Goal: Task Accomplishment & Management: Complete application form

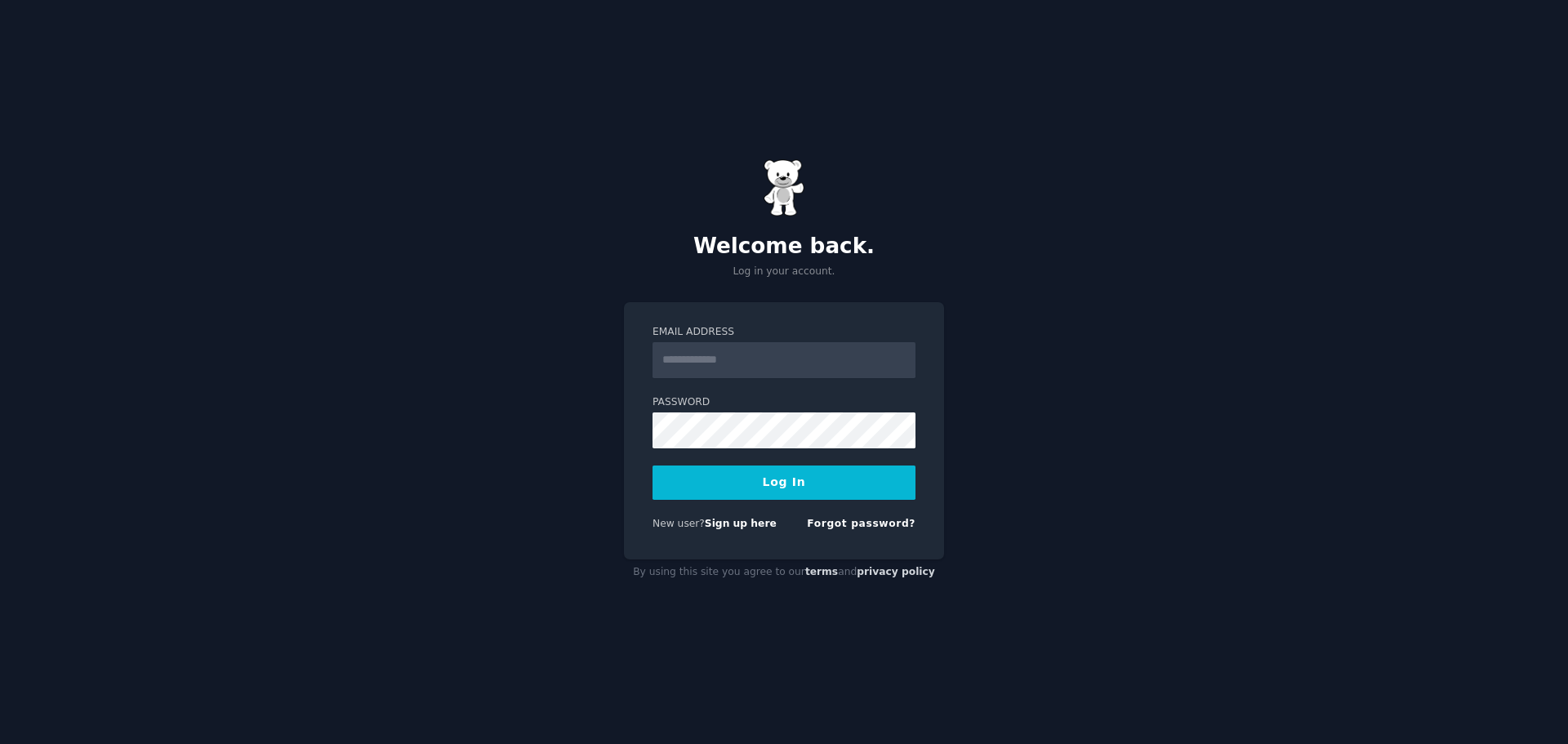
click at [723, 359] on input "Email Address" at bounding box center [784, 360] width 263 height 36
type input "**********"
click at [653, 466] on button "Log In" at bounding box center [784, 482] width 263 height 34
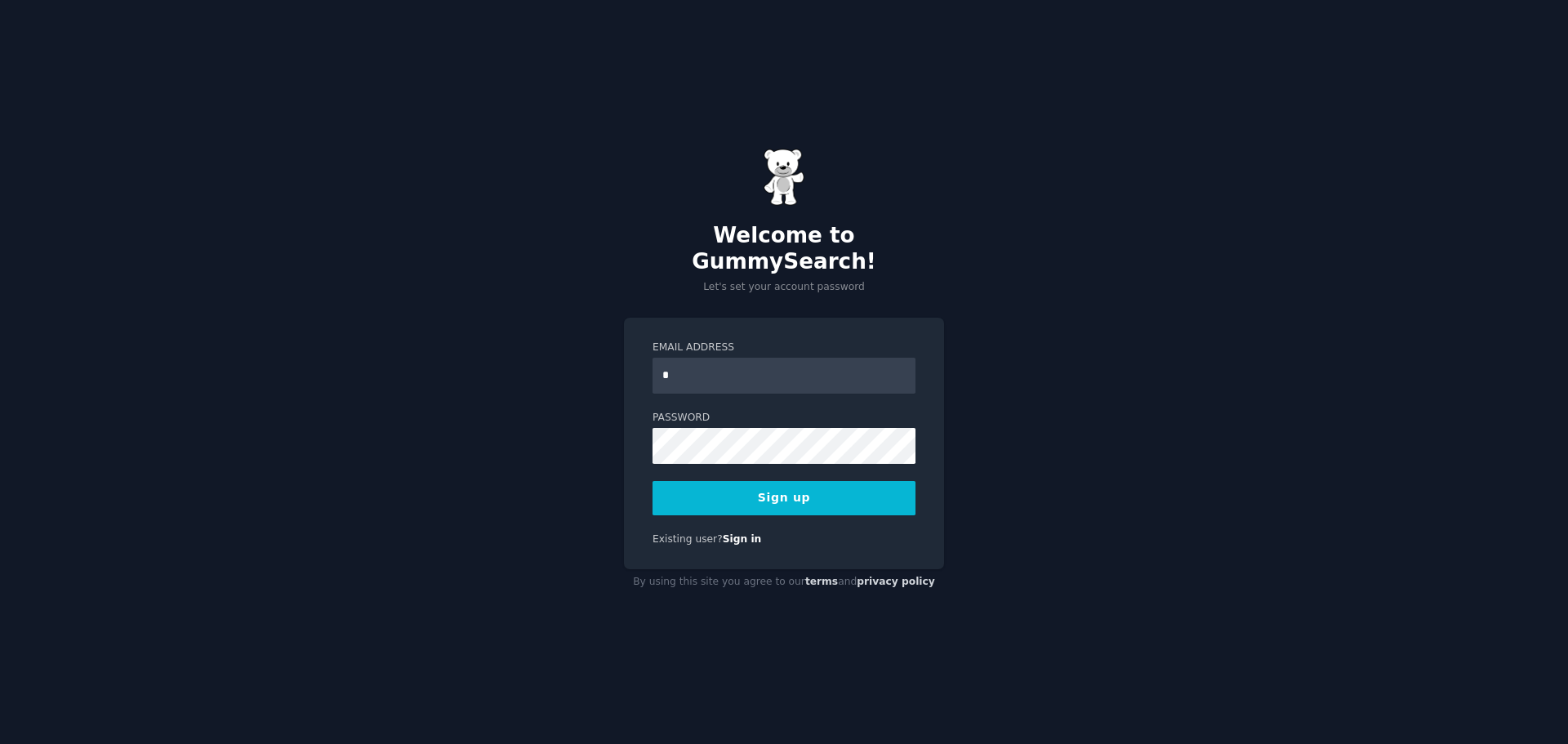
type input "**********"
click at [653, 481] on button "Sign up" at bounding box center [784, 497] width 263 height 34
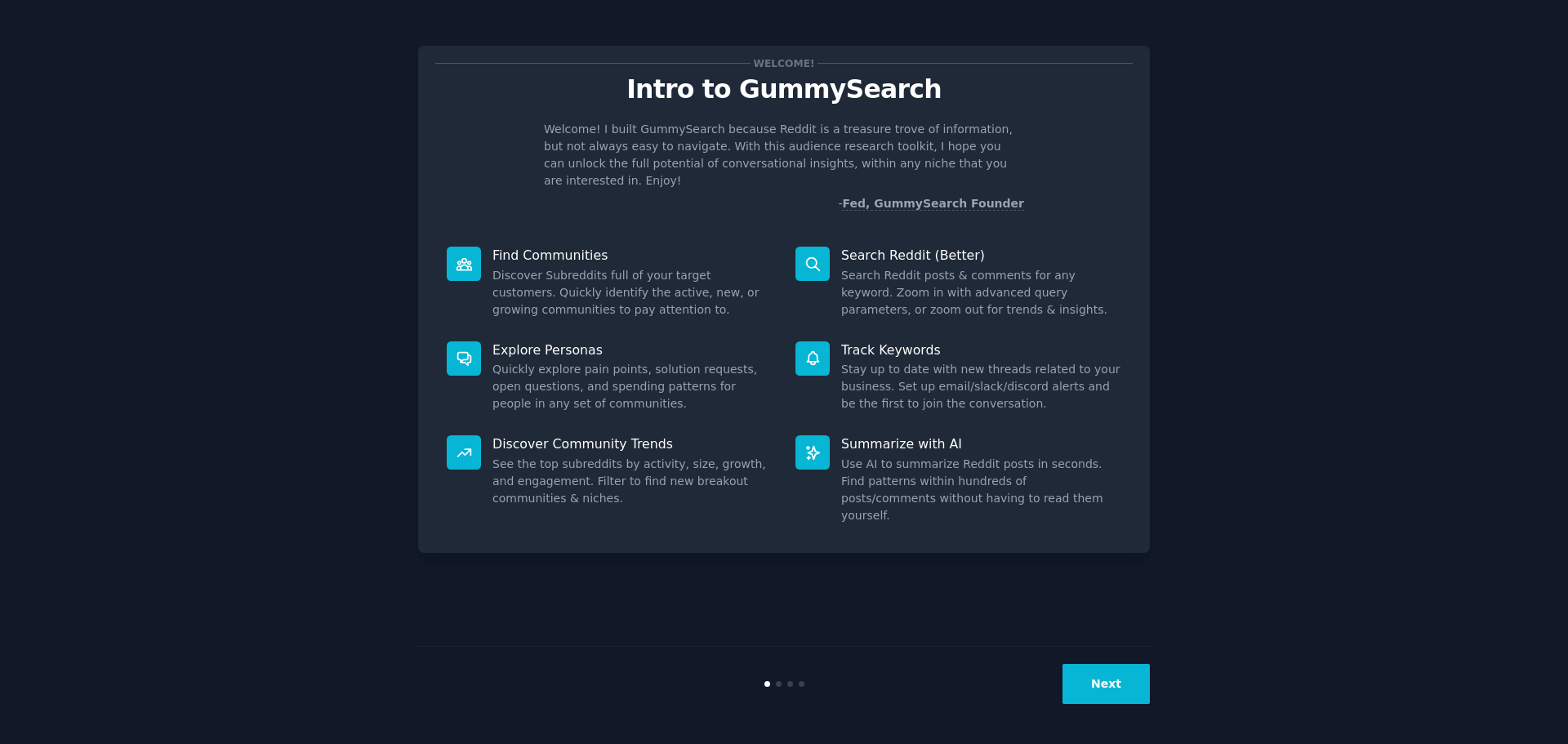
click at [1121, 685] on button "Next" at bounding box center [1106, 683] width 87 height 40
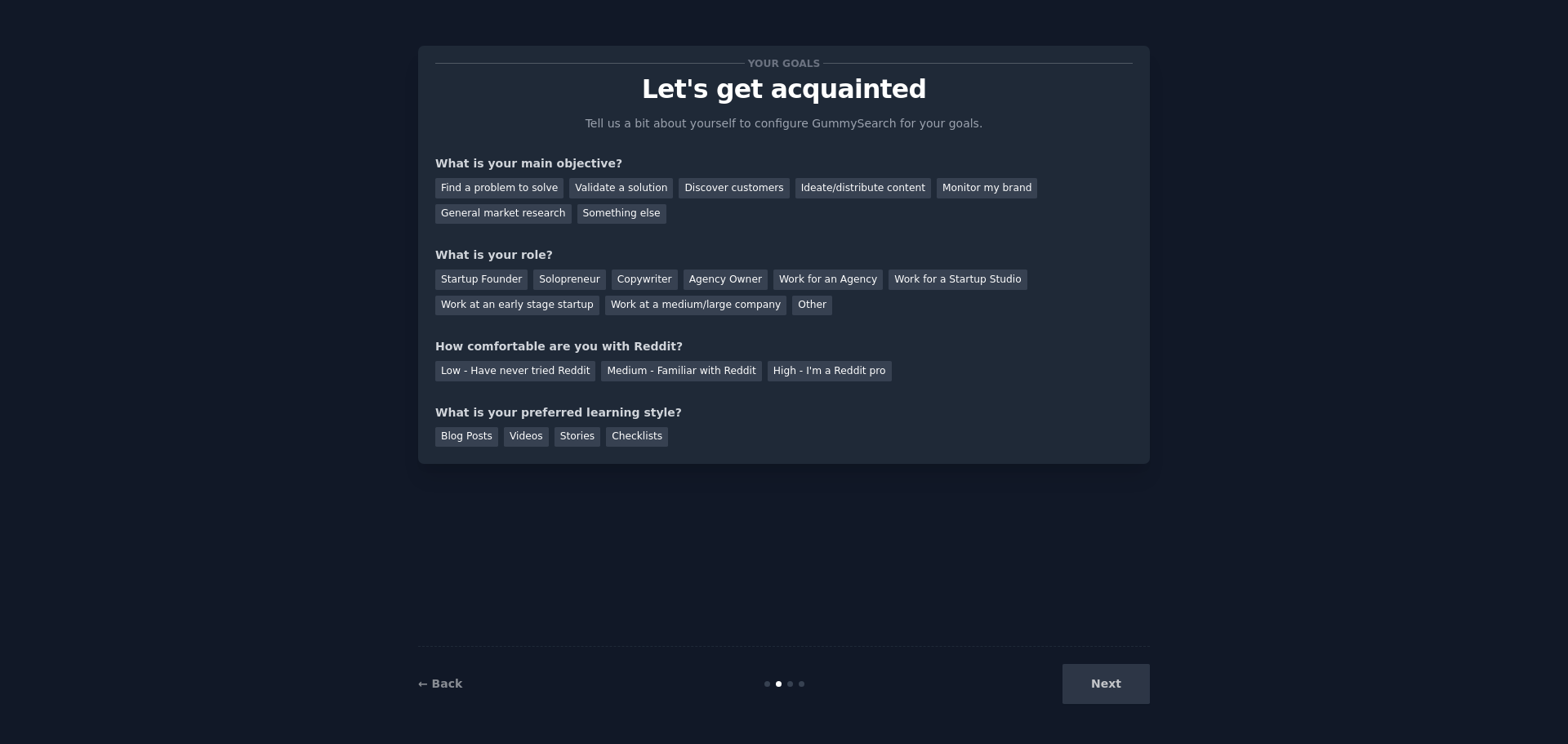
click at [1113, 703] on div "← Back Next" at bounding box center [784, 682] width 732 height 75
click at [1114, 701] on div "Next" at bounding box center [1027, 683] width 244 height 40
click at [1112, 684] on div "Next" at bounding box center [1027, 683] width 244 height 40
click at [727, 192] on div "Discover customers" at bounding box center [734, 188] width 110 height 20
click at [724, 190] on div "Discover customers" at bounding box center [734, 188] width 110 height 20
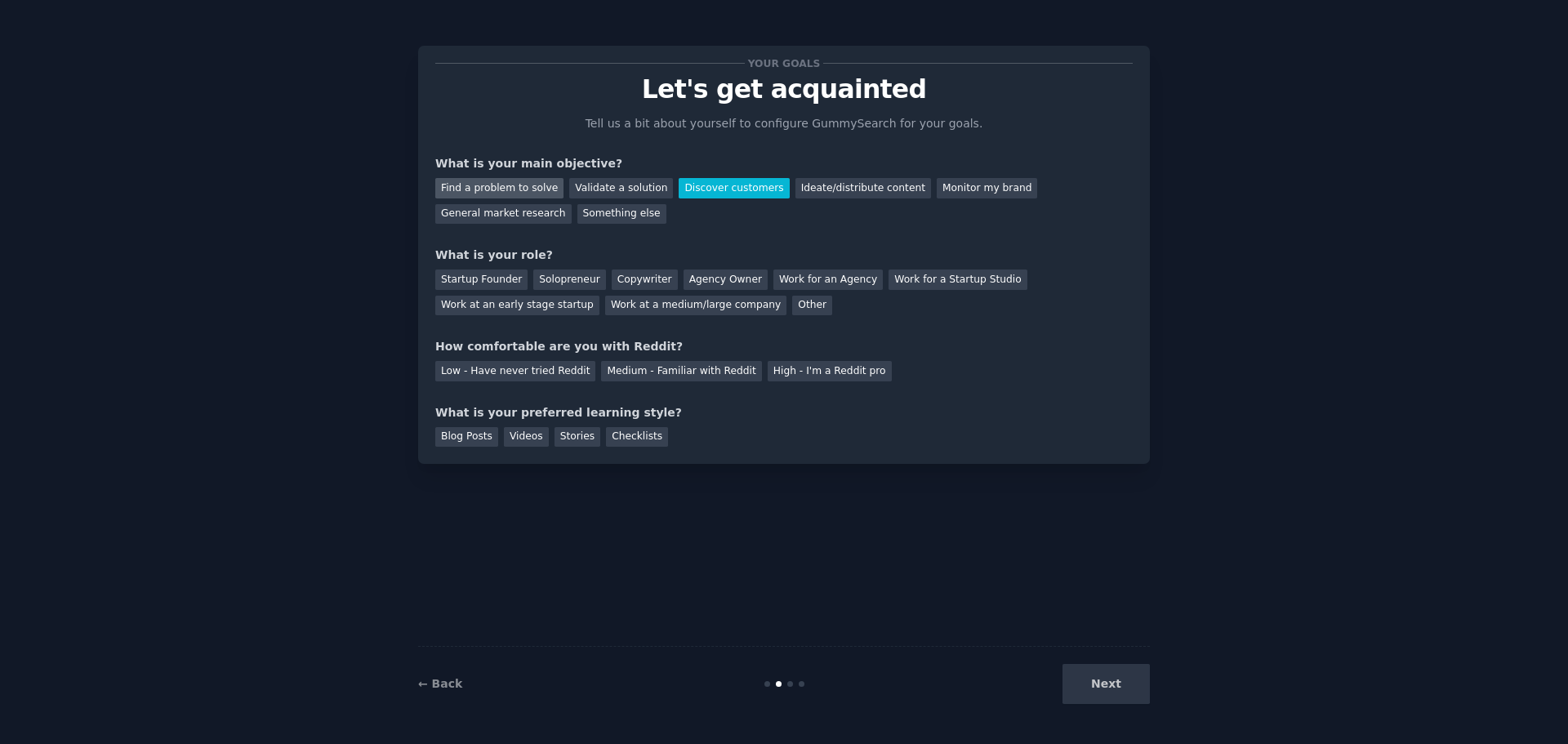
click at [514, 185] on div "Find a problem to solve" at bounding box center [499, 188] width 129 height 20
click at [792, 298] on div "Other" at bounding box center [811, 306] width 40 height 20
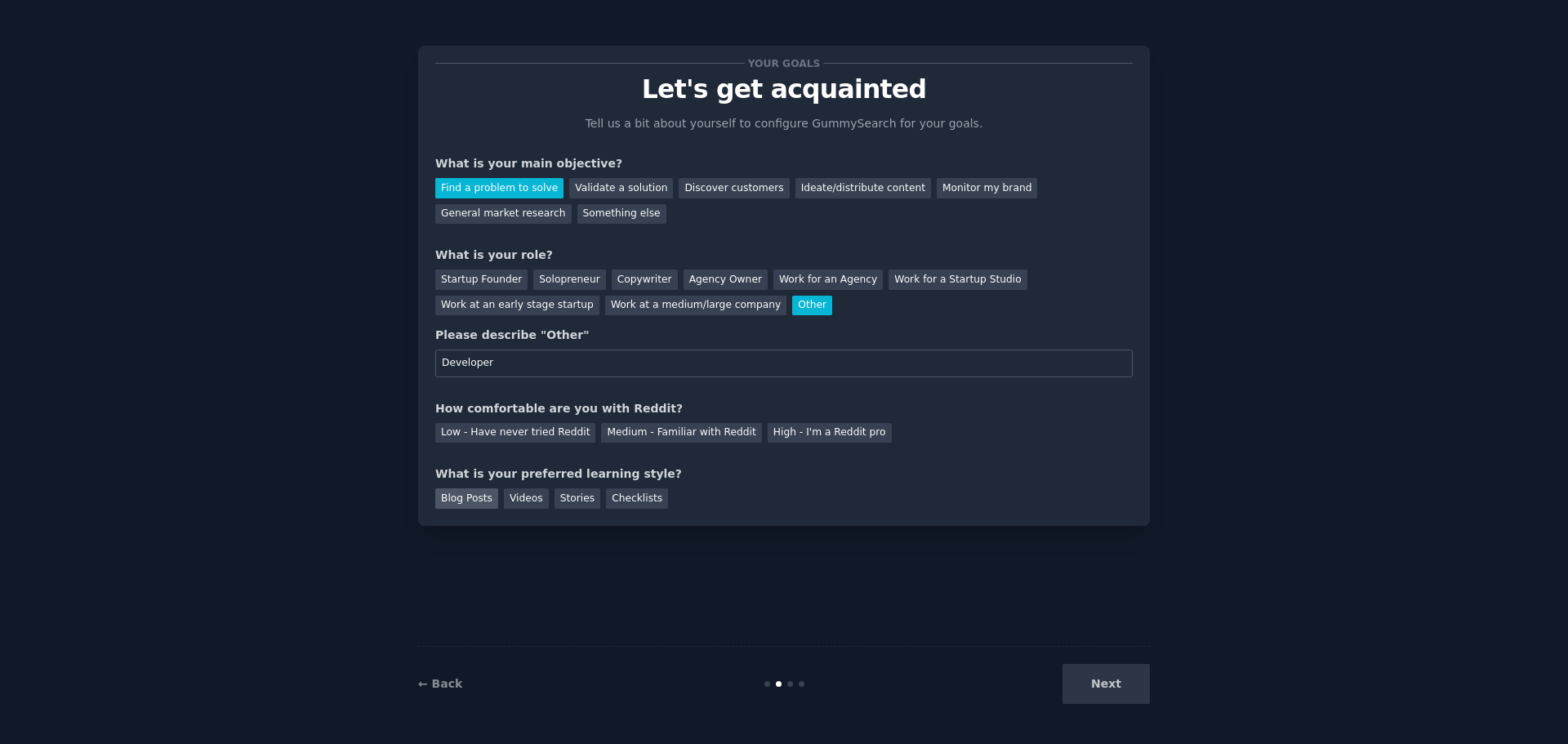
type input "Developer"
click at [459, 500] on div "Blog Posts" at bounding box center [466, 497] width 63 height 20
click at [1135, 697] on div "Next" at bounding box center [1027, 683] width 244 height 40
click at [508, 423] on div "Low - Have never tried Reddit" at bounding box center [515, 432] width 160 height 20
click at [508, 427] on div "Low - Have never tried Reddit" at bounding box center [515, 432] width 160 height 20
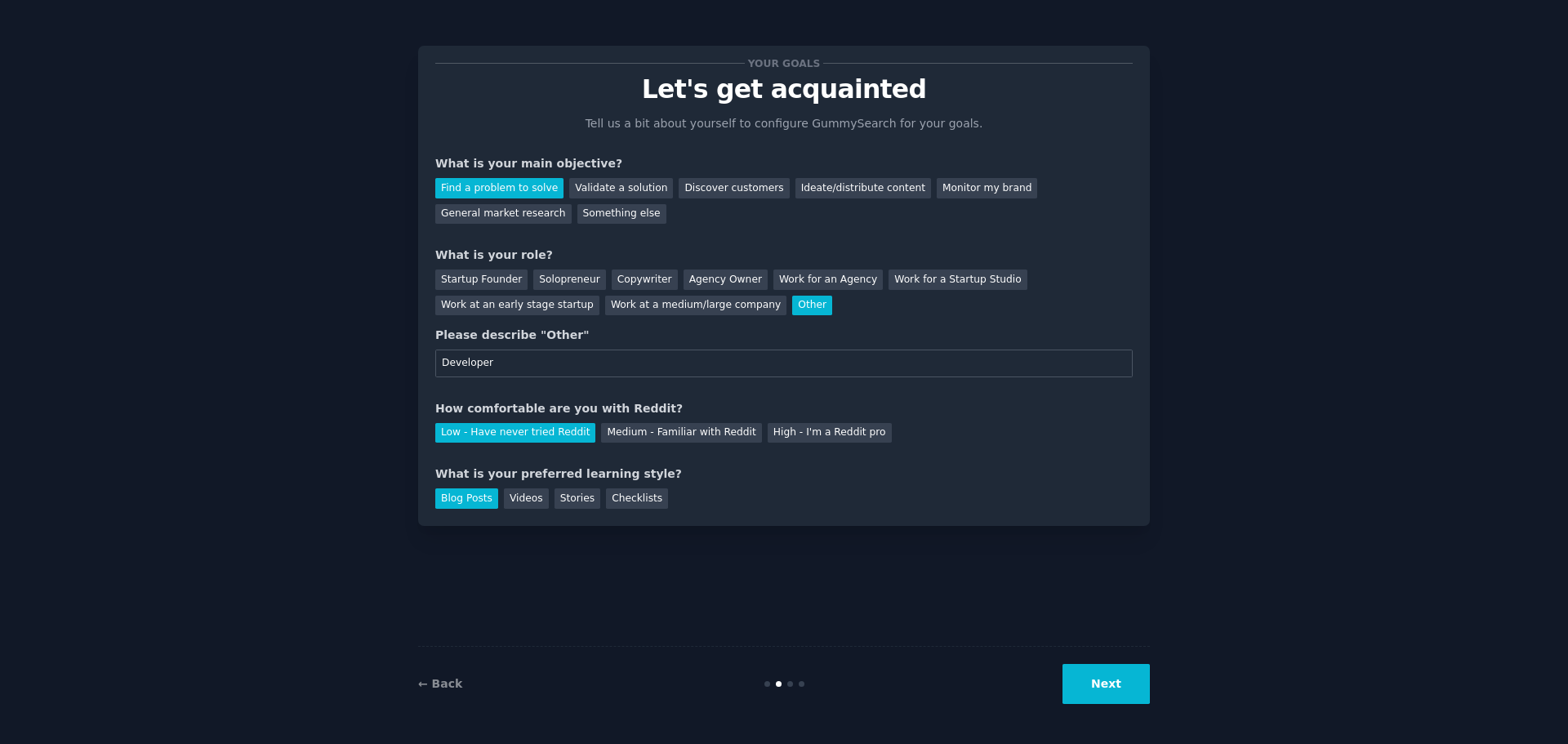
drag, startPoint x: 1118, startPoint y: 656, endPoint x: 1115, endPoint y: 672, distance: 16.3
click at [1116, 667] on div "← Back Next" at bounding box center [784, 682] width 732 height 75
click at [1115, 679] on button "Next" at bounding box center [1106, 683] width 87 height 40
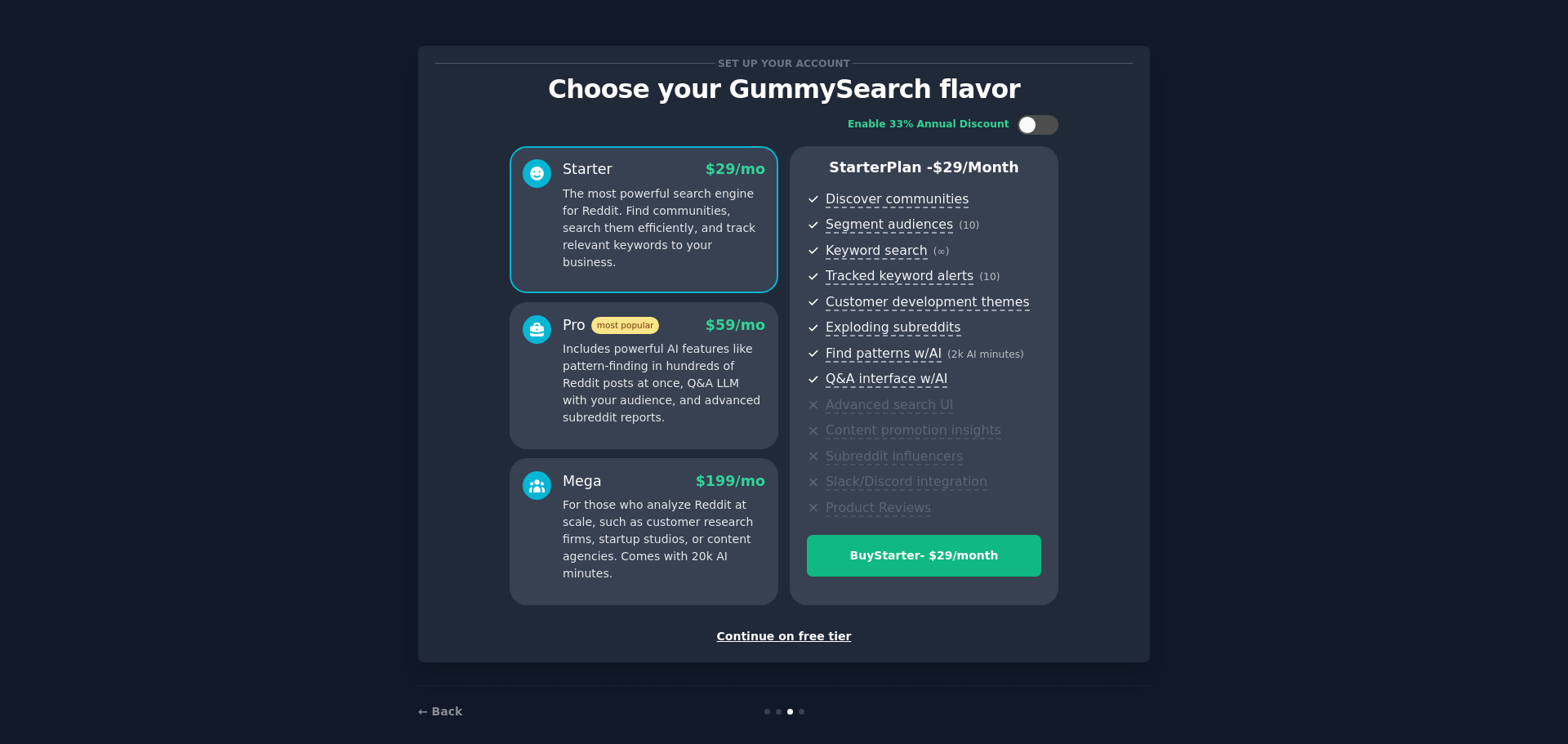
click at [778, 634] on div "Continue on free tier" at bounding box center [784, 636] width 698 height 17
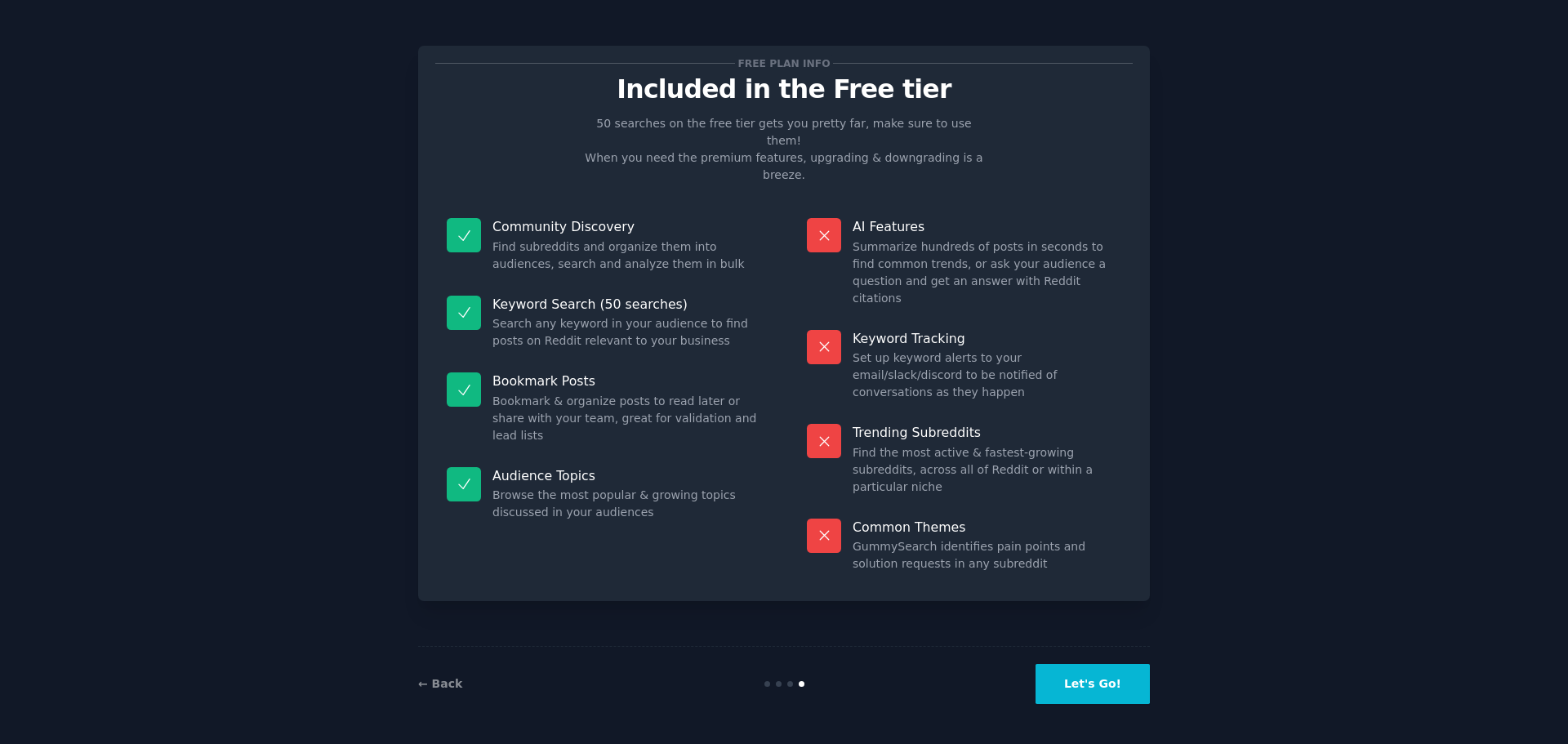
click at [1106, 686] on button "Let's Go!" at bounding box center [1093, 683] width 115 height 40
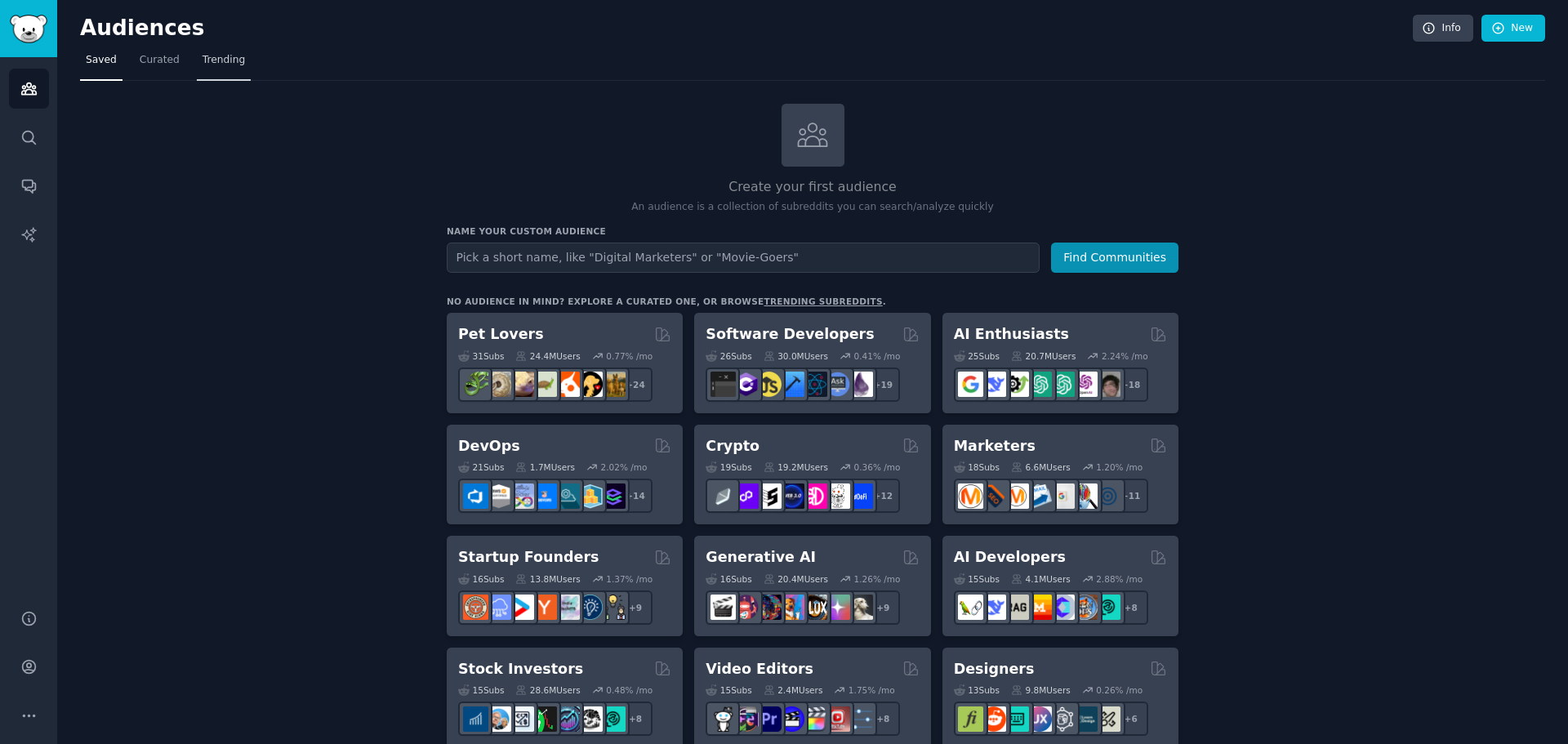
click at [211, 63] on span "Trending" at bounding box center [224, 60] width 42 height 15
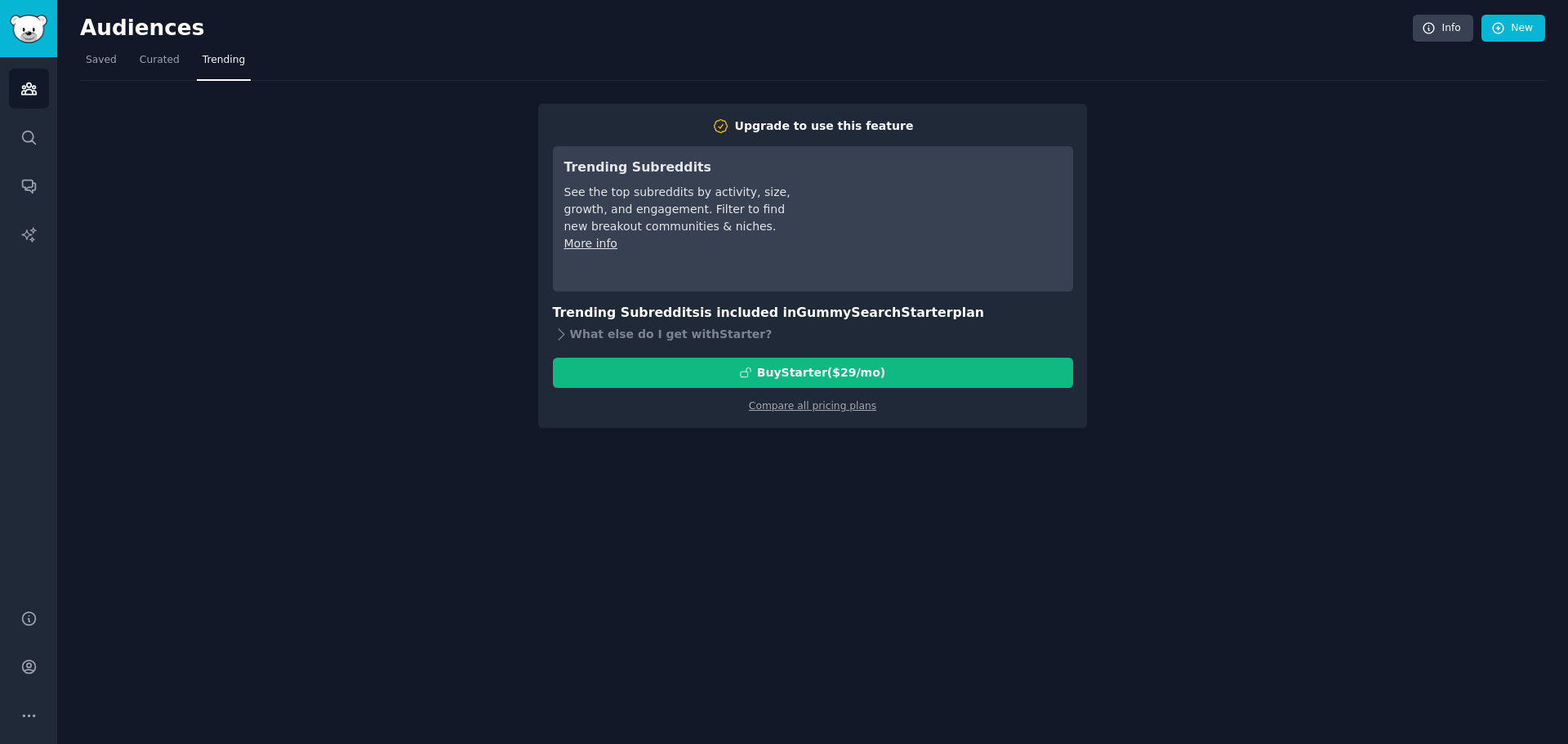
click at [185, 63] on nav "Saved Curated Trending" at bounding box center [812, 64] width 1465 height 33
click at [129, 63] on nav "Saved Curated Trending" at bounding box center [812, 64] width 1465 height 33
click at [148, 66] on span "Curated" at bounding box center [159, 60] width 40 height 15
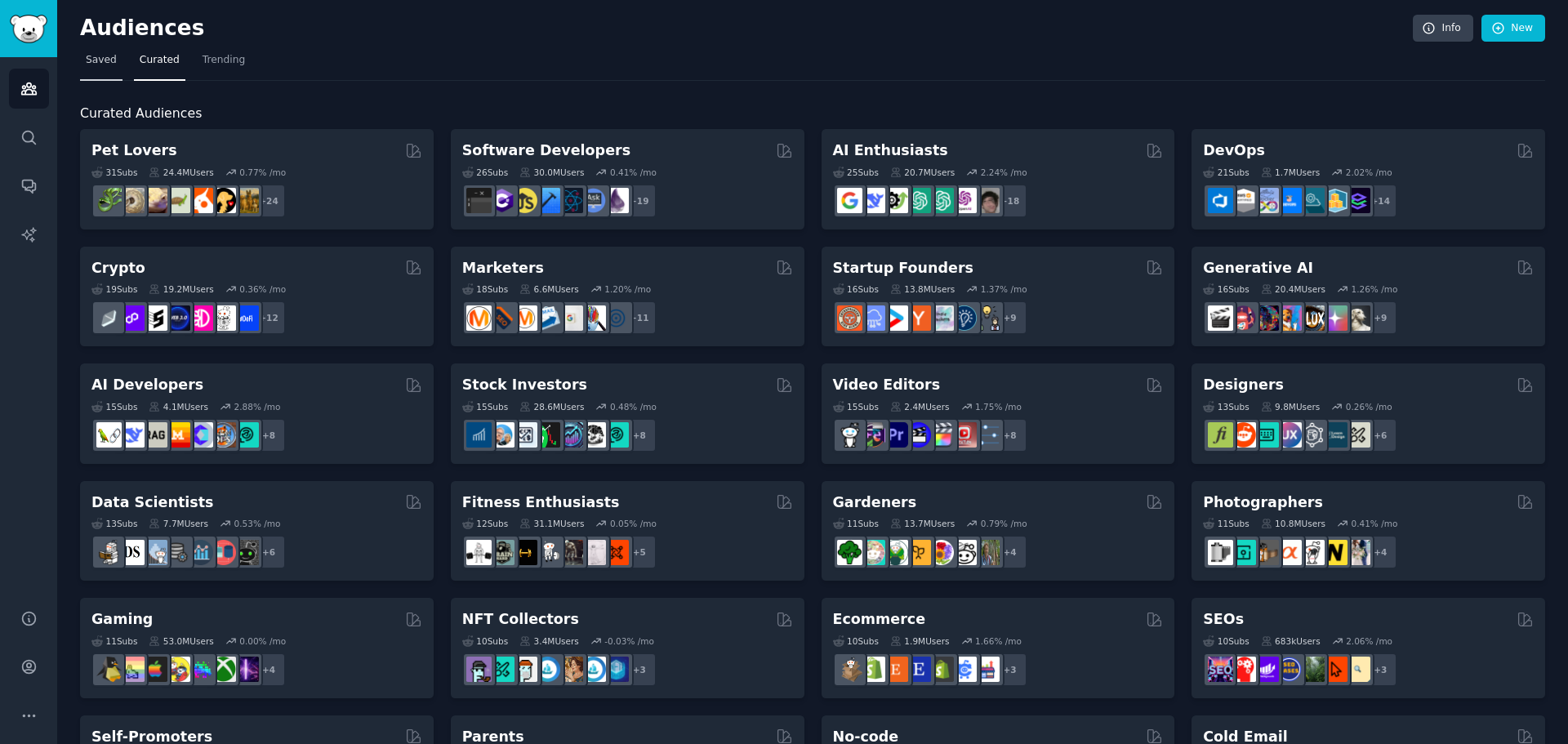
click at [92, 67] on span "Saved" at bounding box center [100, 60] width 31 height 15
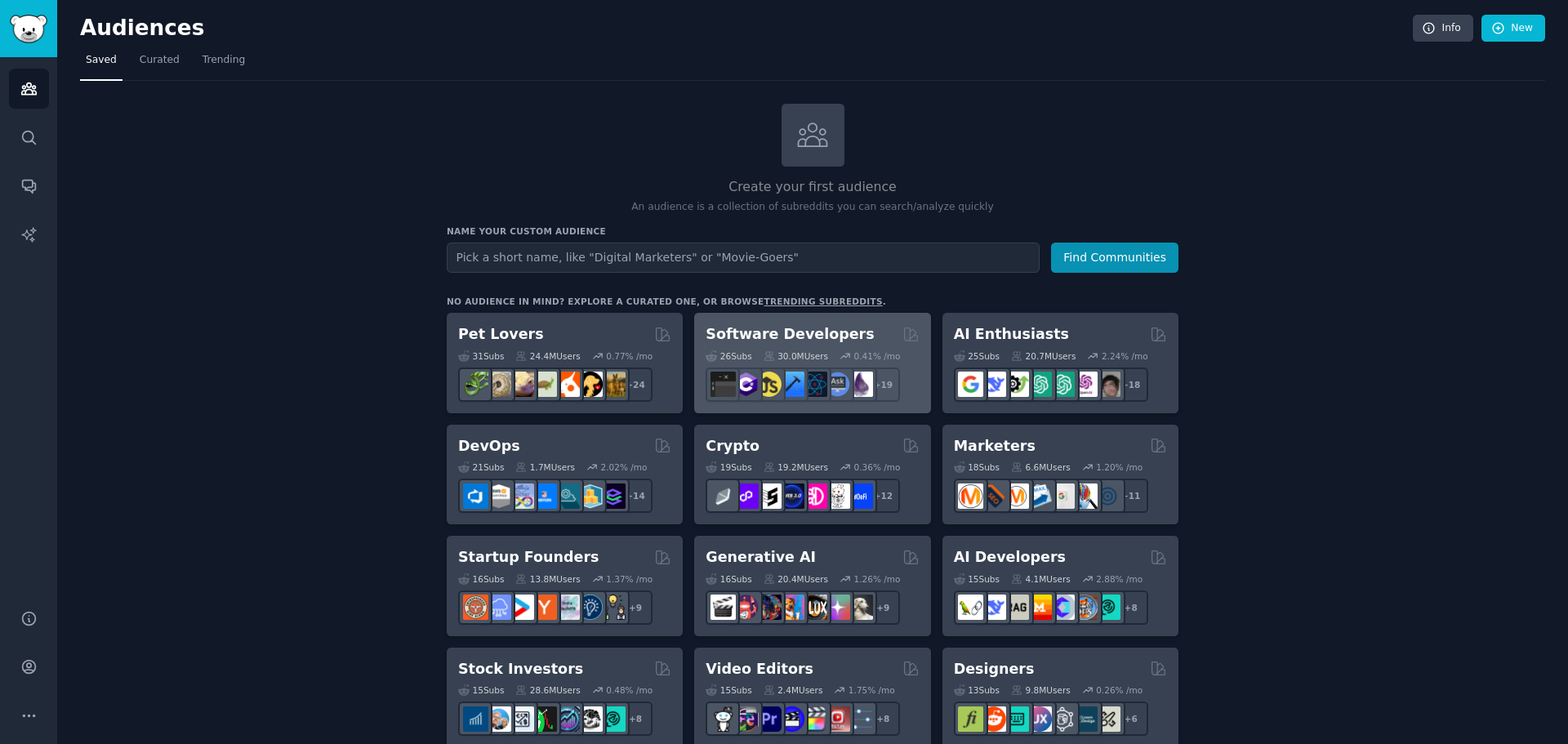
click at [816, 333] on h2 "Software Developers" at bounding box center [789, 334] width 168 height 20
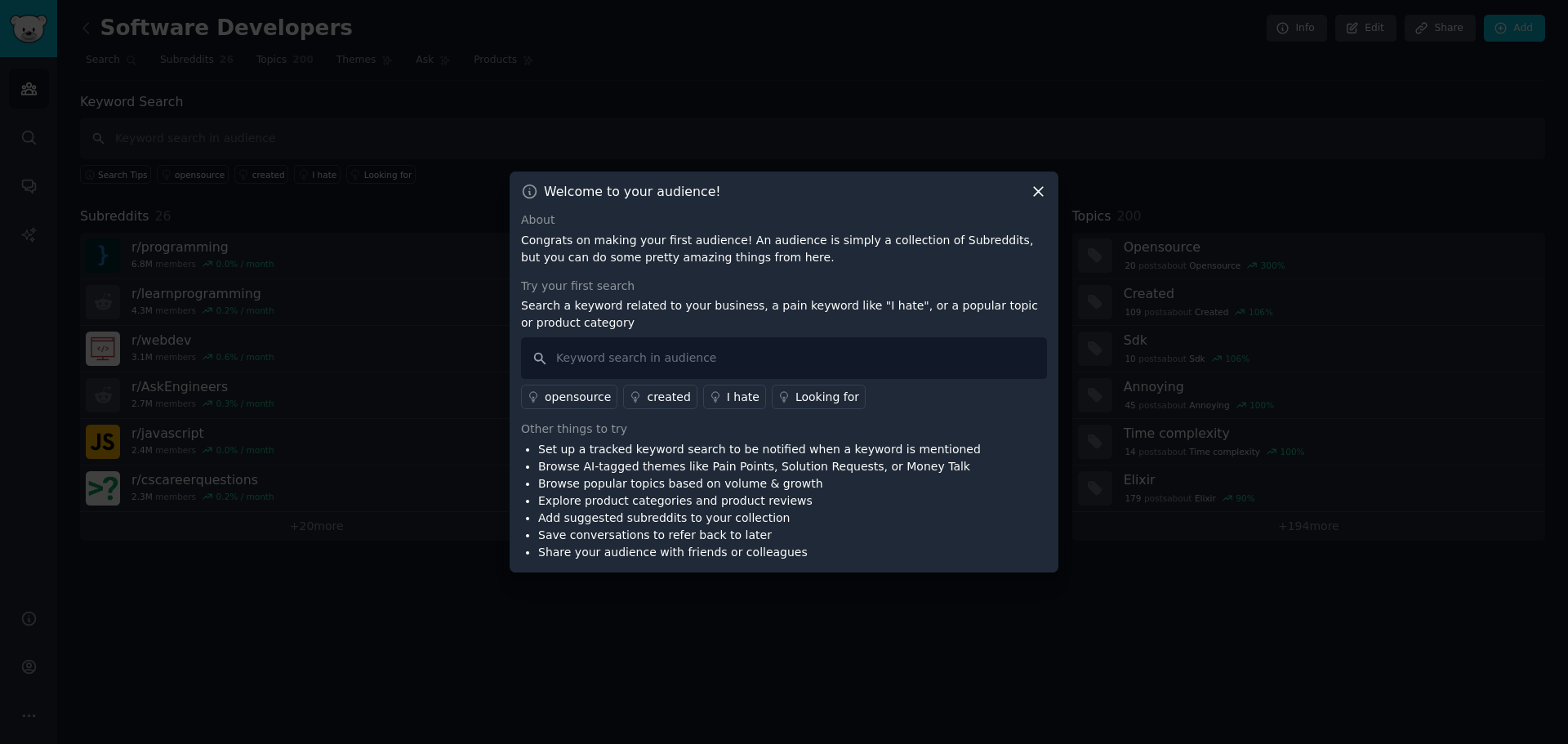
click at [1040, 188] on icon at bounding box center [1038, 191] width 17 height 17
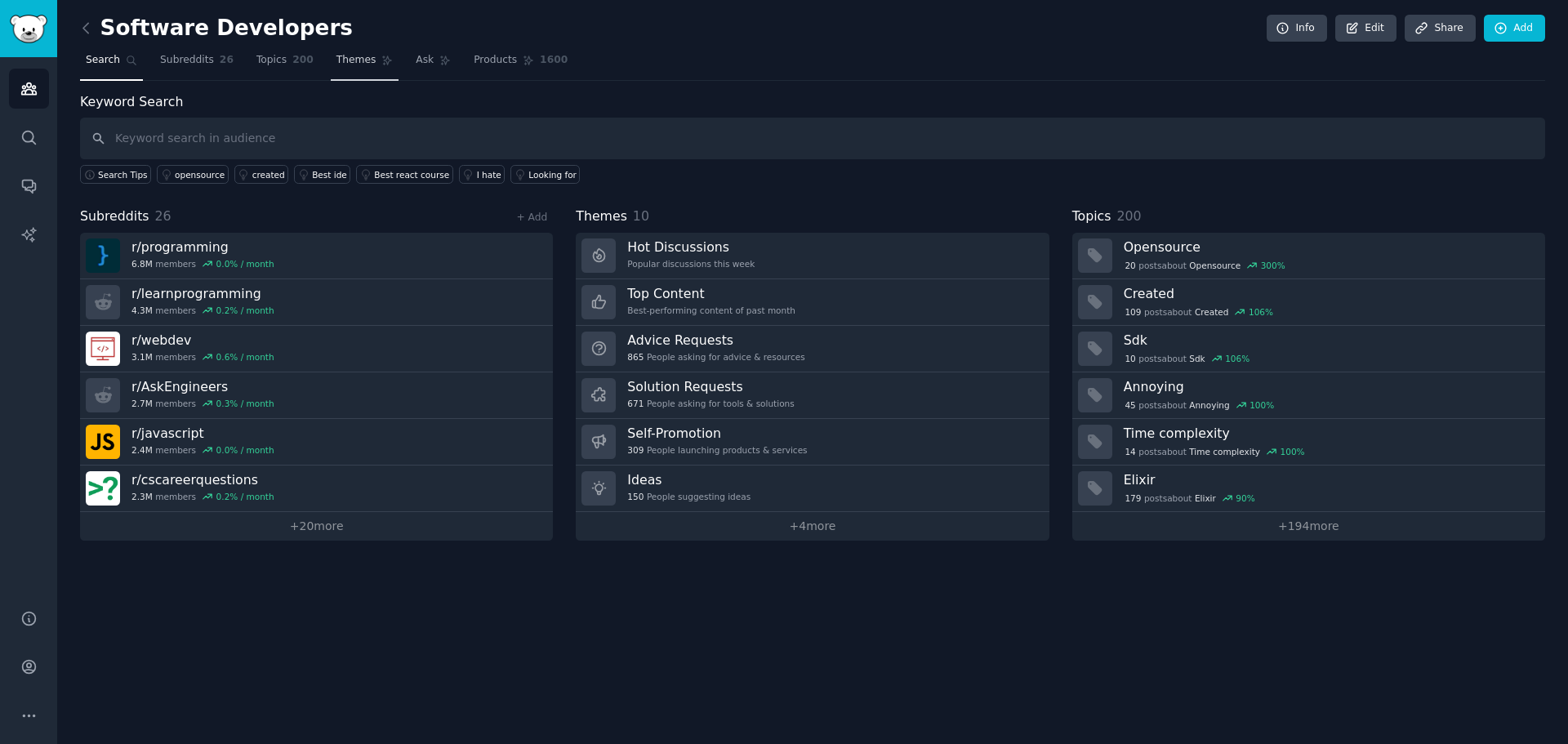
click at [345, 60] on span "Themes" at bounding box center [356, 60] width 40 height 15
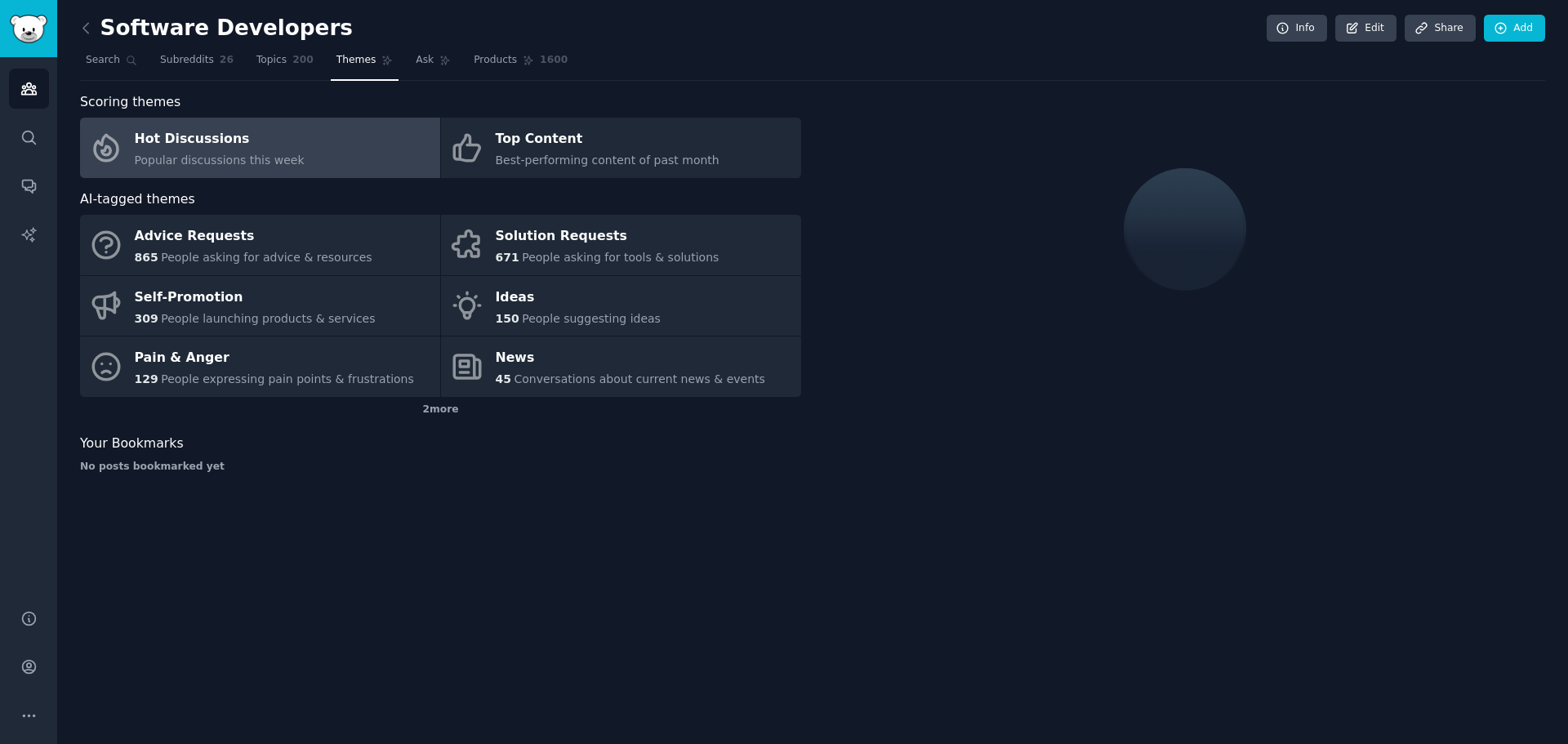
click at [211, 149] on div "Hot Discussions" at bounding box center [219, 140] width 170 height 26
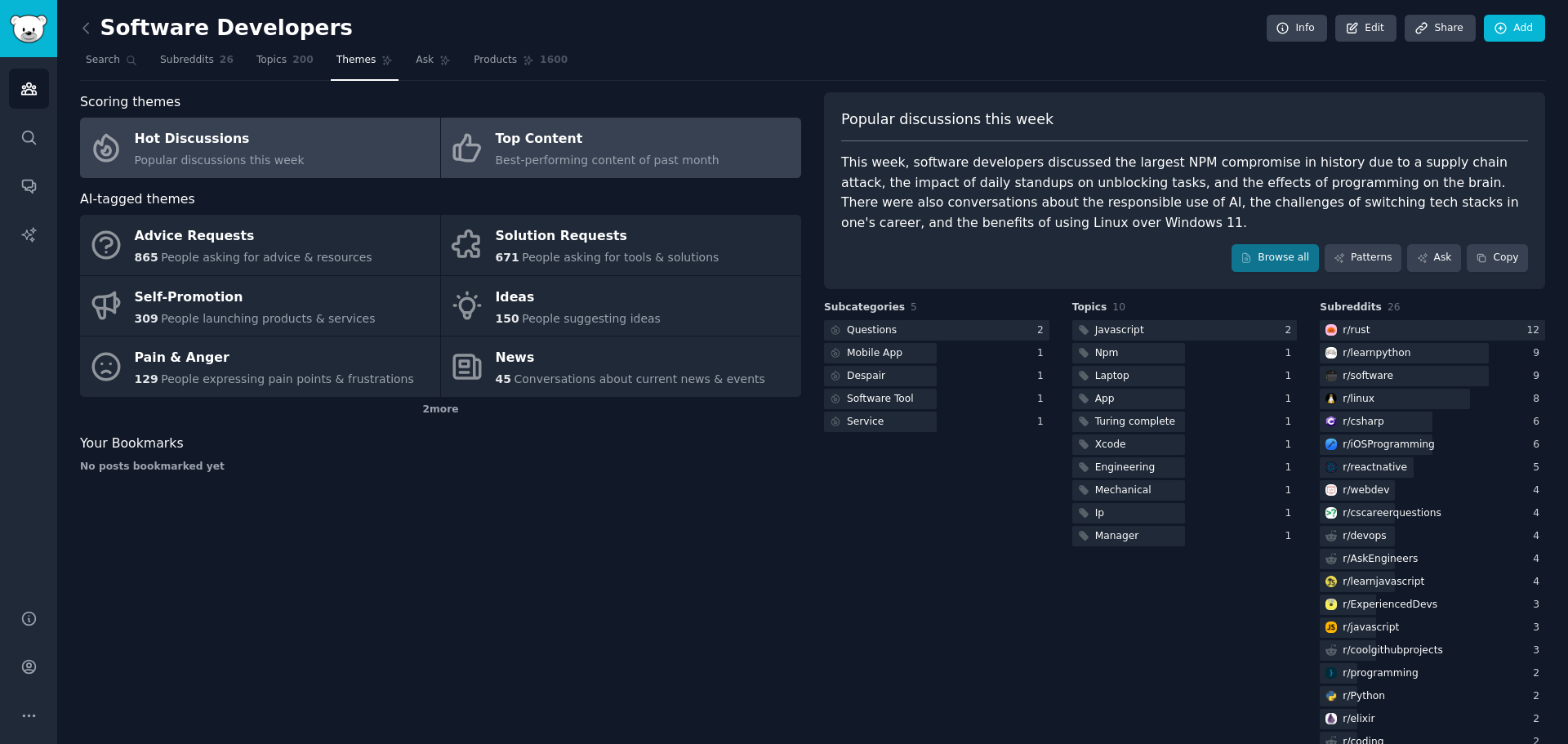
click at [629, 140] on div "Top Content" at bounding box center [608, 140] width 224 height 26
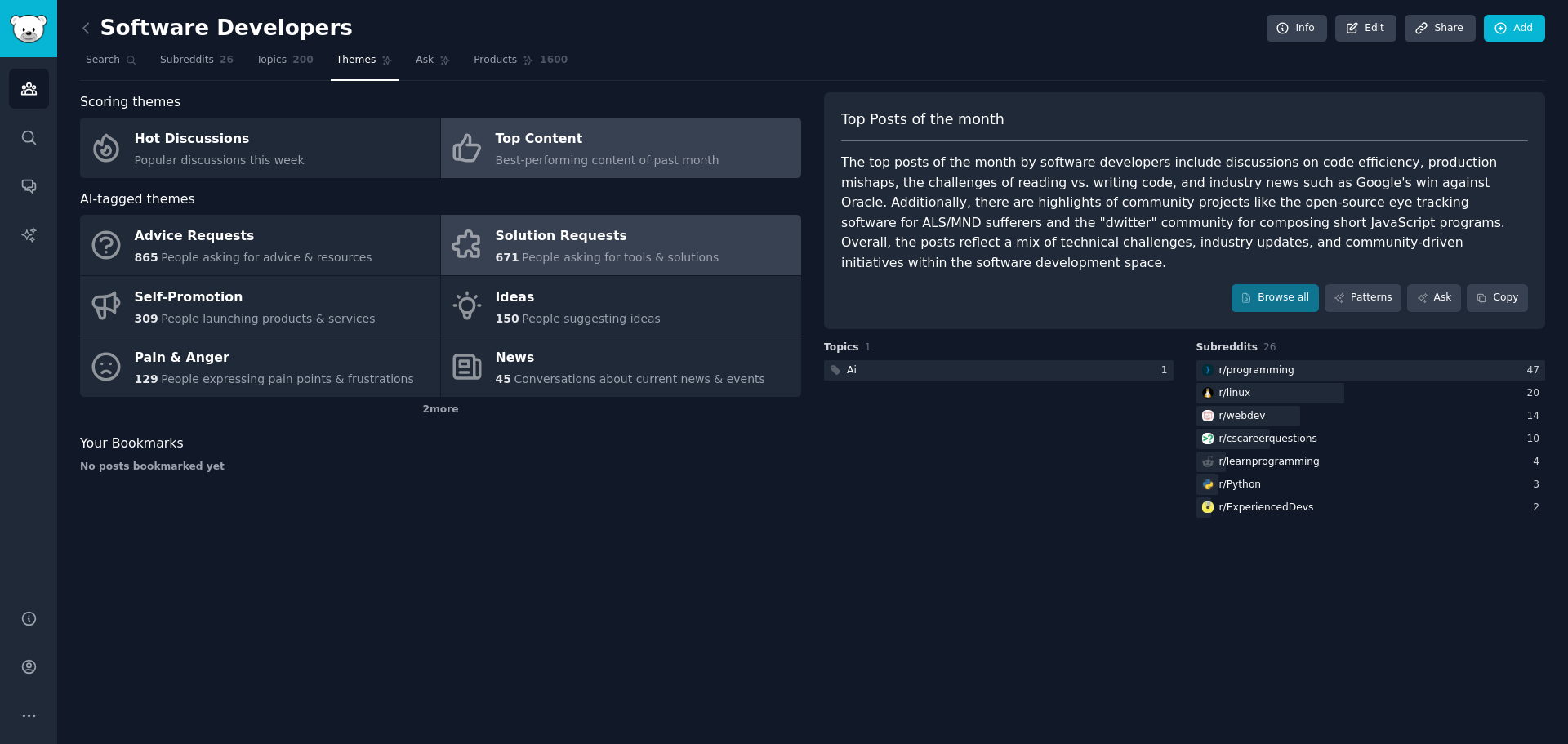
click at [533, 241] on div "Solution Requests" at bounding box center [608, 237] width 224 height 26
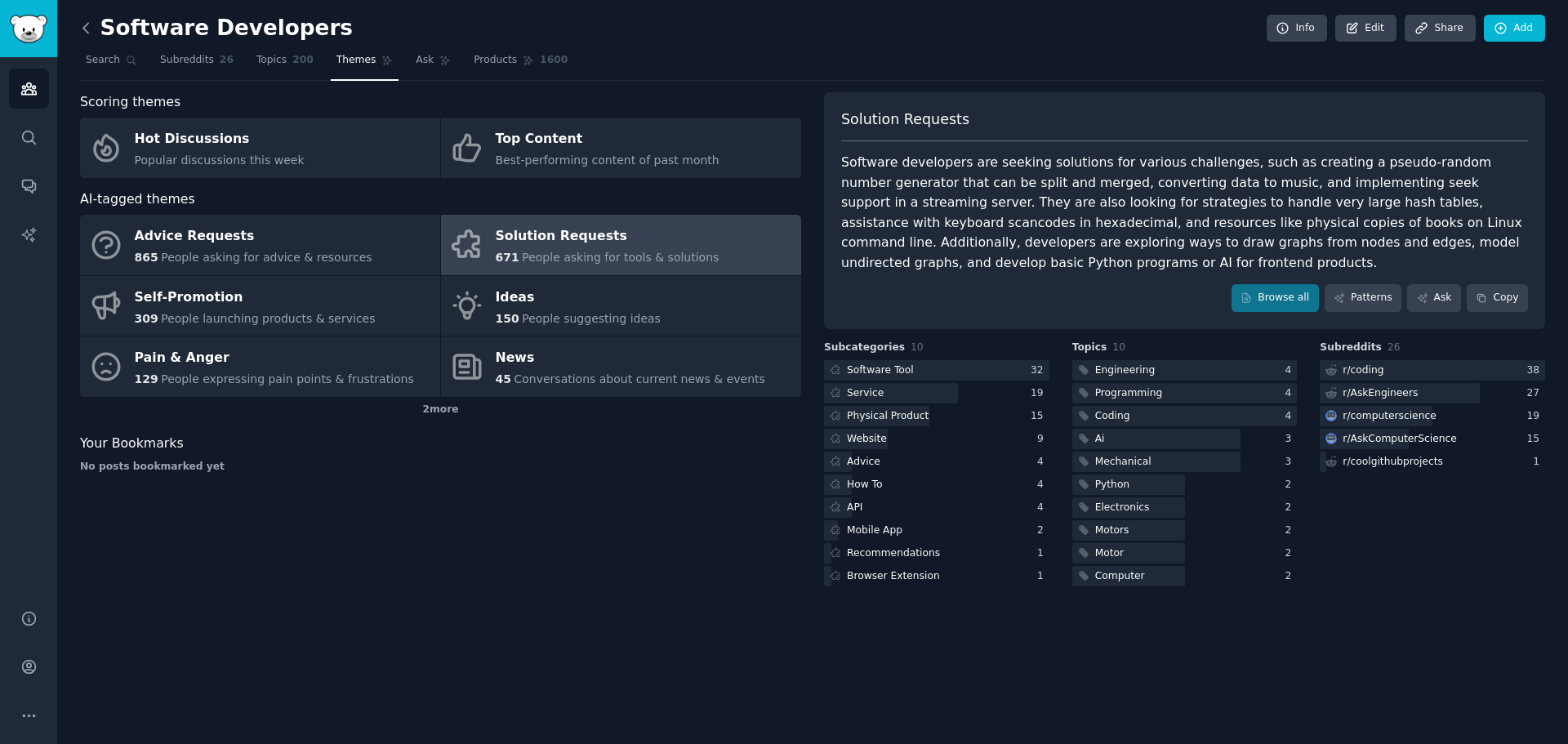
click at [84, 23] on icon at bounding box center [85, 27] width 17 height 17
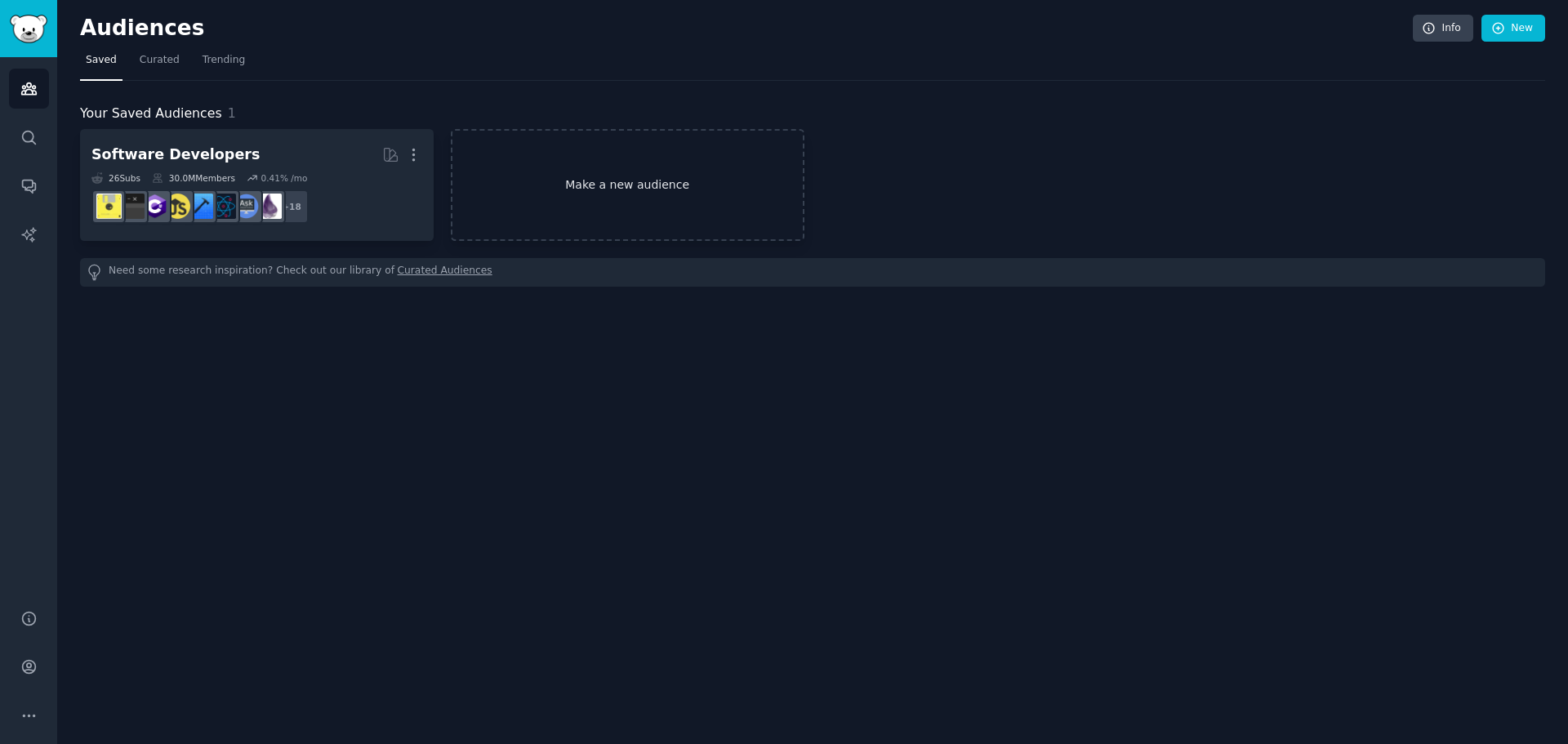
click at [673, 192] on link "Make a new audience" at bounding box center [627, 185] width 353 height 112
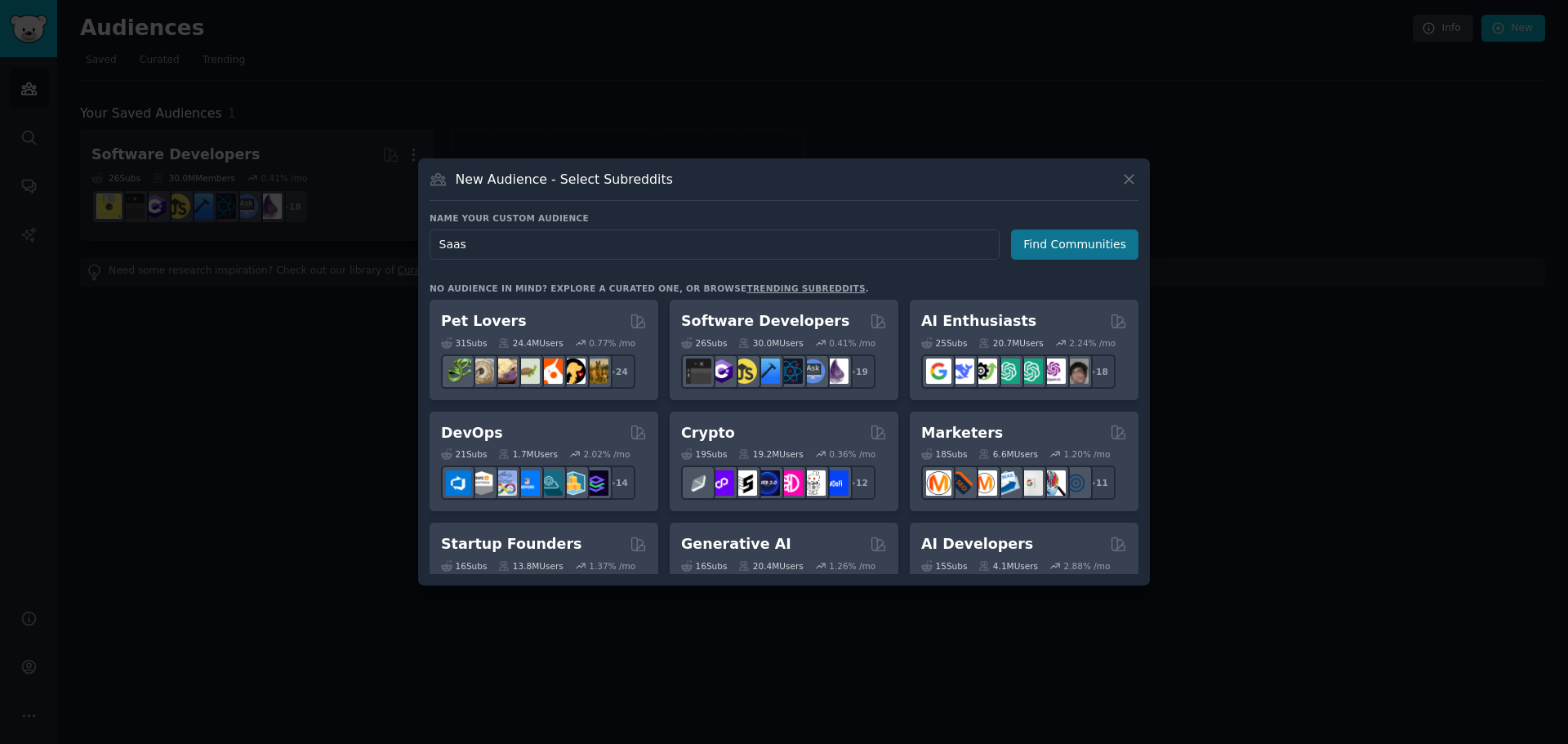
type input "Saas"
click at [1045, 243] on button "Find Communities" at bounding box center [1075, 245] width 128 height 30
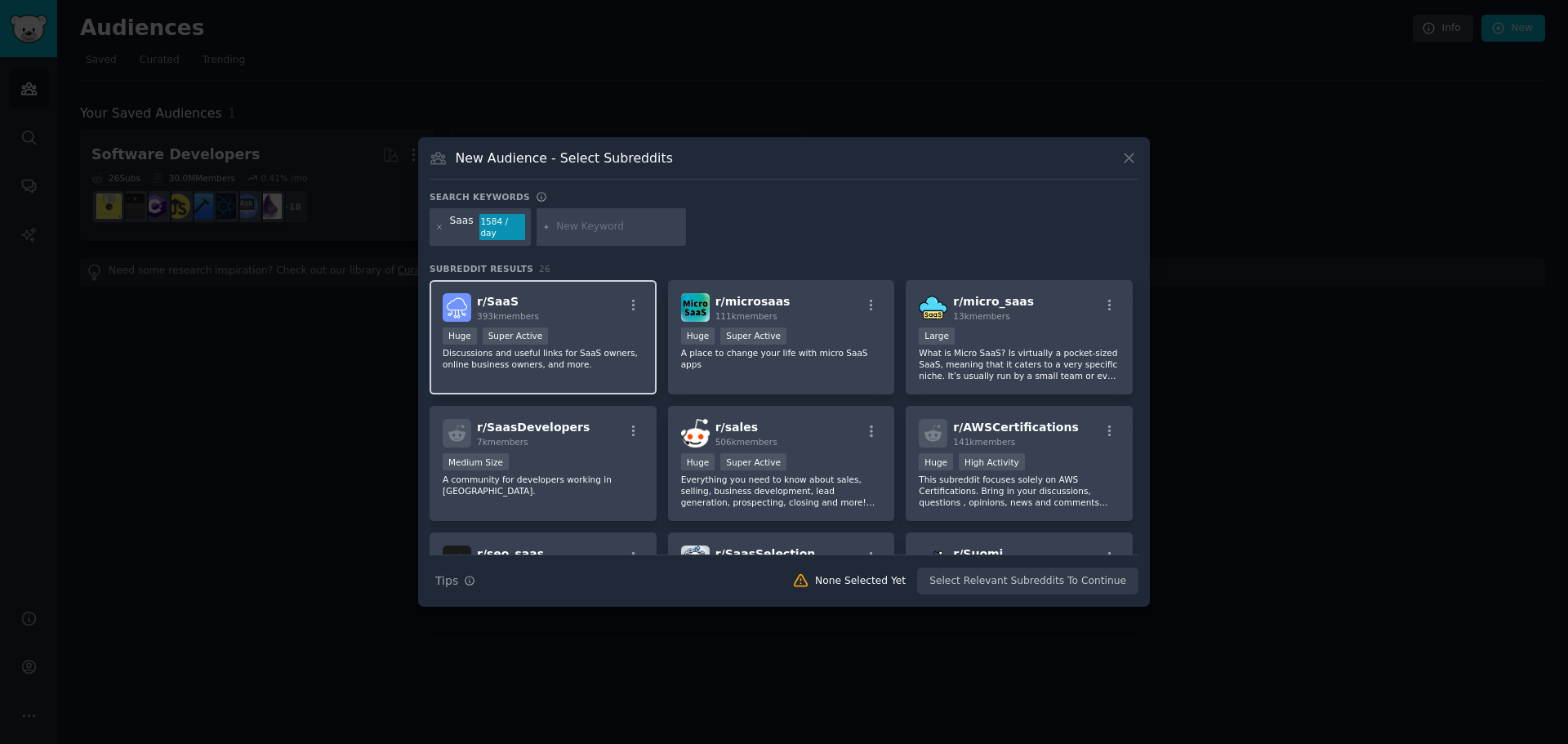
click at [498, 301] on span "r/ SaaS" at bounding box center [497, 301] width 41 height 13
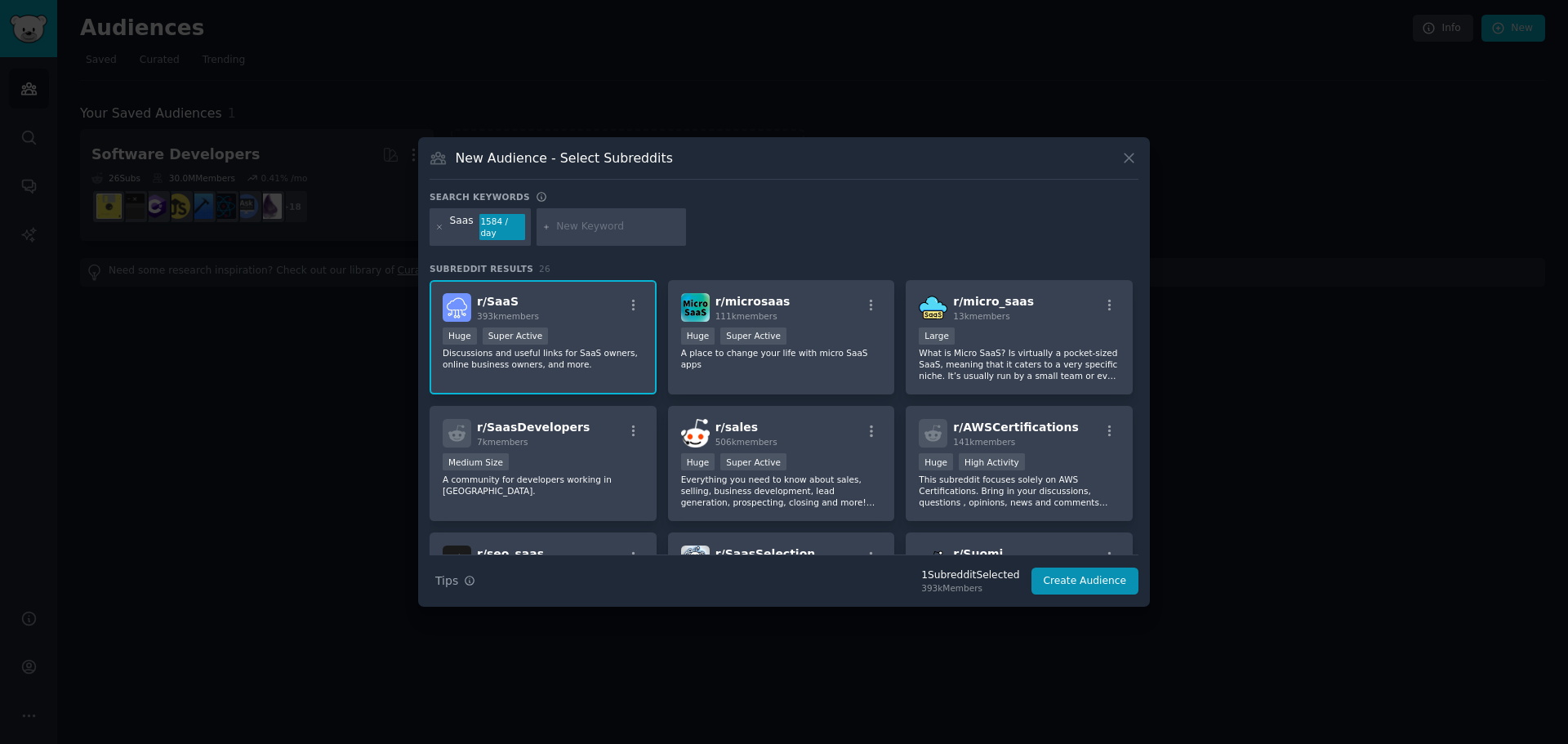
click at [501, 301] on span "r/ SaaS" at bounding box center [497, 301] width 41 height 13
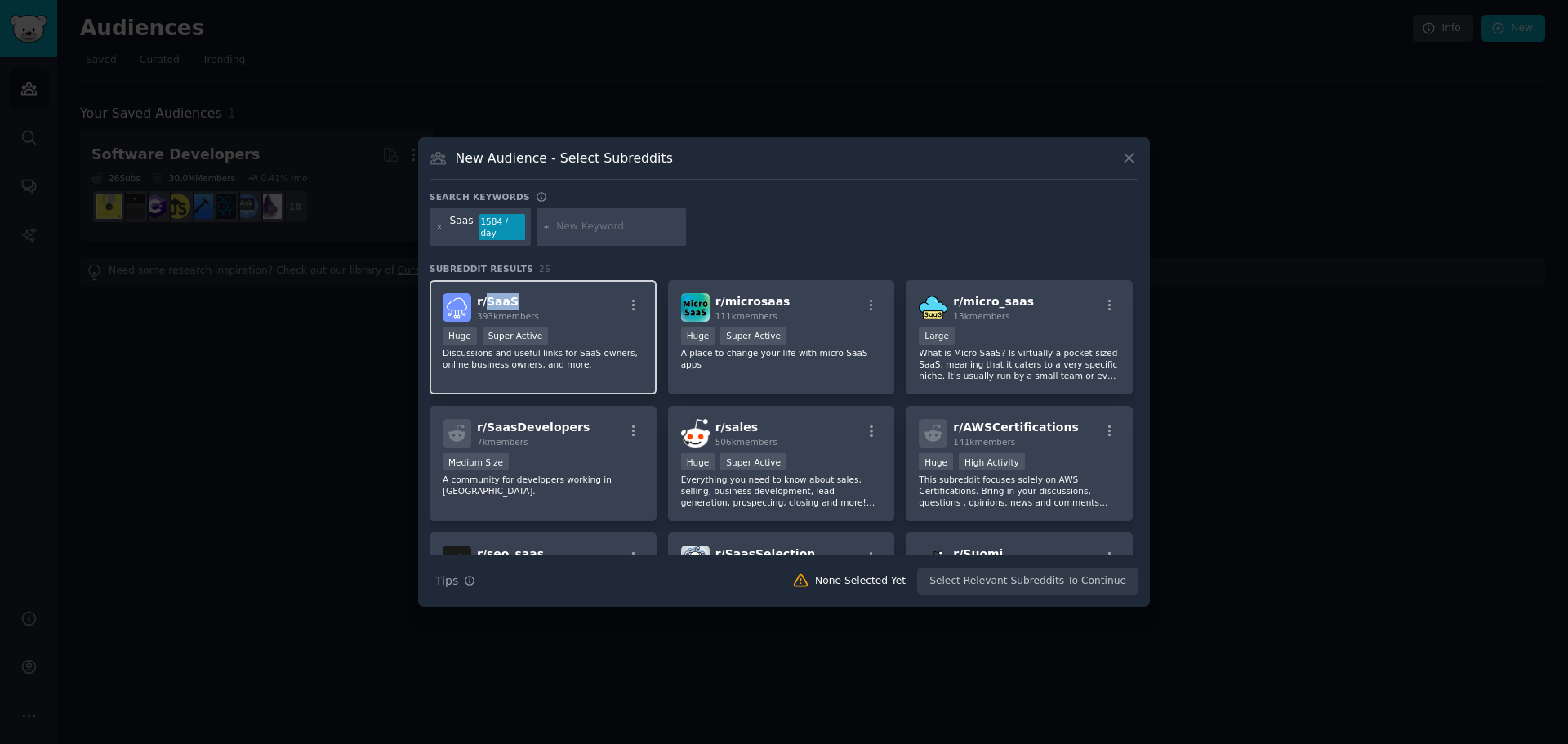
click at [501, 301] on span "r/ SaaS" at bounding box center [497, 301] width 41 height 13
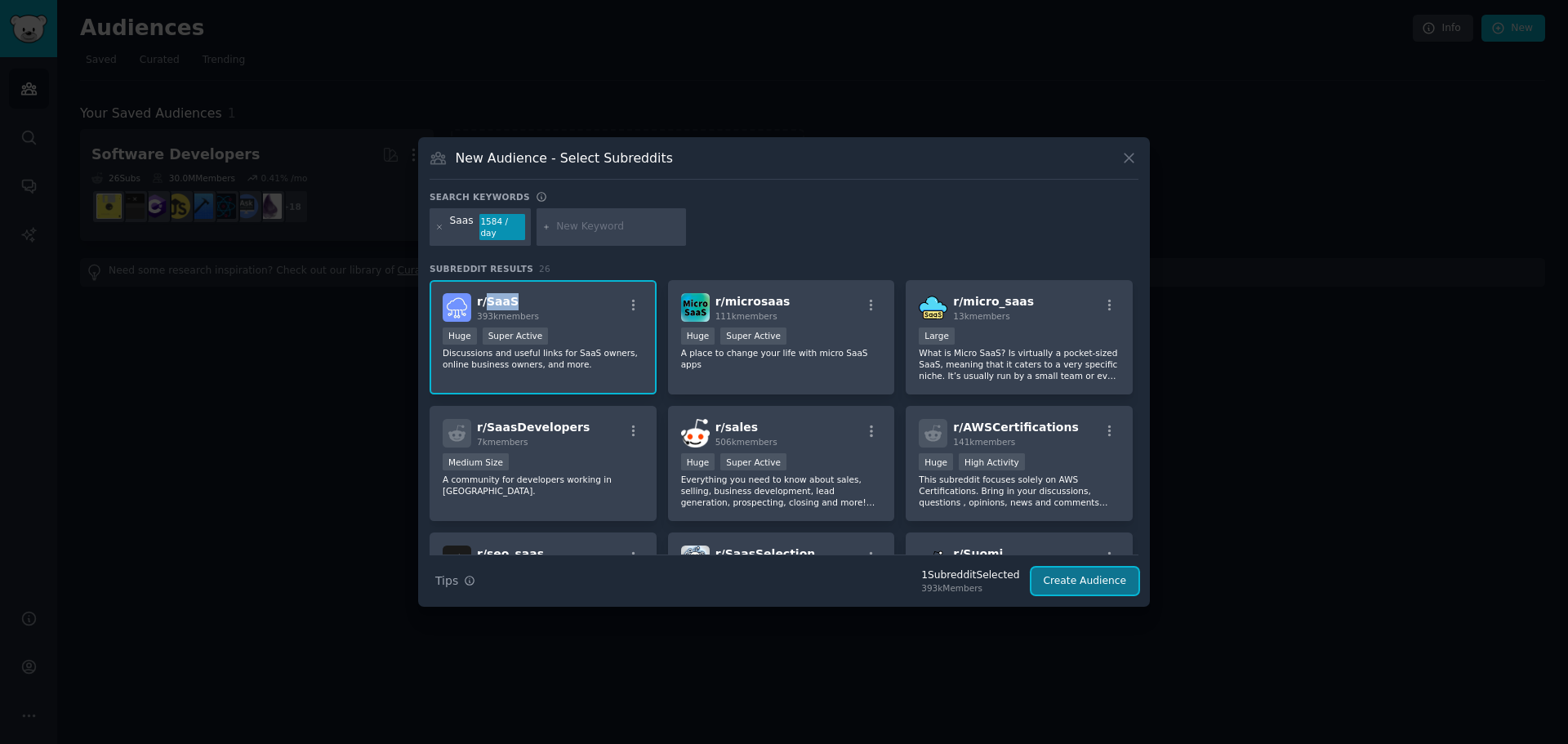
click at [1059, 588] on button "Create Audience" at bounding box center [1085, 581] width 107 height 28
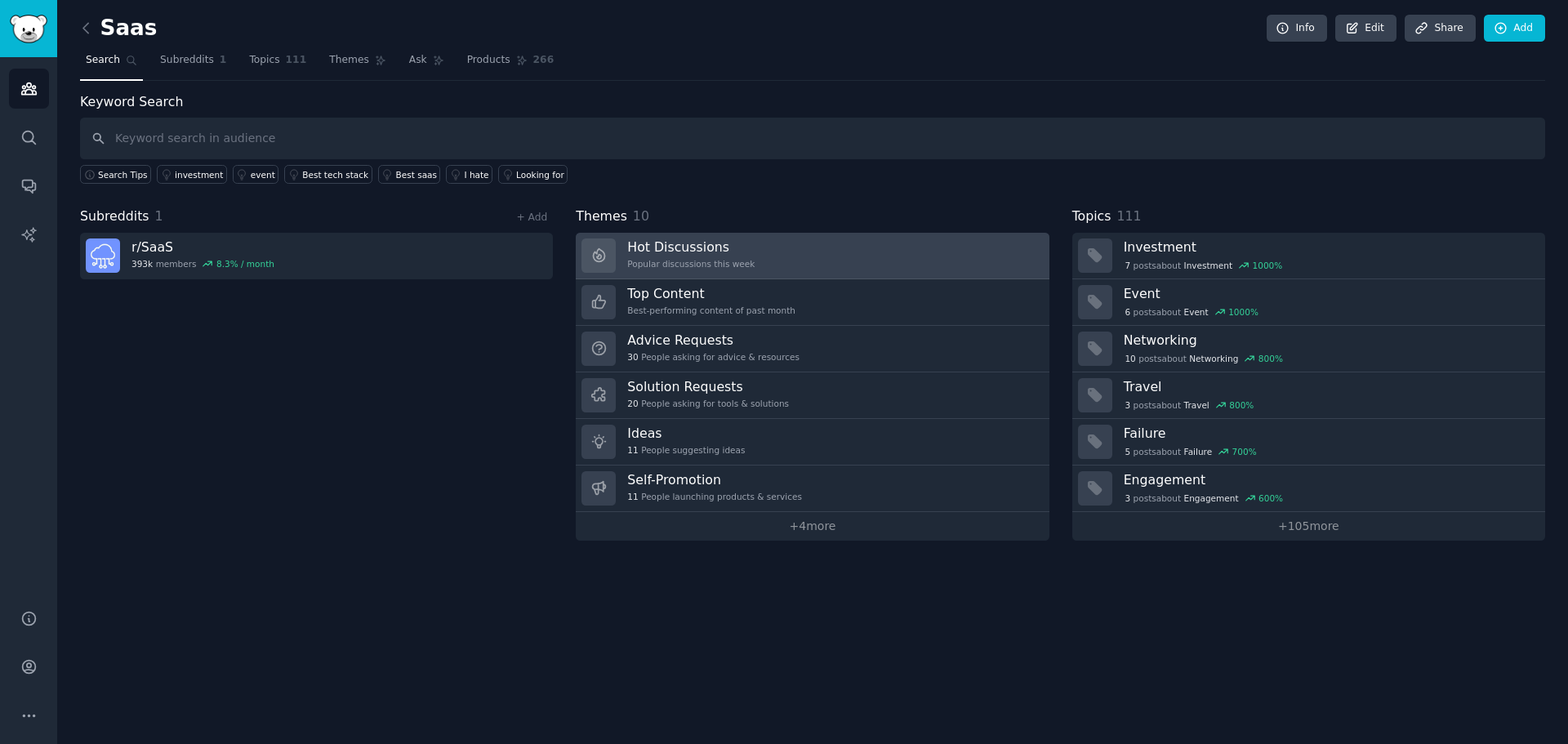
click at [670, 250] on h3 "Hot Discussions" at bounding box center [691, 247] width 128 height 17
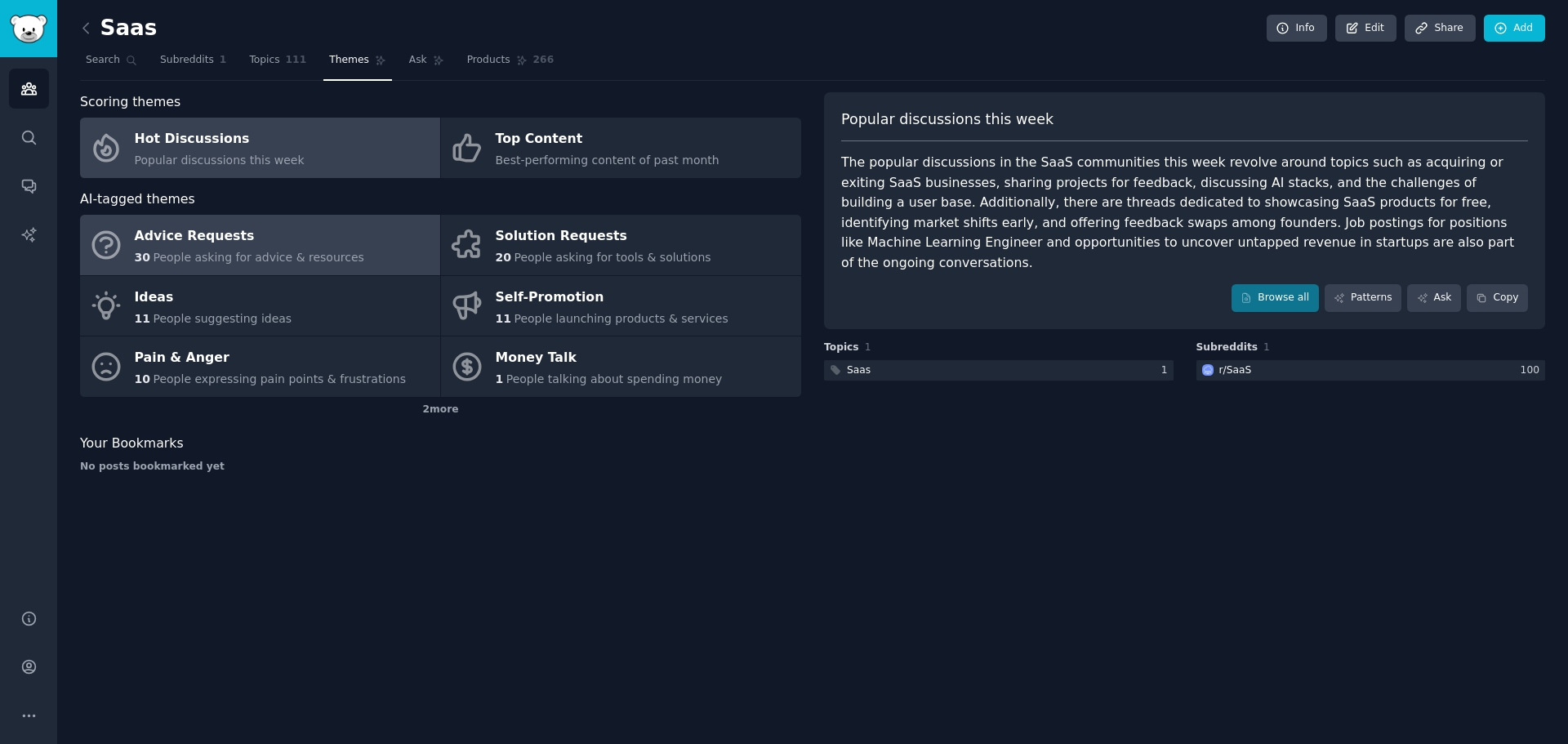
click at [183, 242] on div "Advice Requests" at bounding box center [249, 237] width 230 height 26
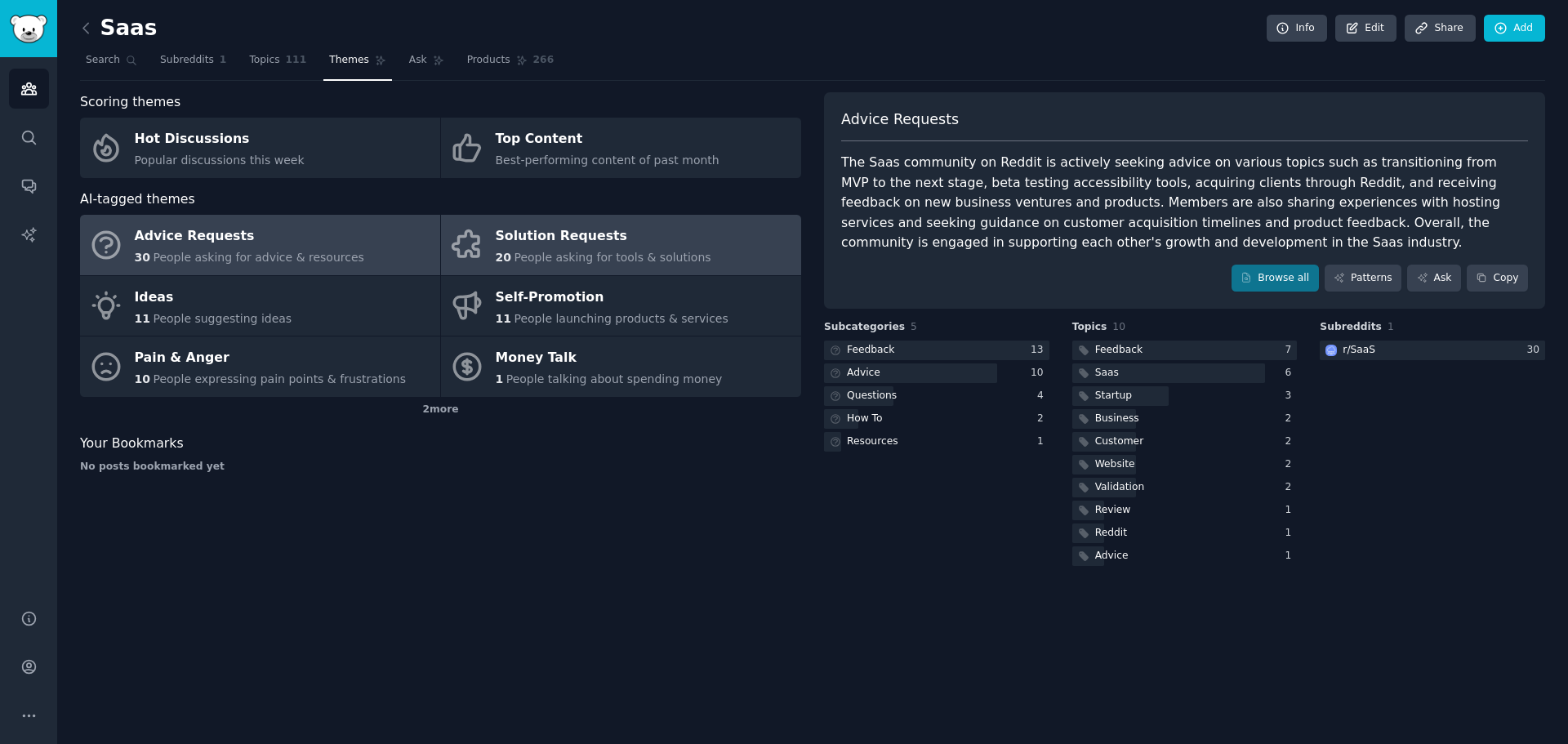
click at [625, 243] on div "Solution Requests" at bounding box center [603, 237] width 216 height 26
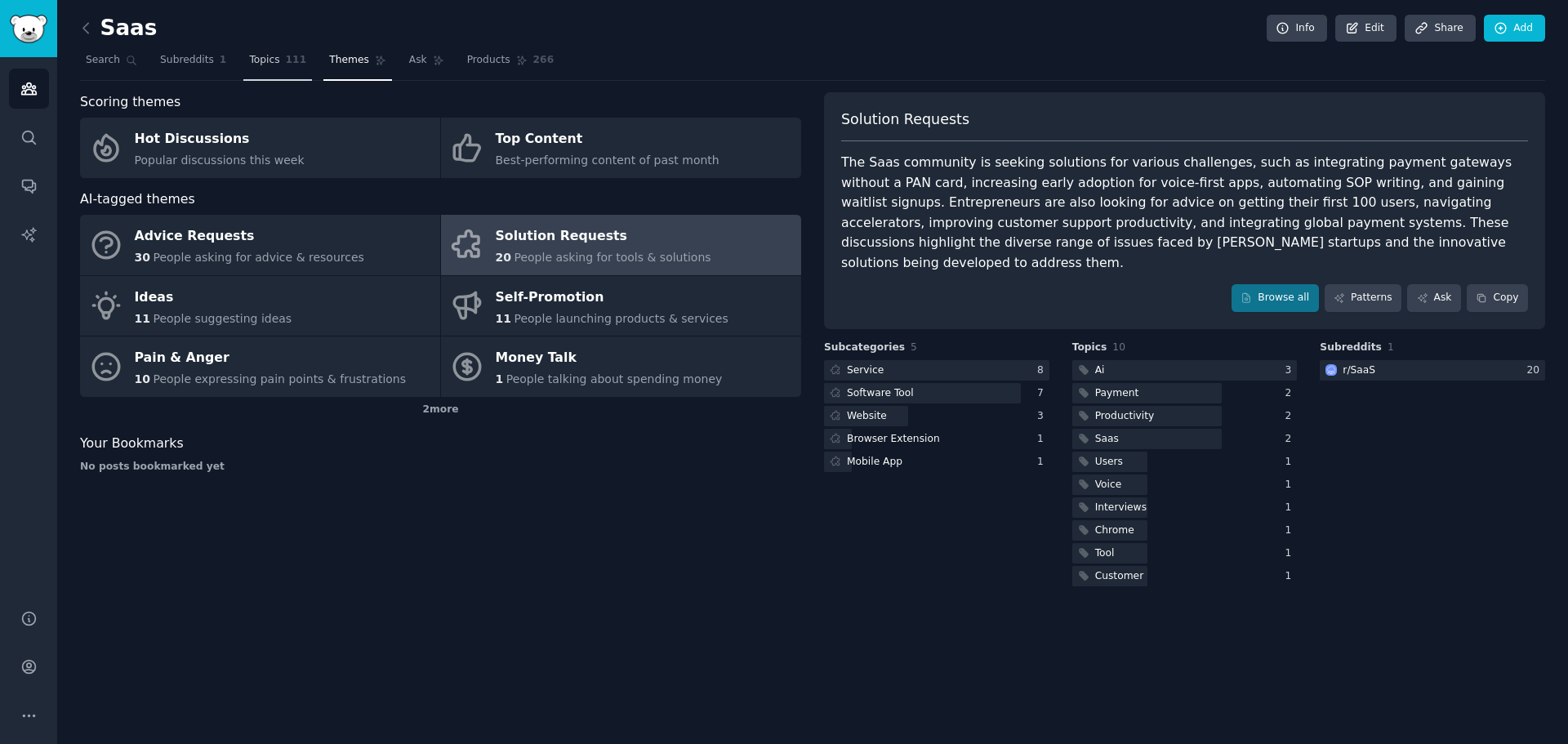
click at [257, 66] on span "Topics" at bounding box center [264, 60] width 30 height 15
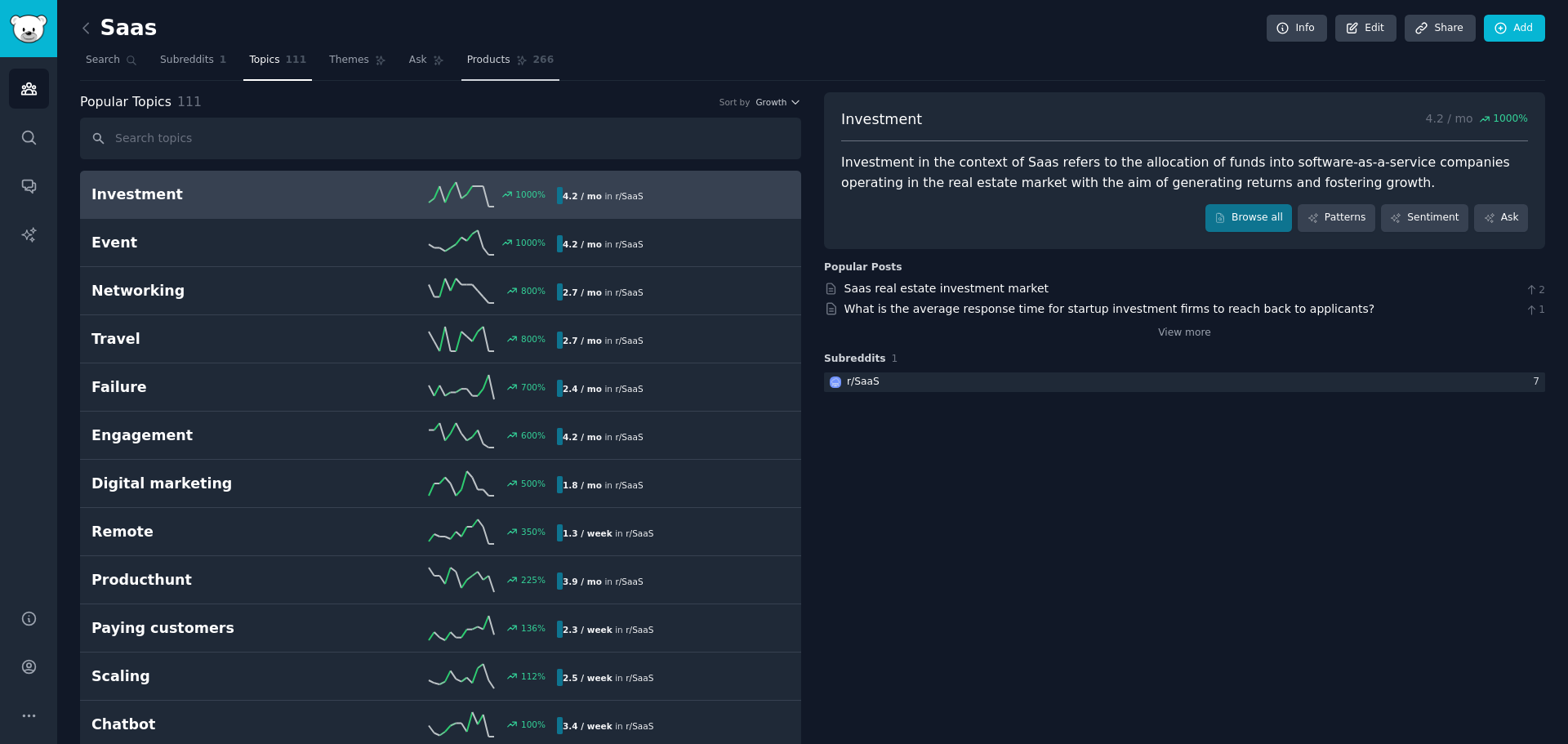
click at [467, 62] on span "Products" at bounding box center [488, 60] width 43 height 15
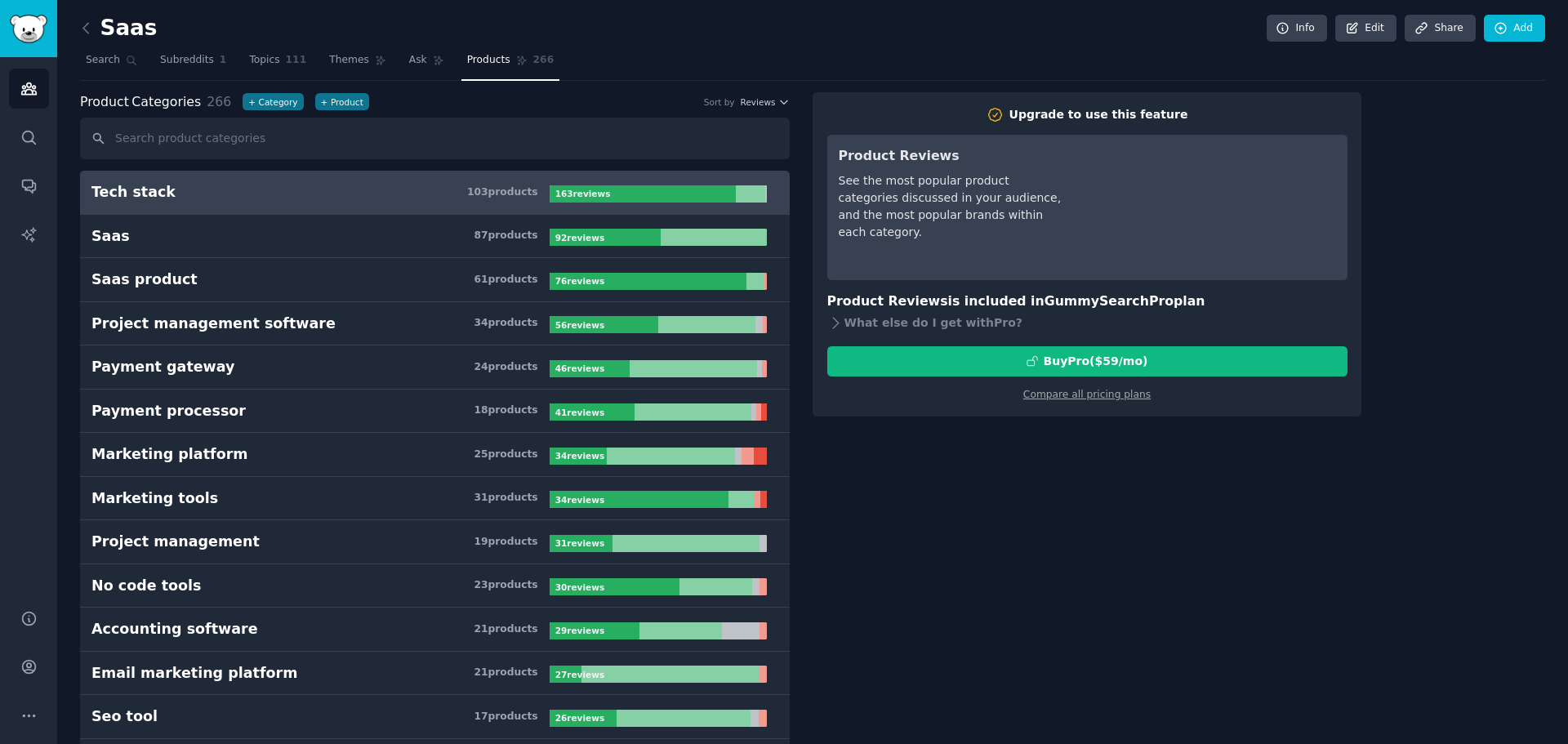
click at [181, 190] on h3 "Tech stack 103 product s" at bounding box center [321, 192] width 458 height 20
click at [616, 193] on div at bounding box center [643, 193] width 187 height 17
click at [492, 190] on div "103 product s" at bounding box center [502, 192] width 71 height 15
click at [263, 52] on link "Topics 111" at bounding box center [277, 64] width 69 height 33
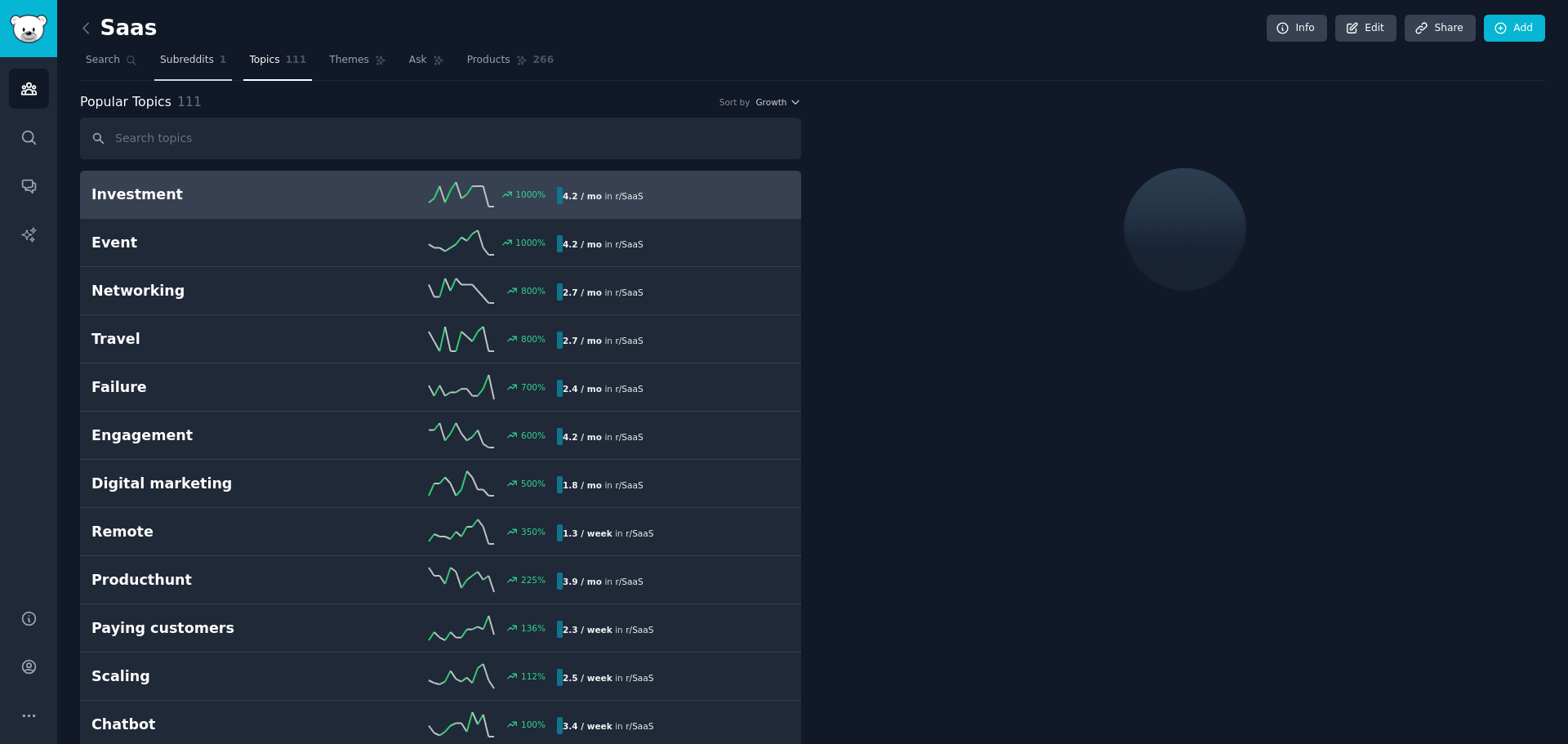
click at [173, 65] on span "Subreddits" at bounding box center [187, 60] width 54 height 15
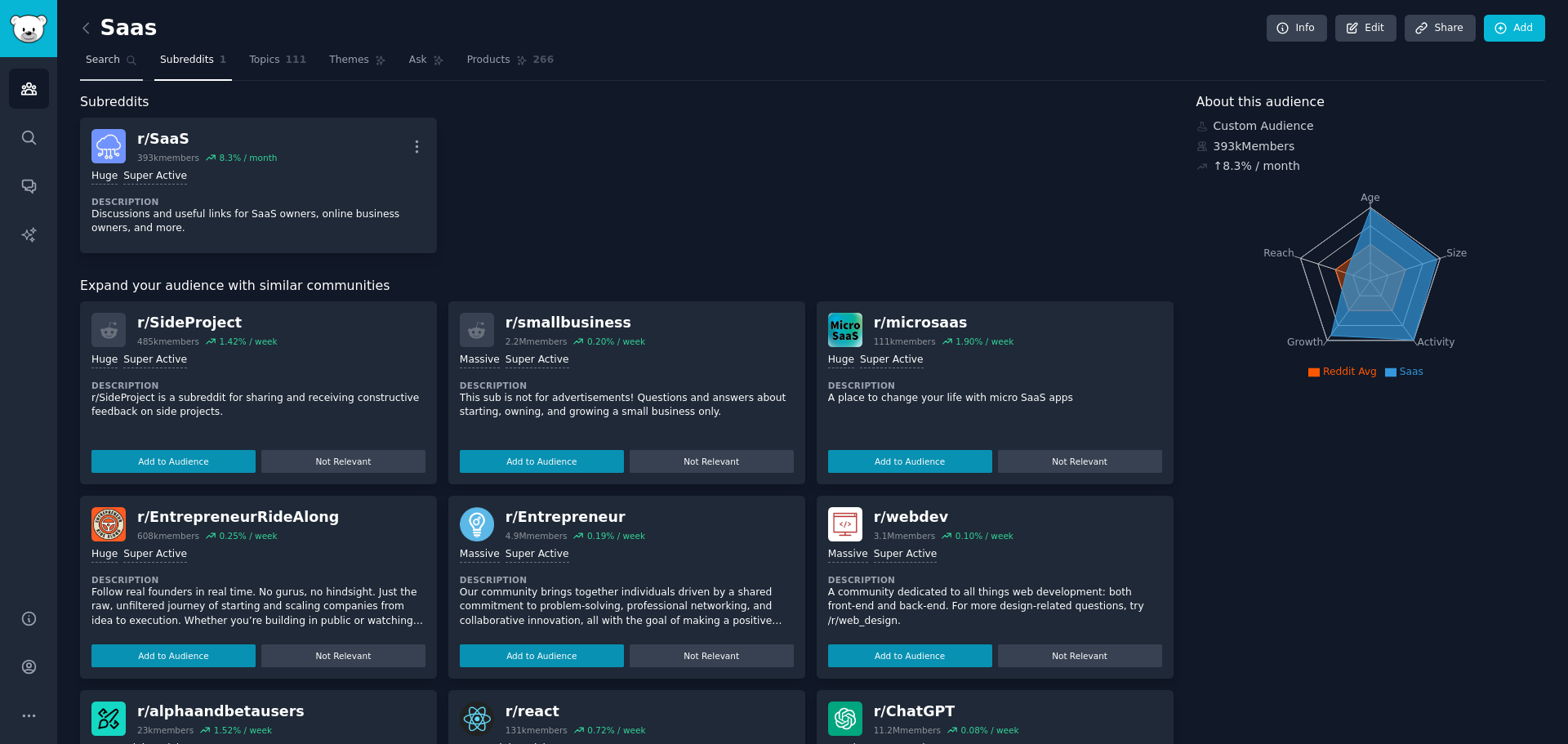
click at [103, 53] on span "Search" at bounding box center [102, 60] width 34 height 15
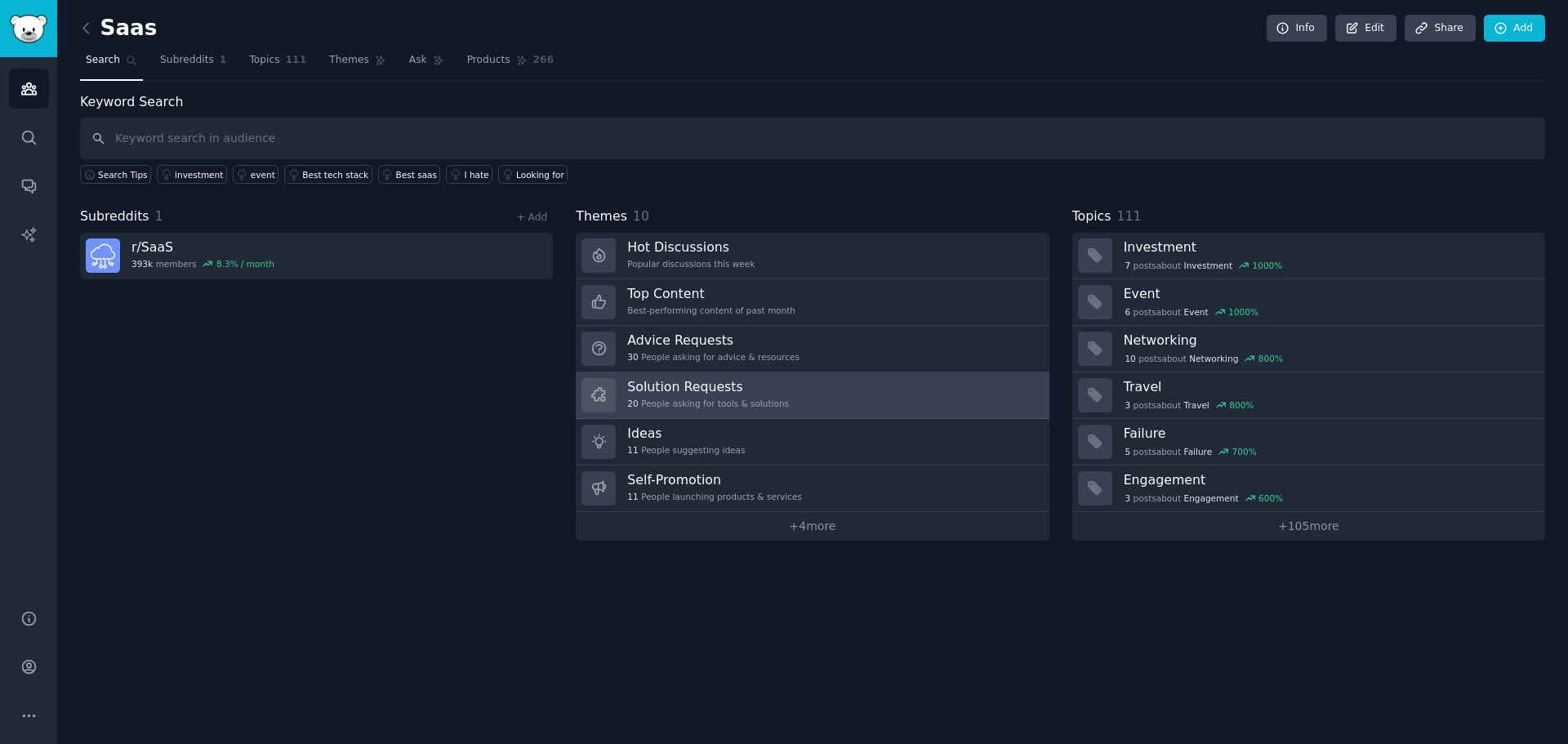
click at [727, 387] on h3 "Solution Requests" at bounding box center [708, 386] width 162 height 17
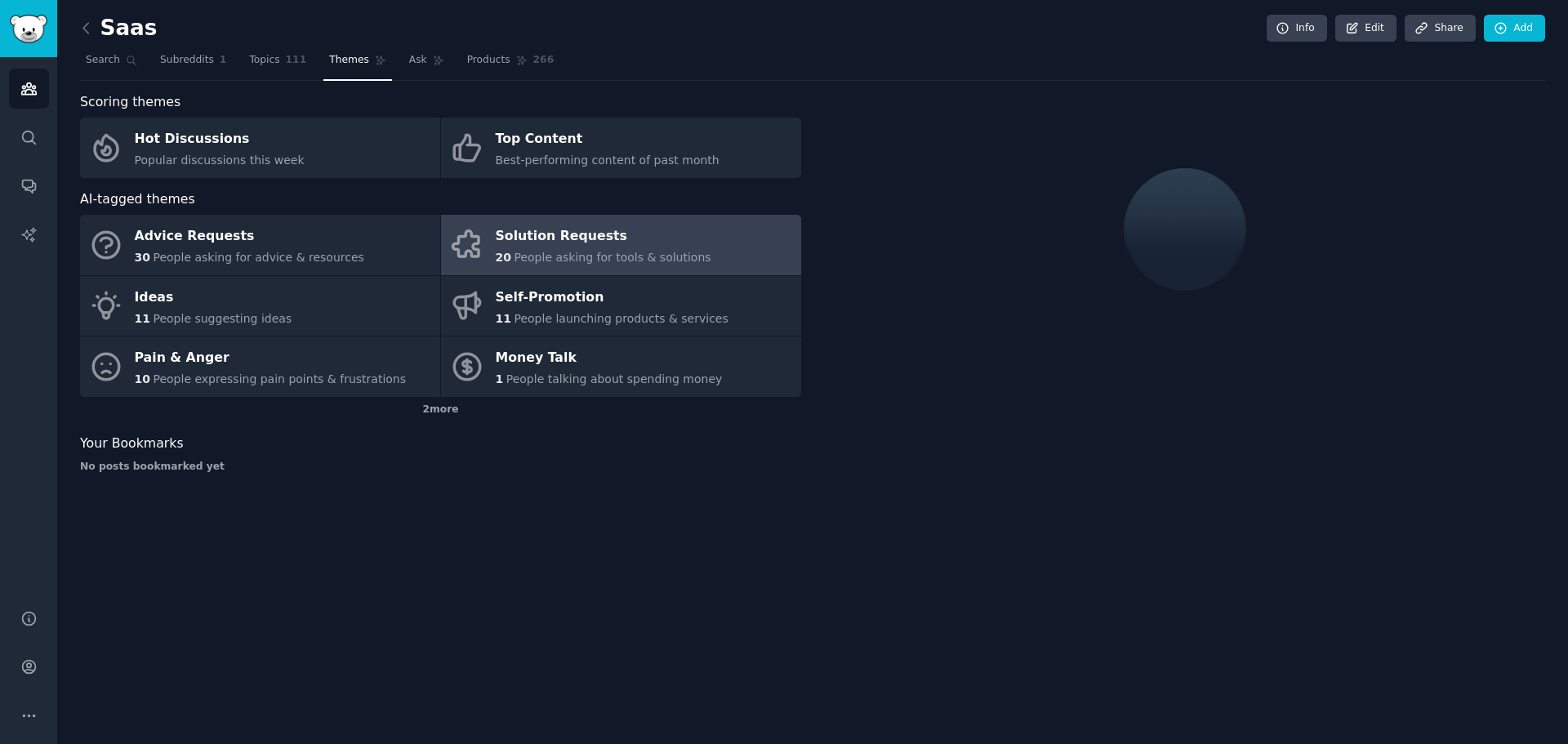
click at [516, 243] on div "Solution Requests" at bounding box center [603, 237] width 216 height 26
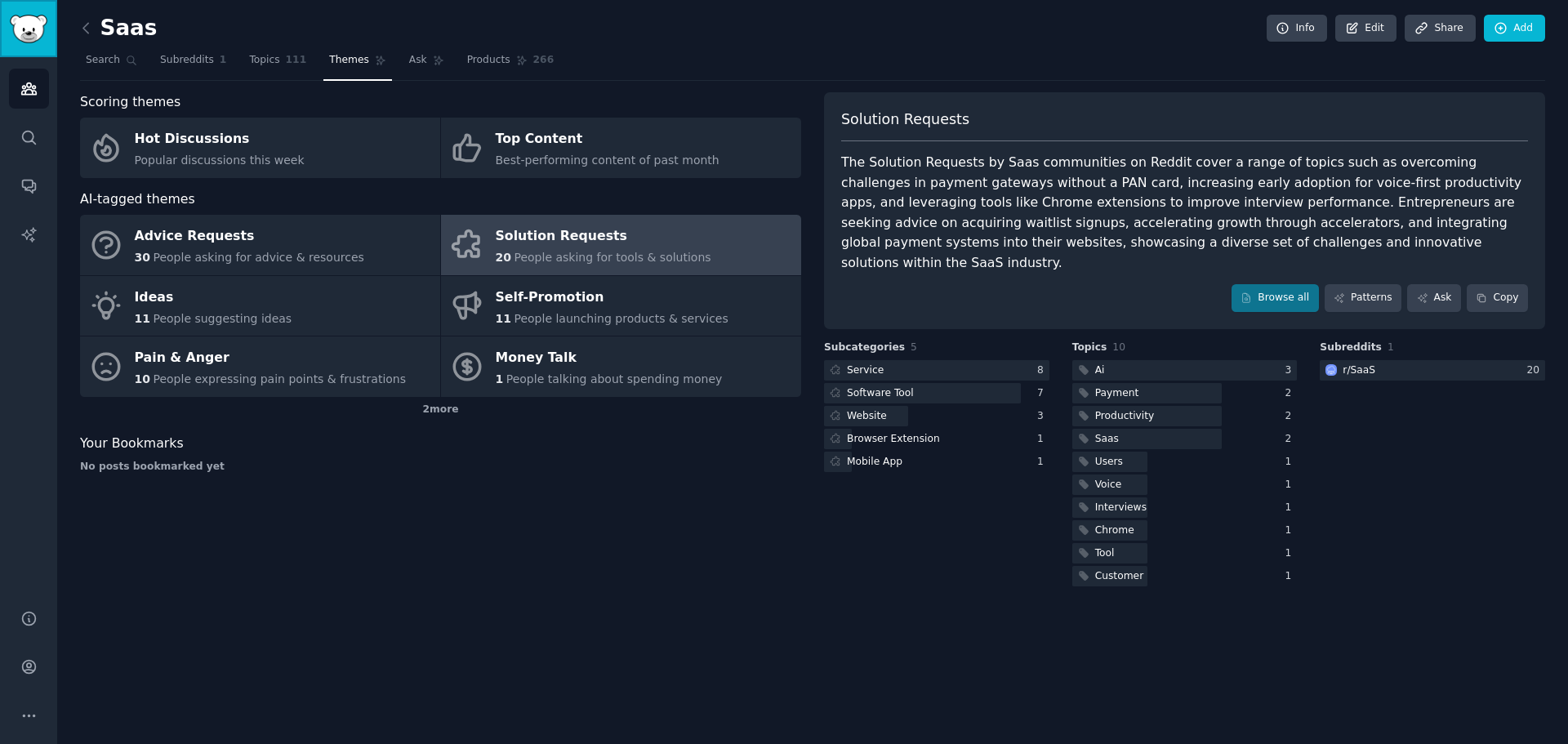
click at [42, 10] on link "Sidebar" at bounding box center [28, 28] width 57 height 57
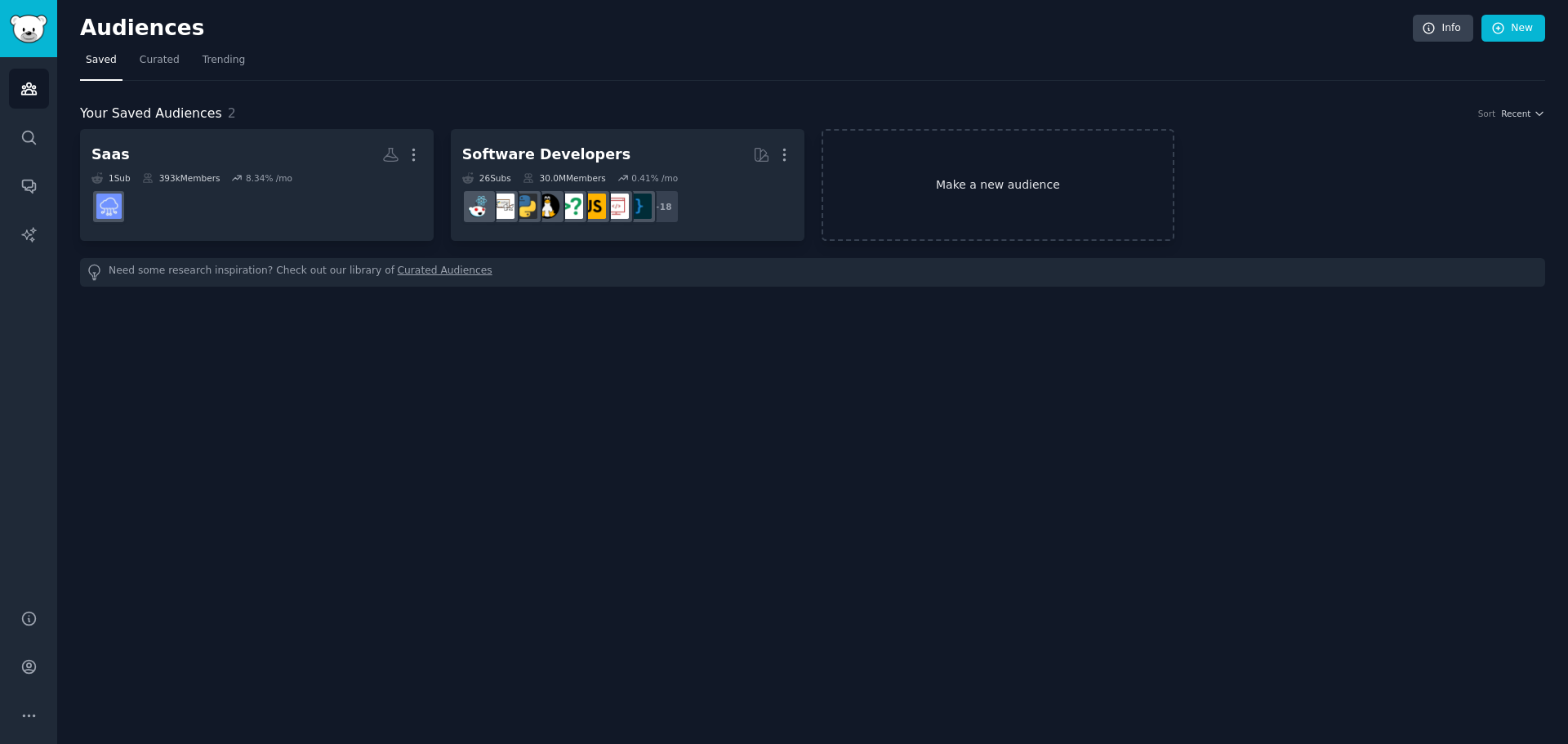
click at [959, 184] on link "Make a new audience" at bounding box center [998, 185] width 353 height 112
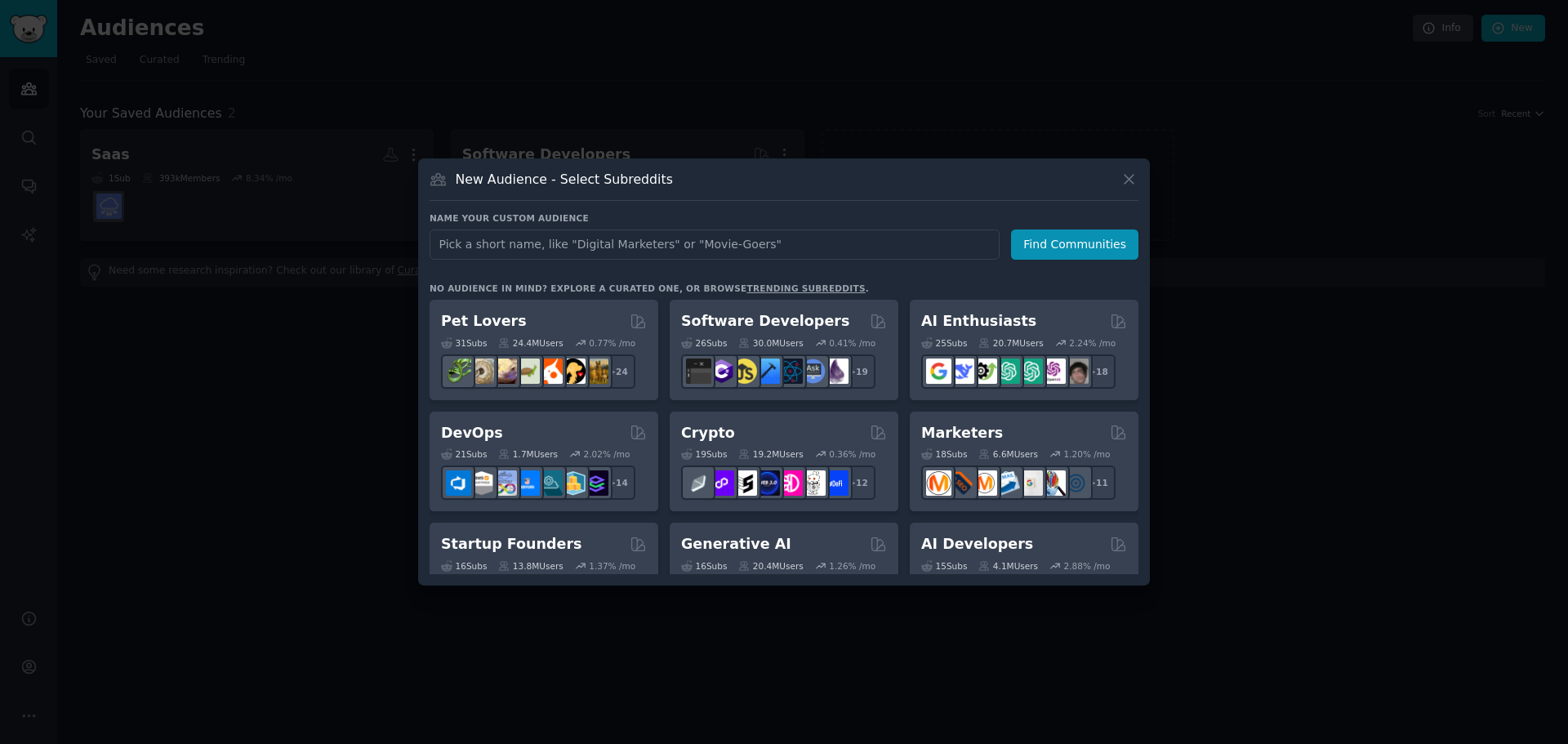
type input "m"
type input "saas"
click at [1061, 251] on button "Find Communities" at bounding box center [1075, 245] width 128 height 30
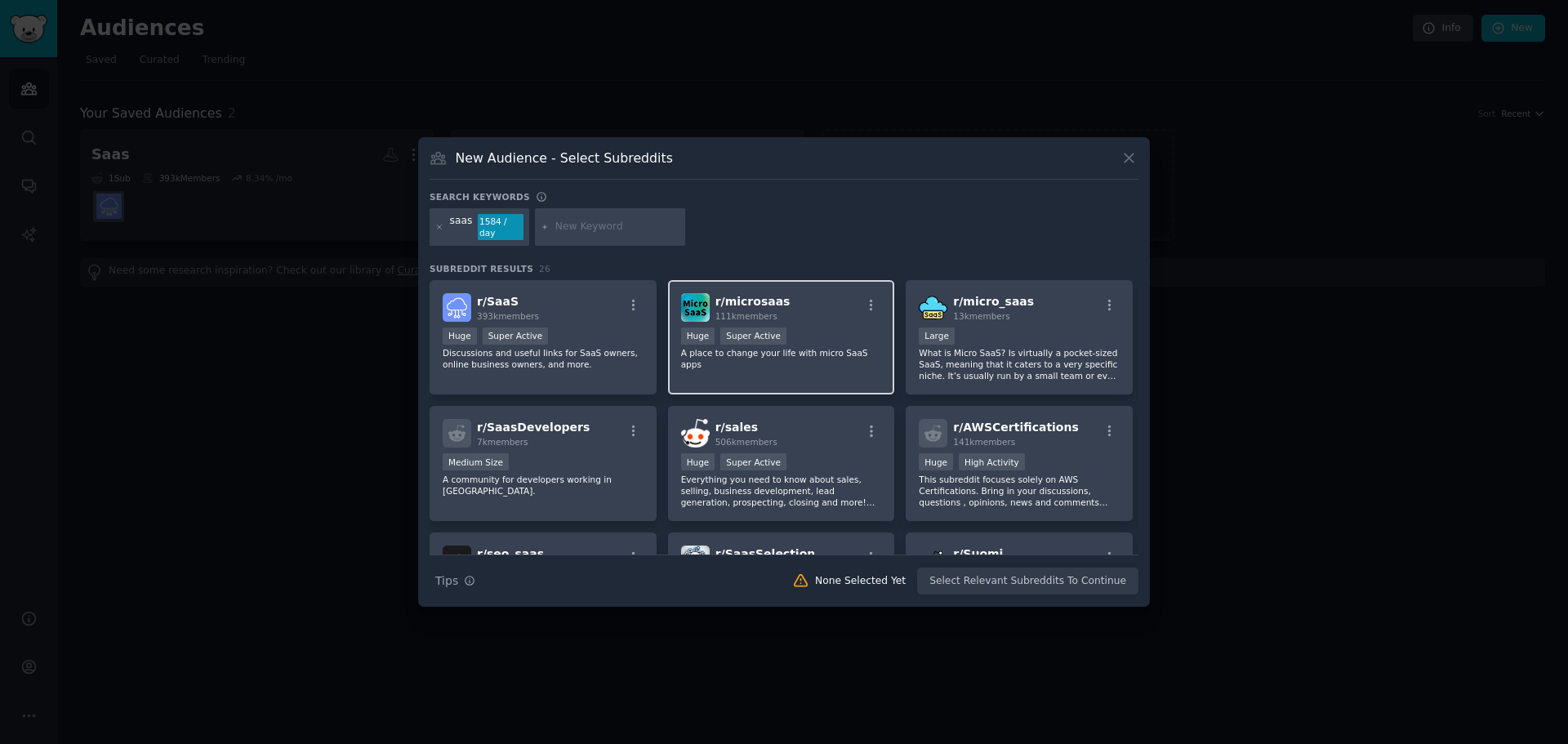
click at [821, 293] on div "r/ microsaas 111k members" at bounding box center [781, 307] width 201 height 28
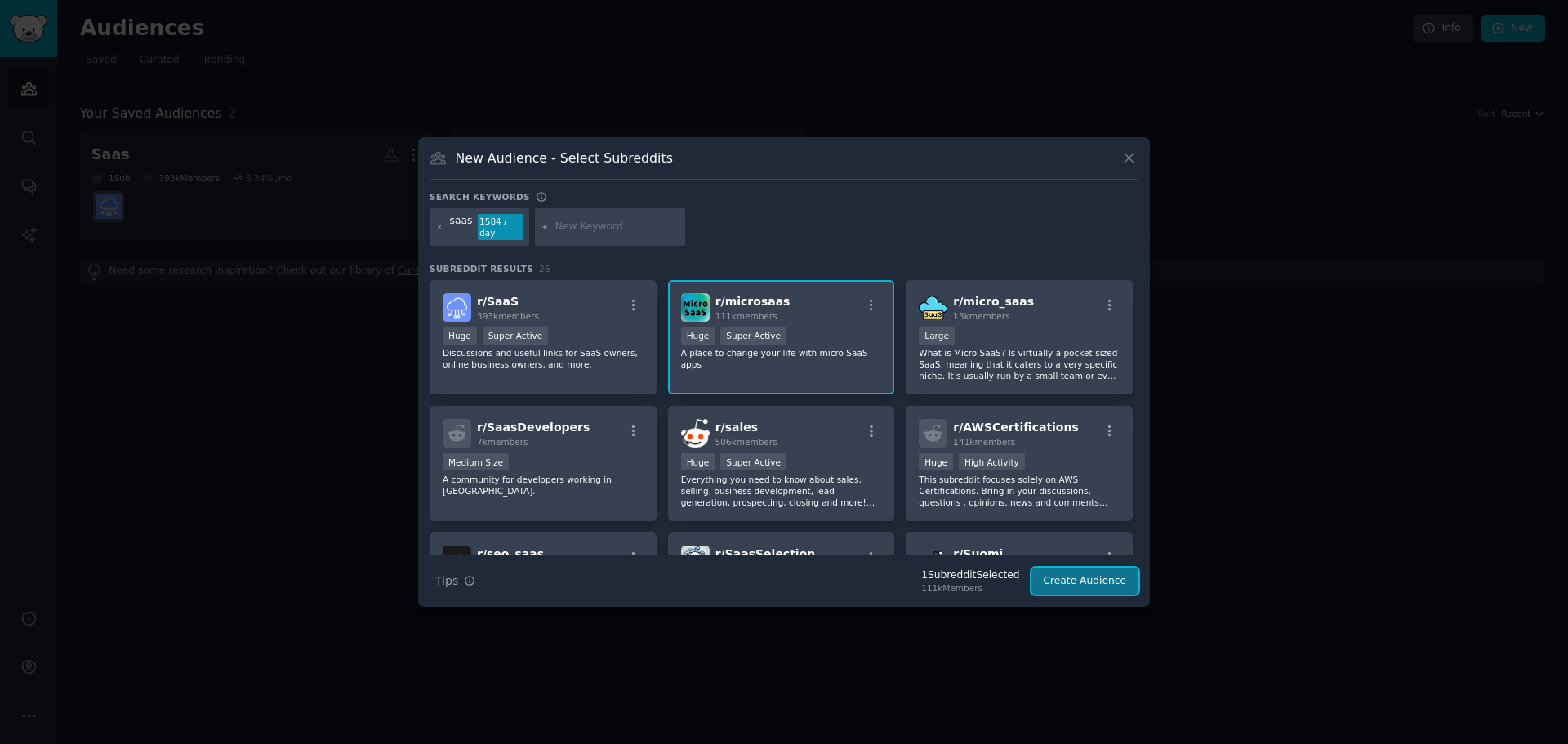
click at [1087, 568] on button "Create Audience" at bounding box center [1085, 581] width 107 height 28
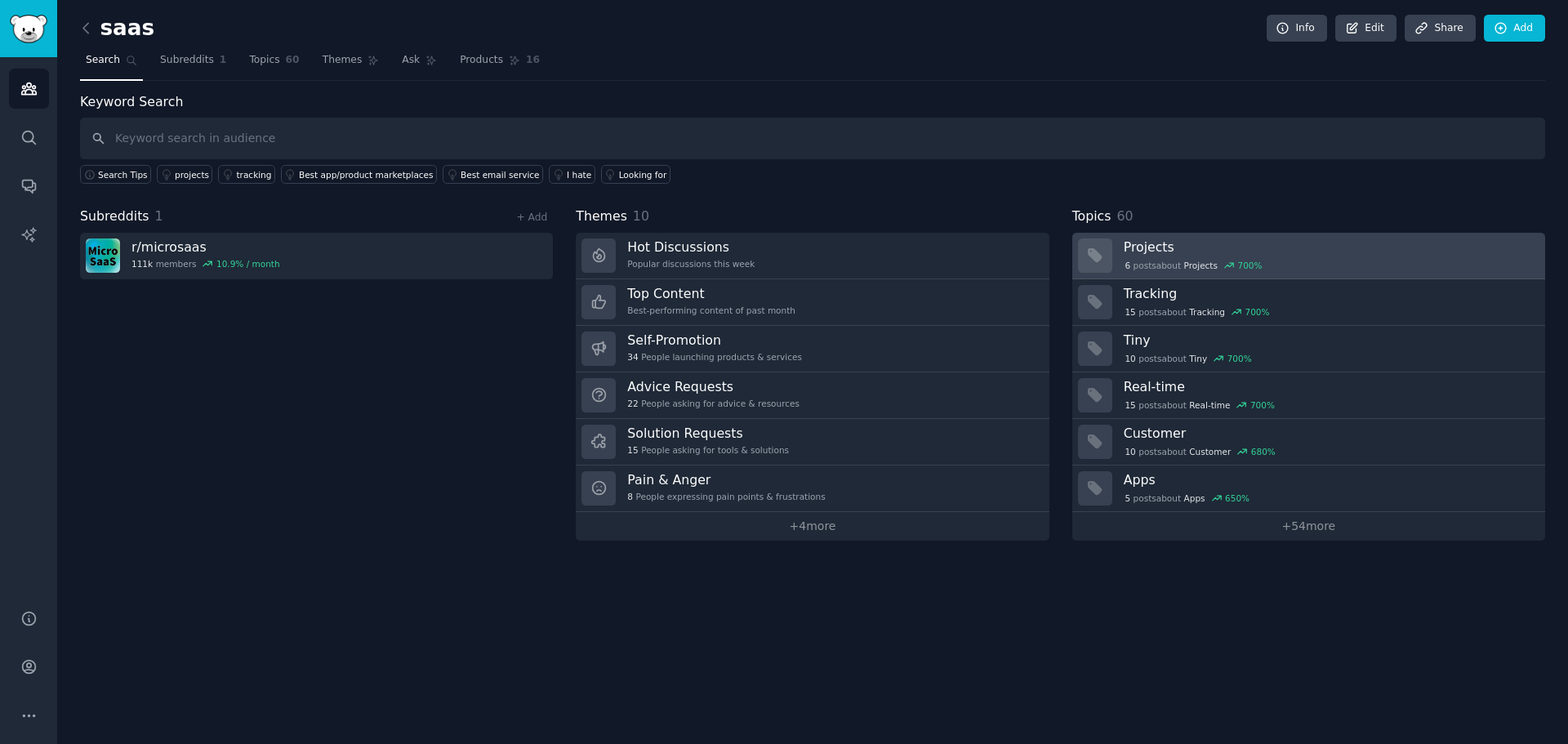
click at [1187, 241] on h3 "Projects" at bounding box center [1328, 247] width 410 height 17
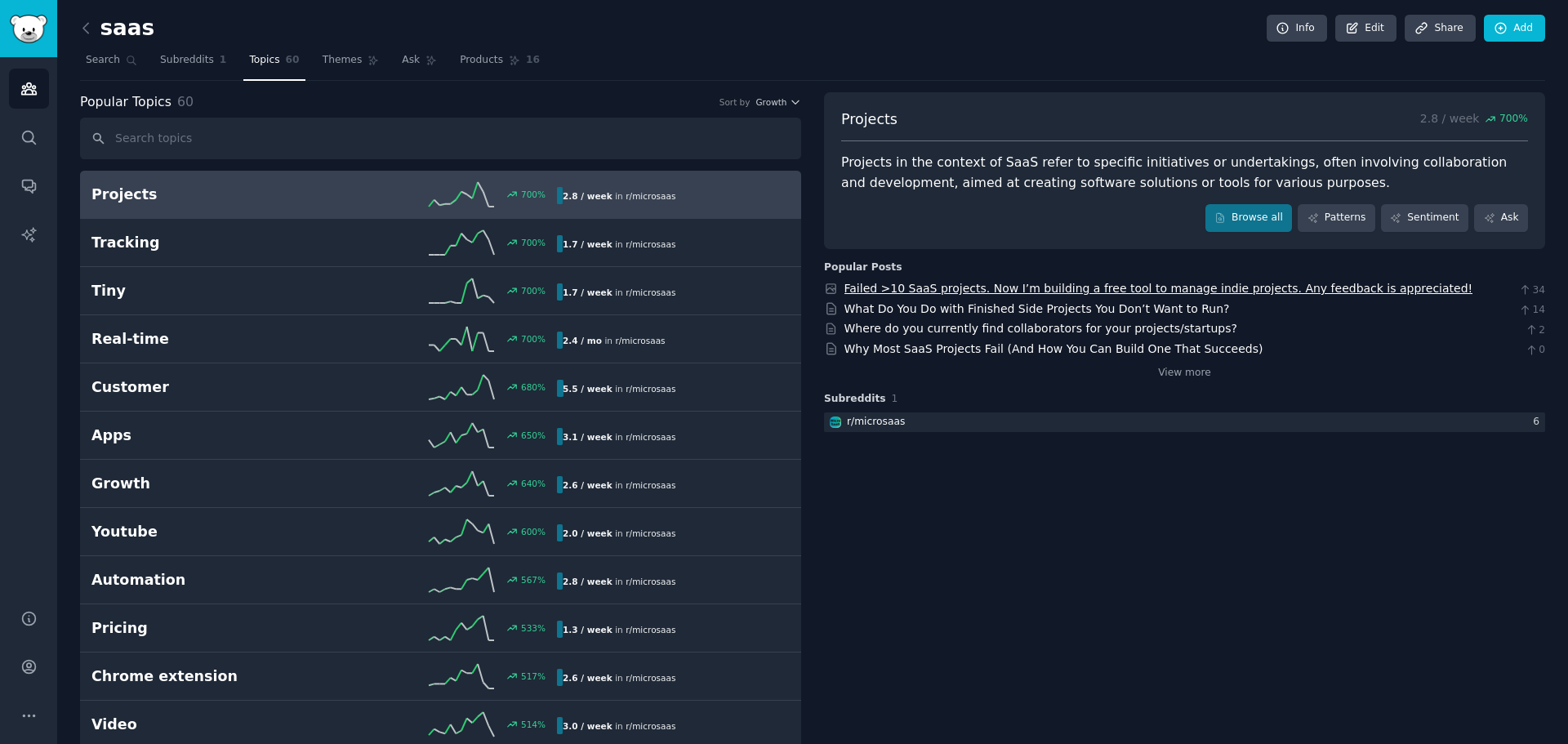
drag, startPoint x: 985, startPoint y: 286, endPoint x: 1016, endPoint y: 296, distance: 32.6
click at [1016, 295] on link "Failed >10 SaaS projects. Now I’m building a free tool to manage indie projects…" at bounding box center [1159, 288] width 629 height 13
click at [119, 31] on h2 "saas" at bounding box center [117, 29] width 74 height 26
click at [114, 59] on span "Search" at bounding box center [102, 60] width 34 height 15
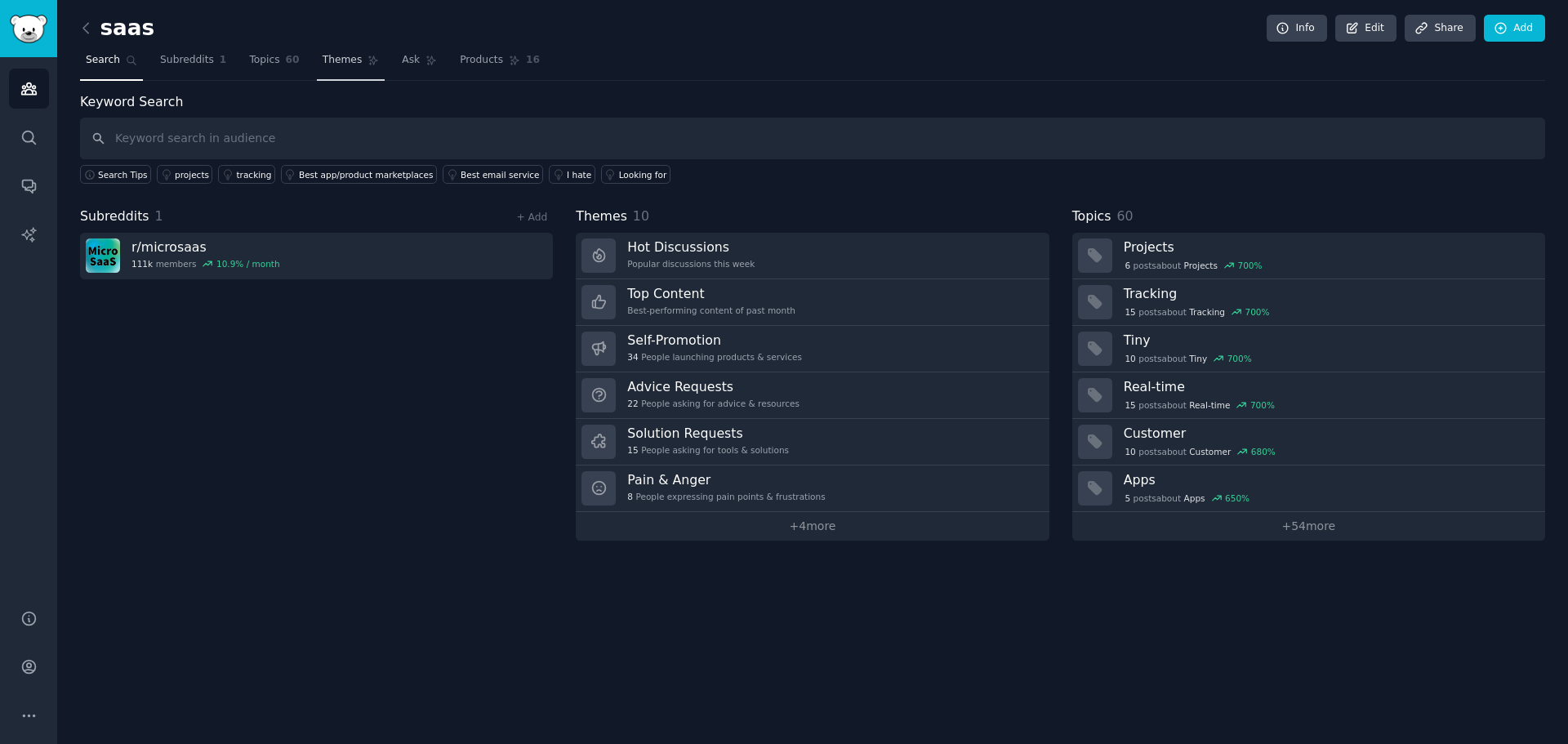
click at [323, 60] on span "Themes" at bounding box center [342, 60] width 40 height 15
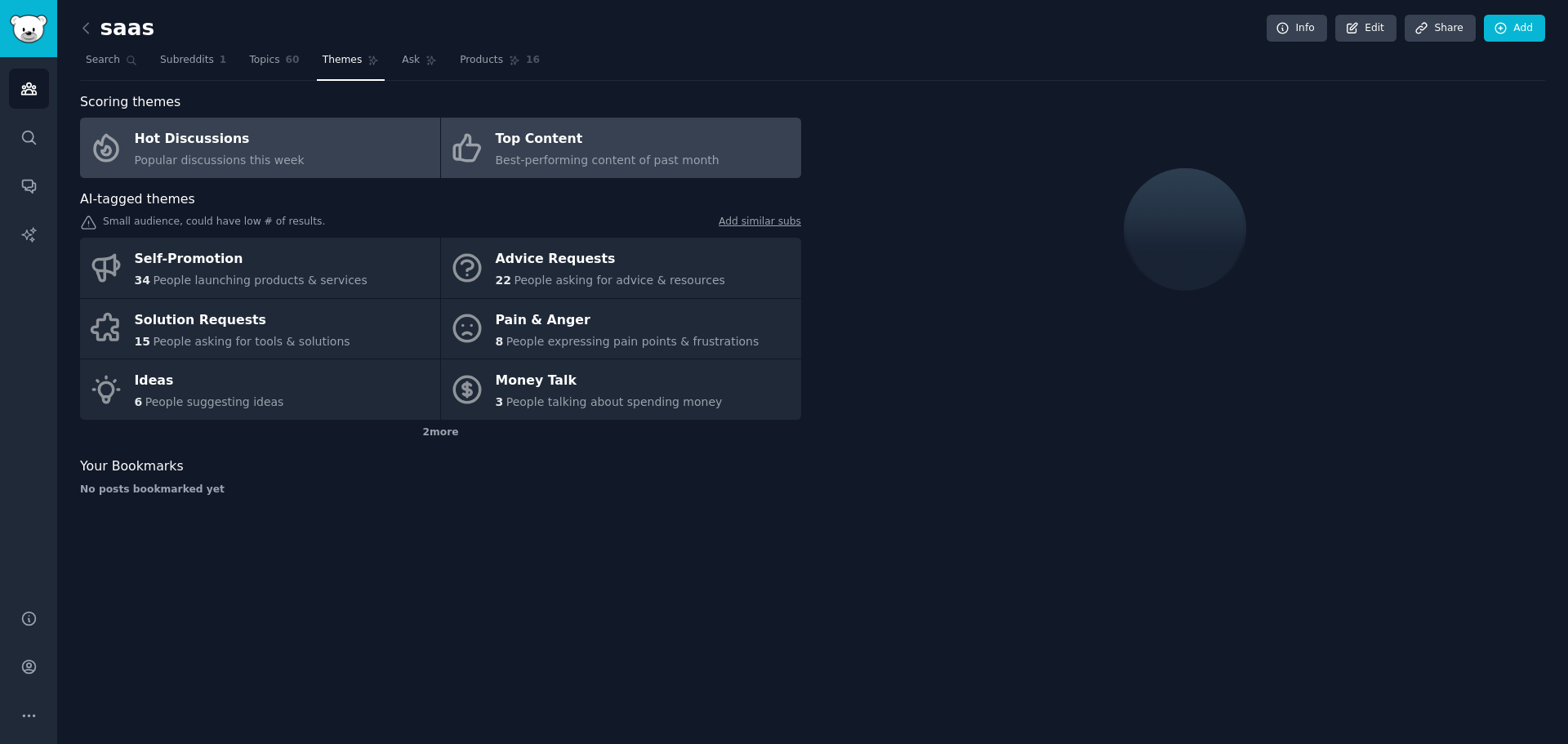
click at [536, 148] on div "Top Content" at bounding box center [608, 140] width 224 height 26
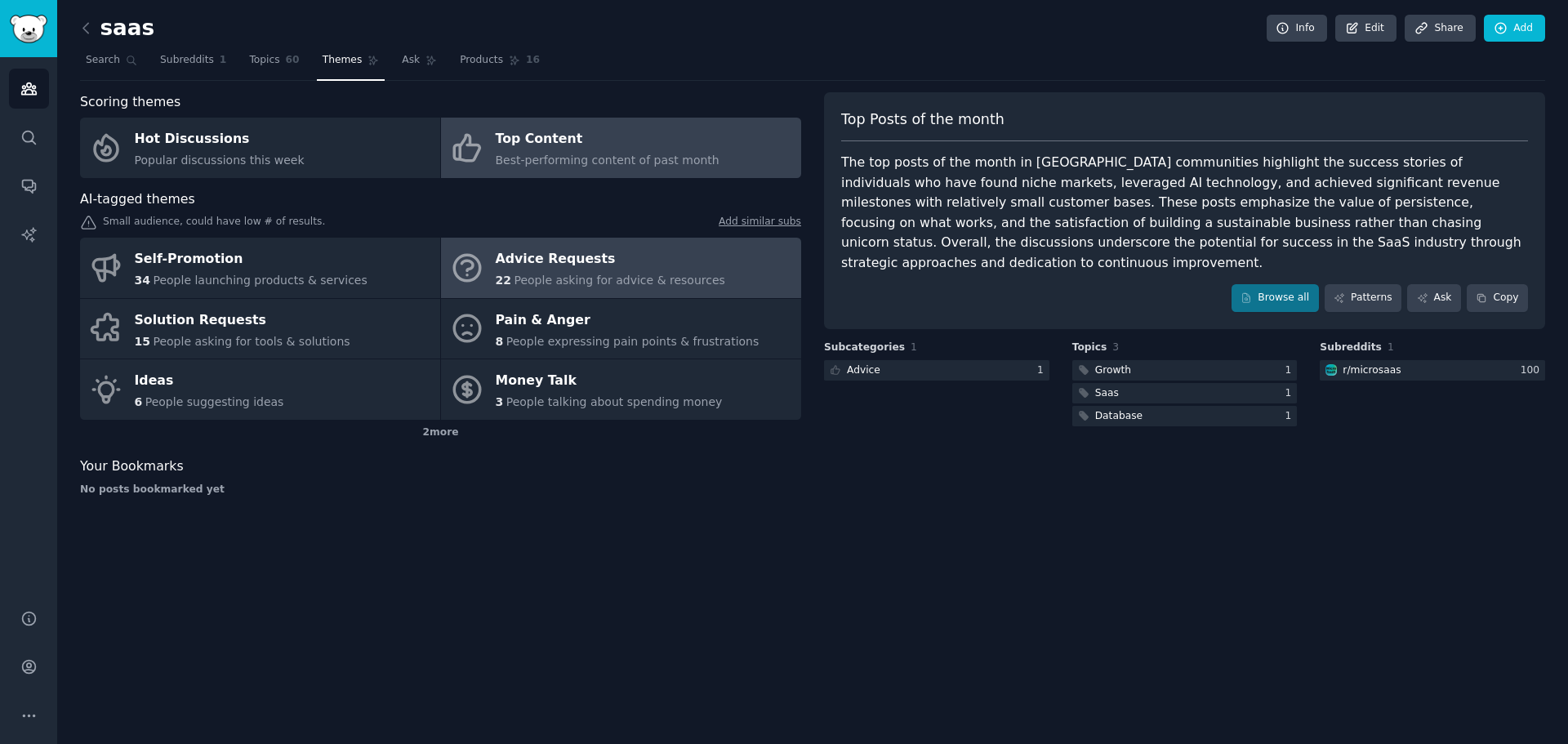
click at [576, 270] on div "Advice Requests" at bounding box center [610, 260] width 230 height 26
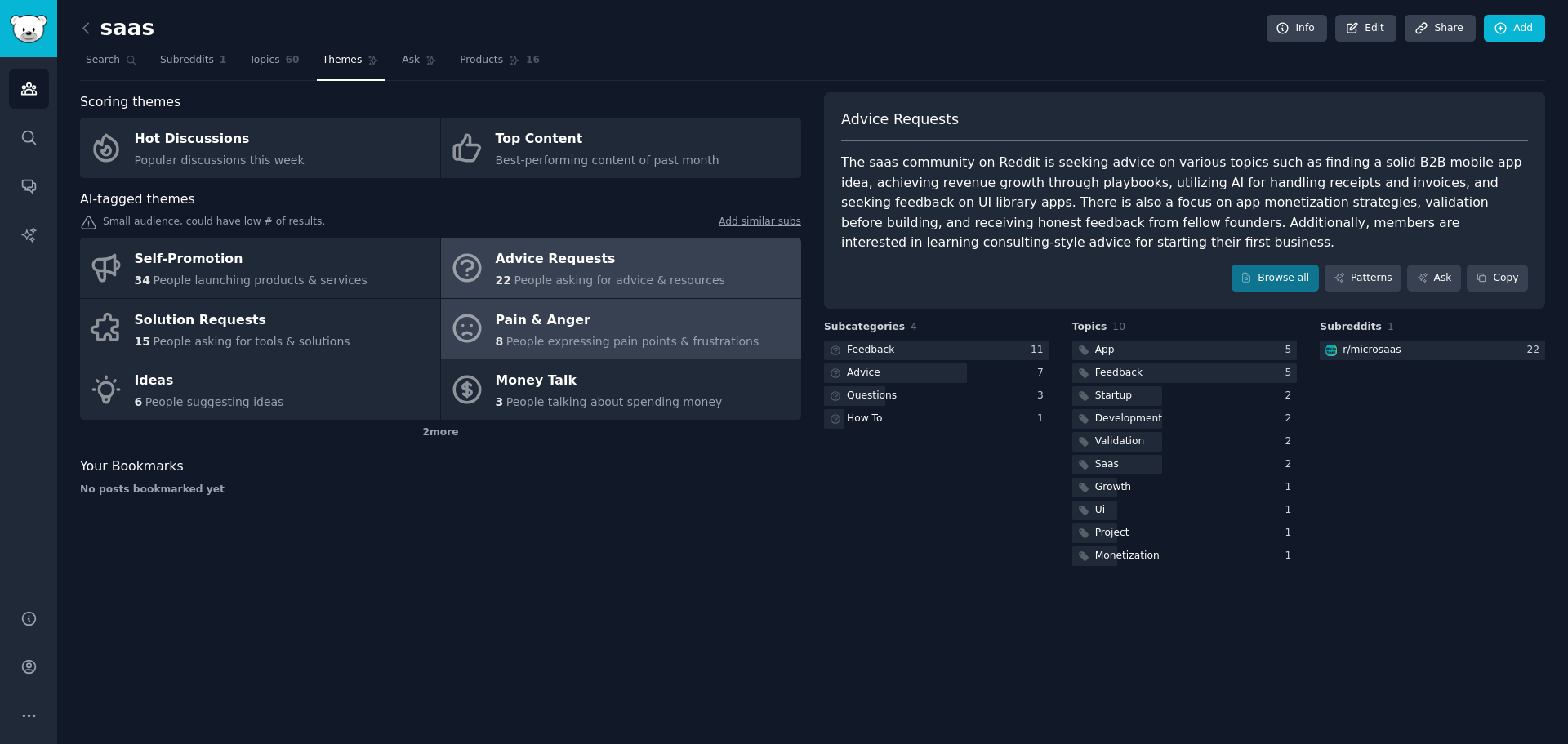
click at [577, 324] on div "Pain & Anger" at bounding box center [627, 320] width 263 height 26
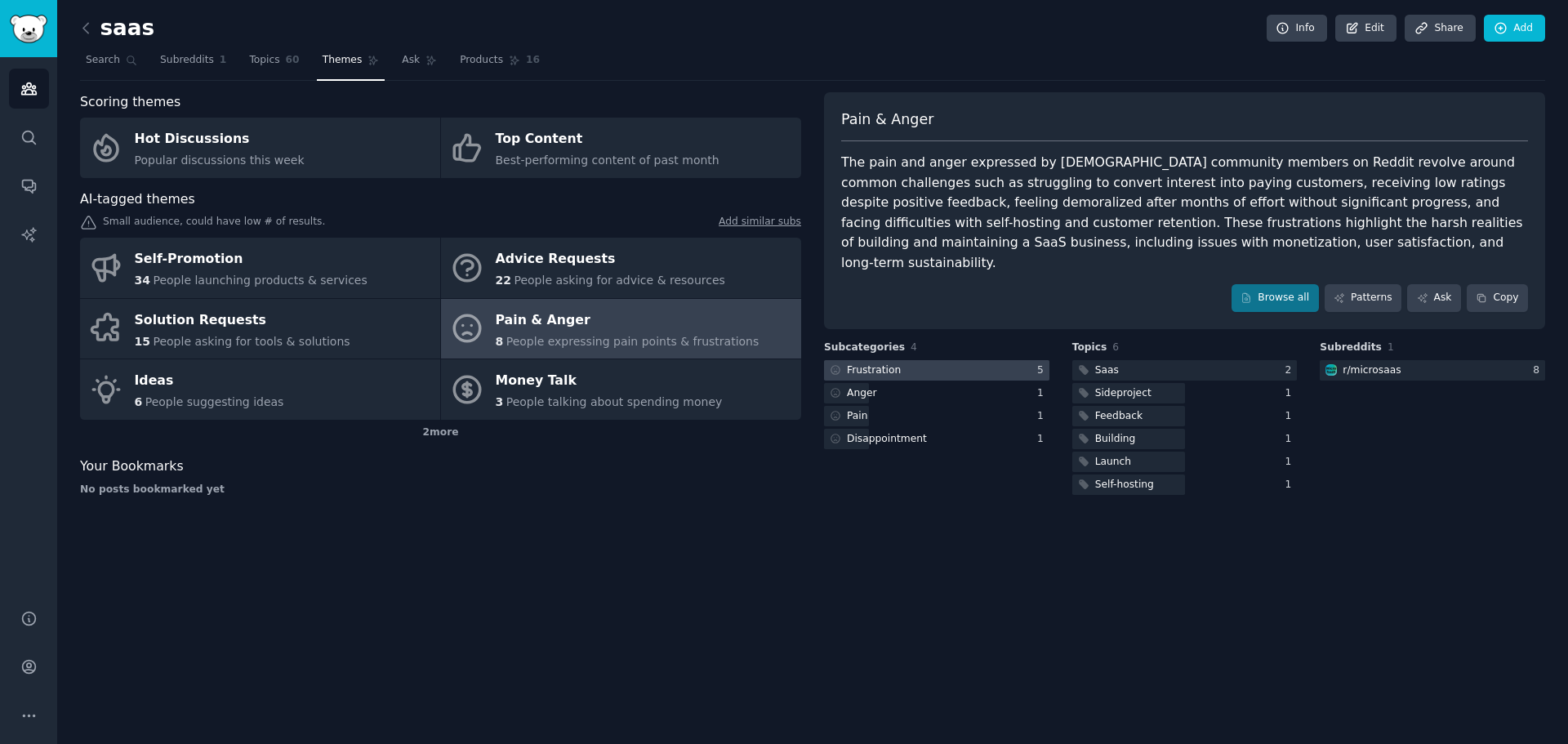
click at [906, 360] on div at bounding box center [937, 370] width 226 height 20
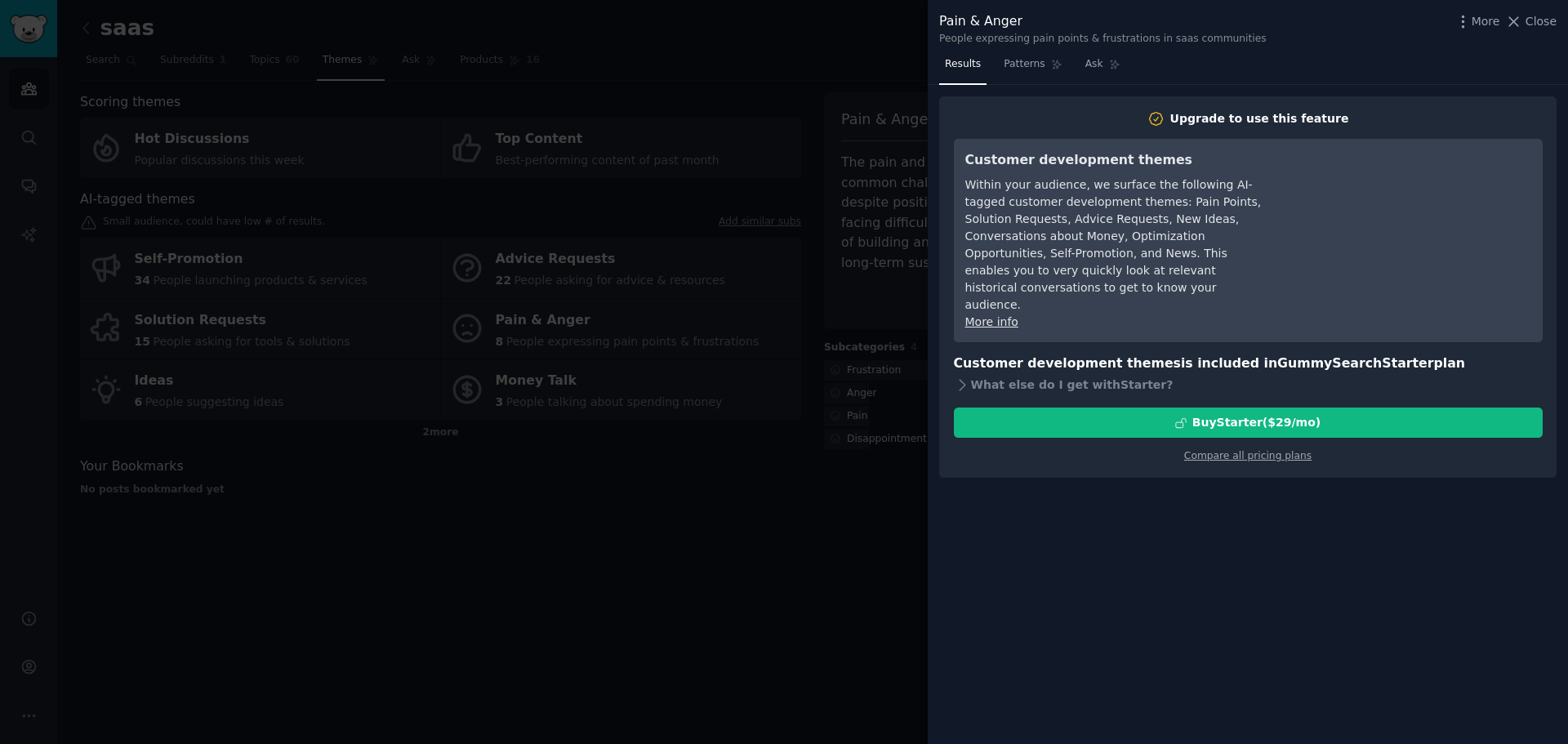
click at [807, 407] on div at bounding box center [784, 372] width 1568 height 744
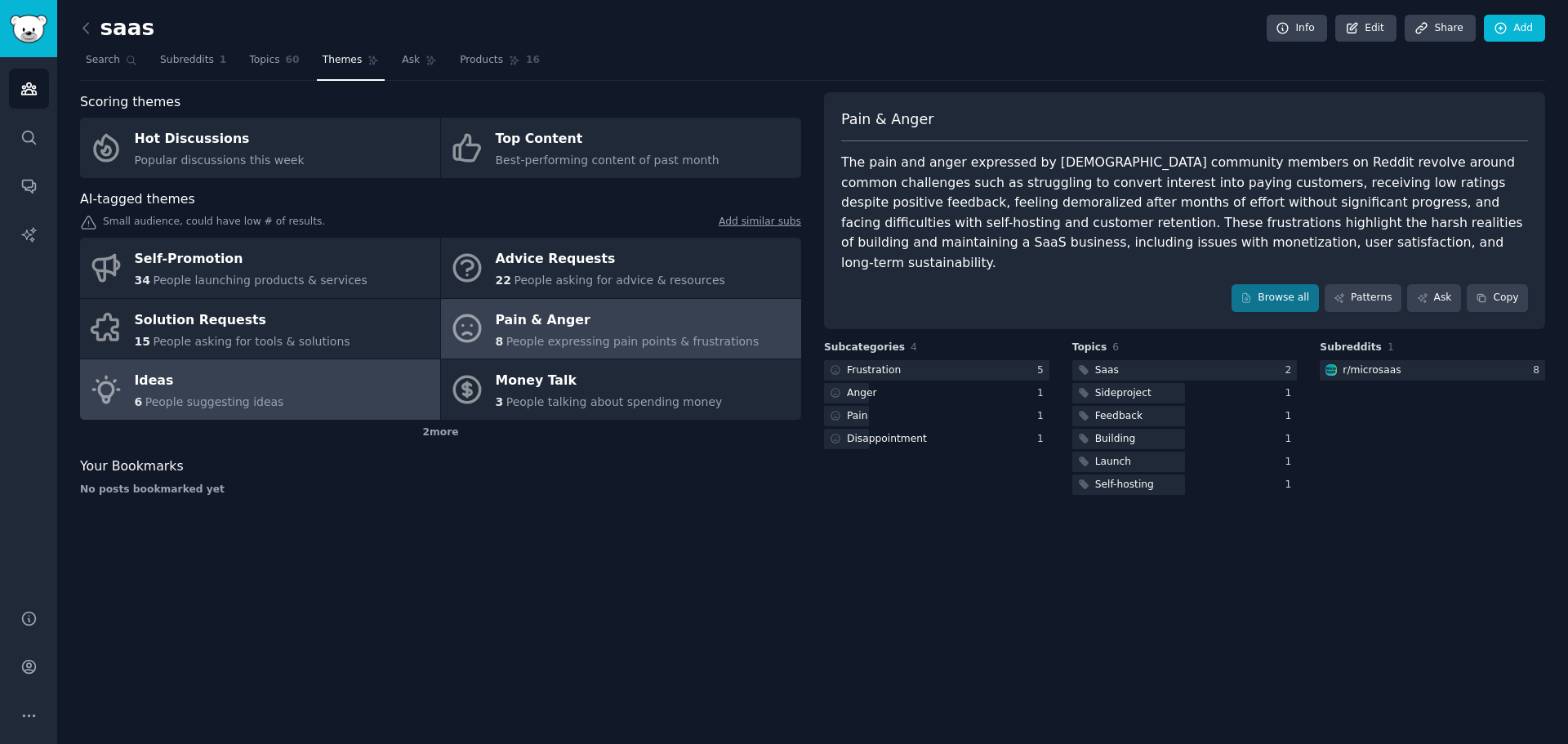
click at [277, 382] on link "Ideas 6 People suggesting ideas" at bounding box center [260, 389] width 360 height 61
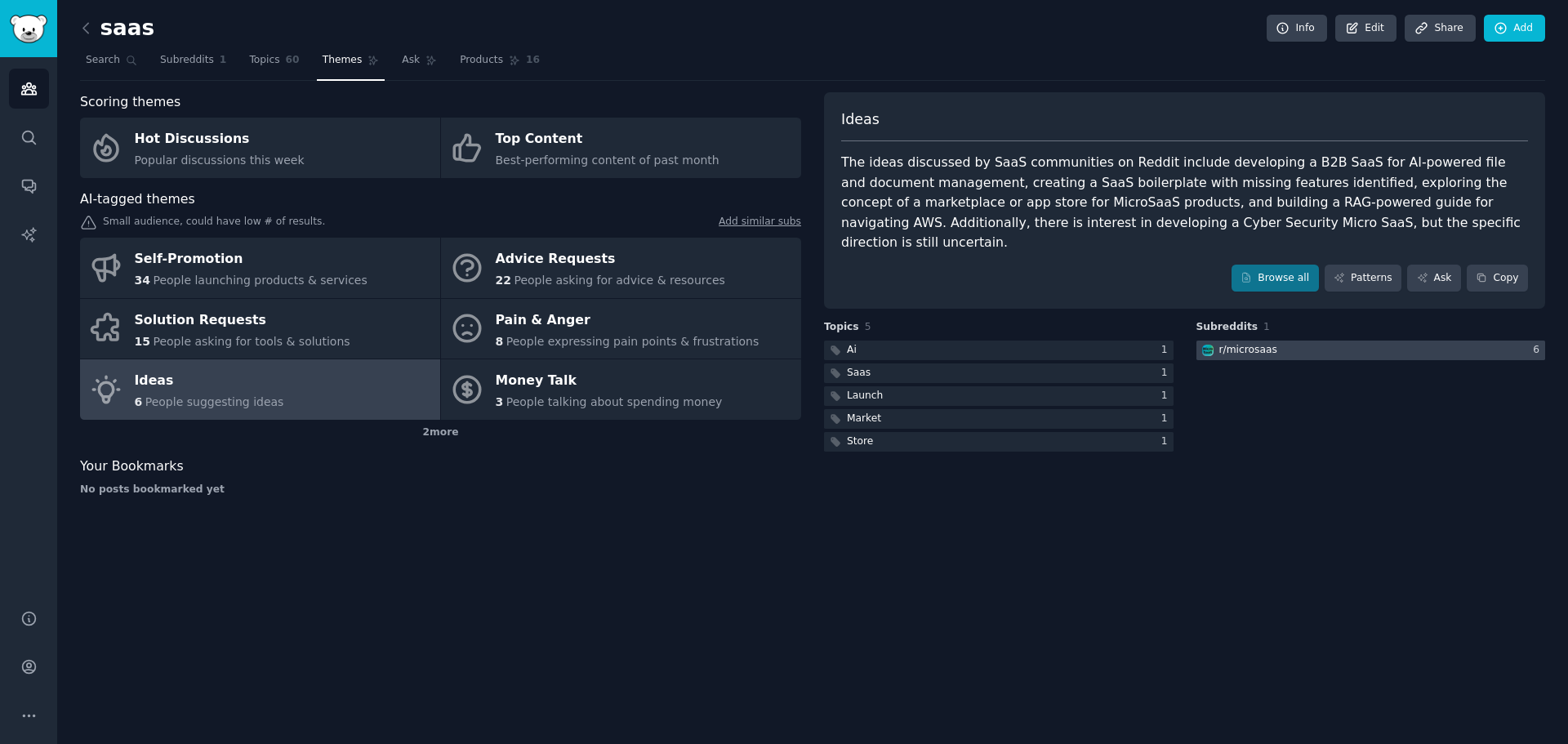
click at [1273, 341] on div "r/ microsaas" at bounding box center [1239, 350] width 85 height 20
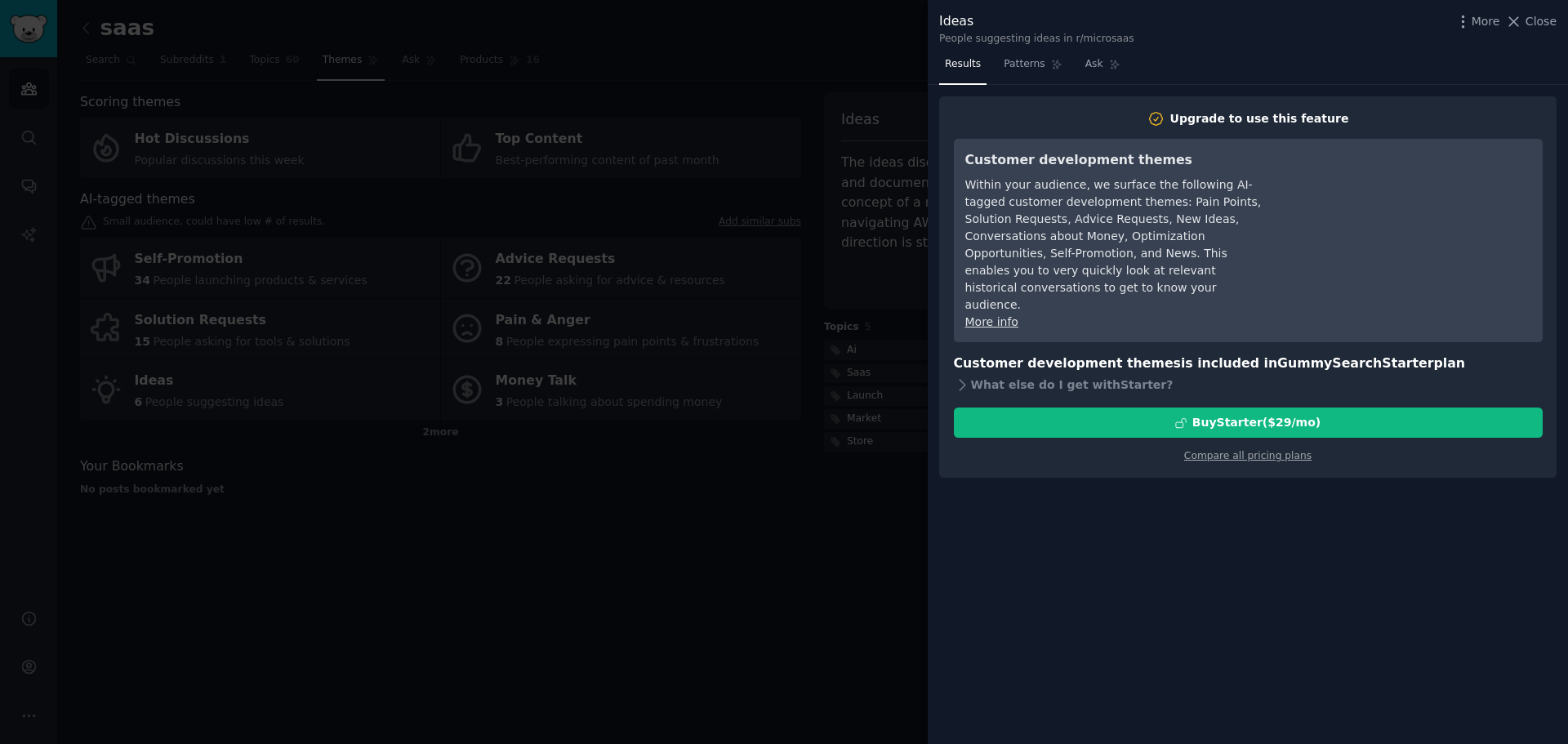
drag, startPoint x: 509, startPoint y: 632, endPoint x: 500, endPoint y: 627, distance: 10.3
click at [502, 634] on div at bounding box center [784, 372] width 1568 height 744
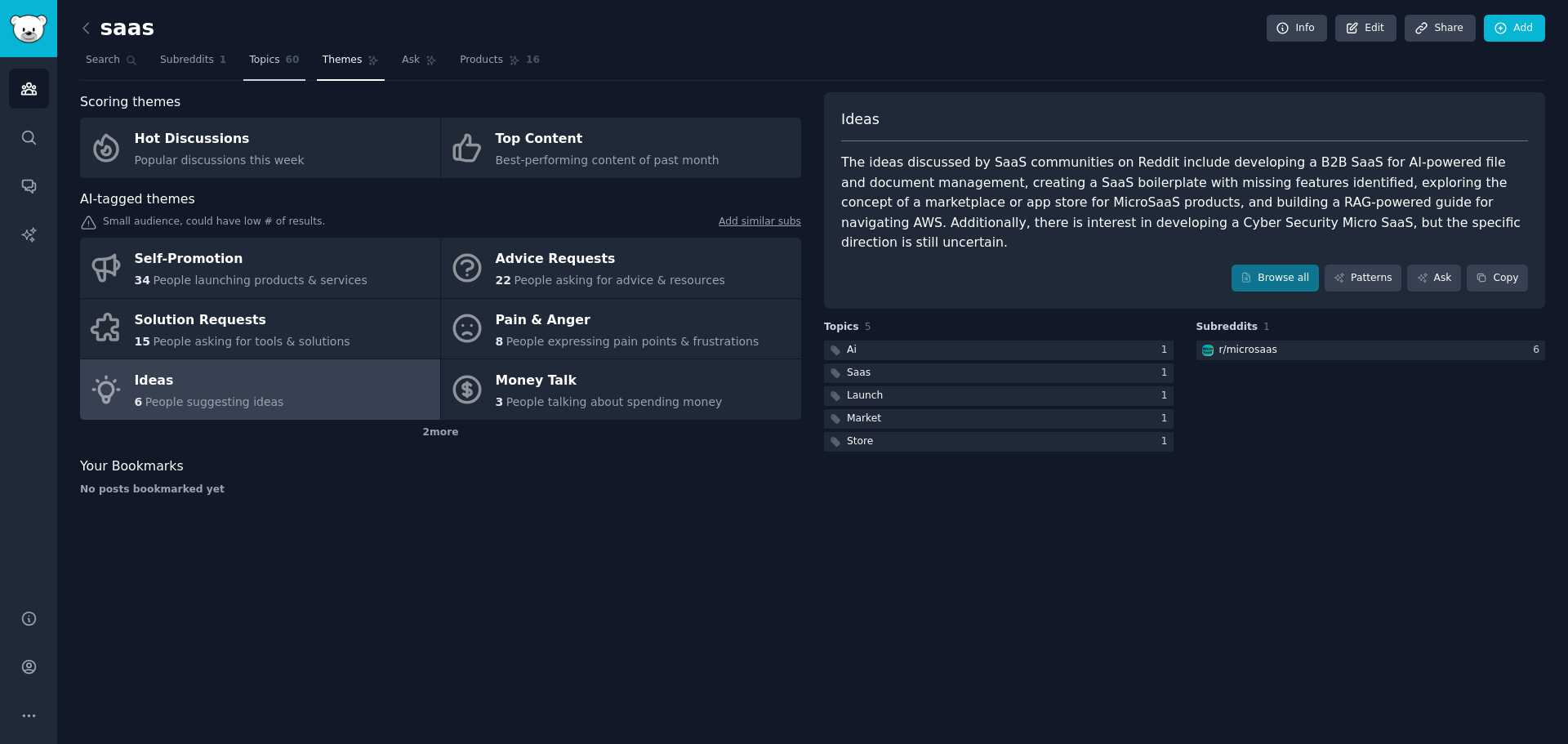
click at [255, 61] on span "Topics" at bounding box center [264, 60] width 30 height 15
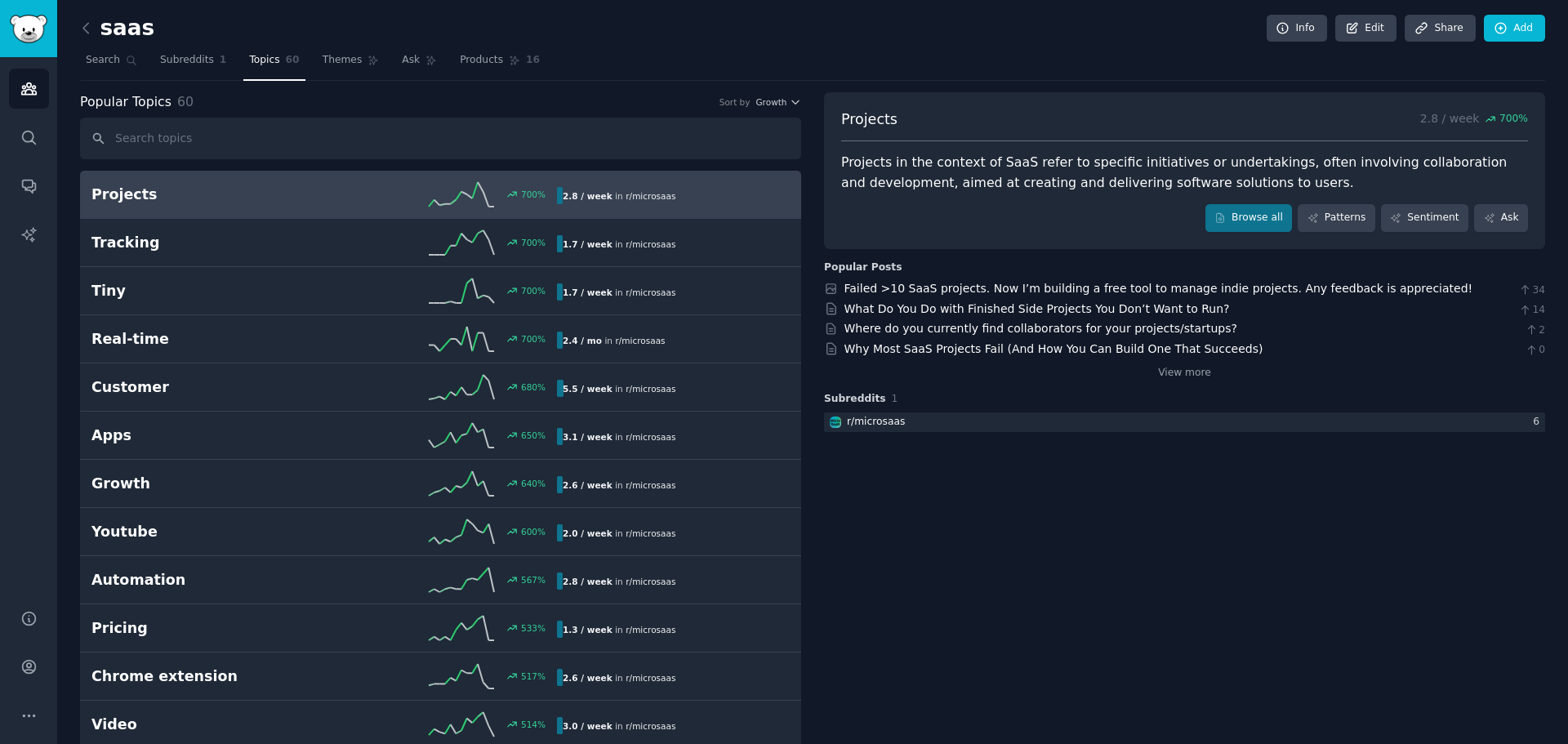
click at [121, 19] on h2 "saas" at bounding box center [117, 29] width 74 height 26
click at [86, 28] on icon at bounding box center [85, 27] width 17 height 17
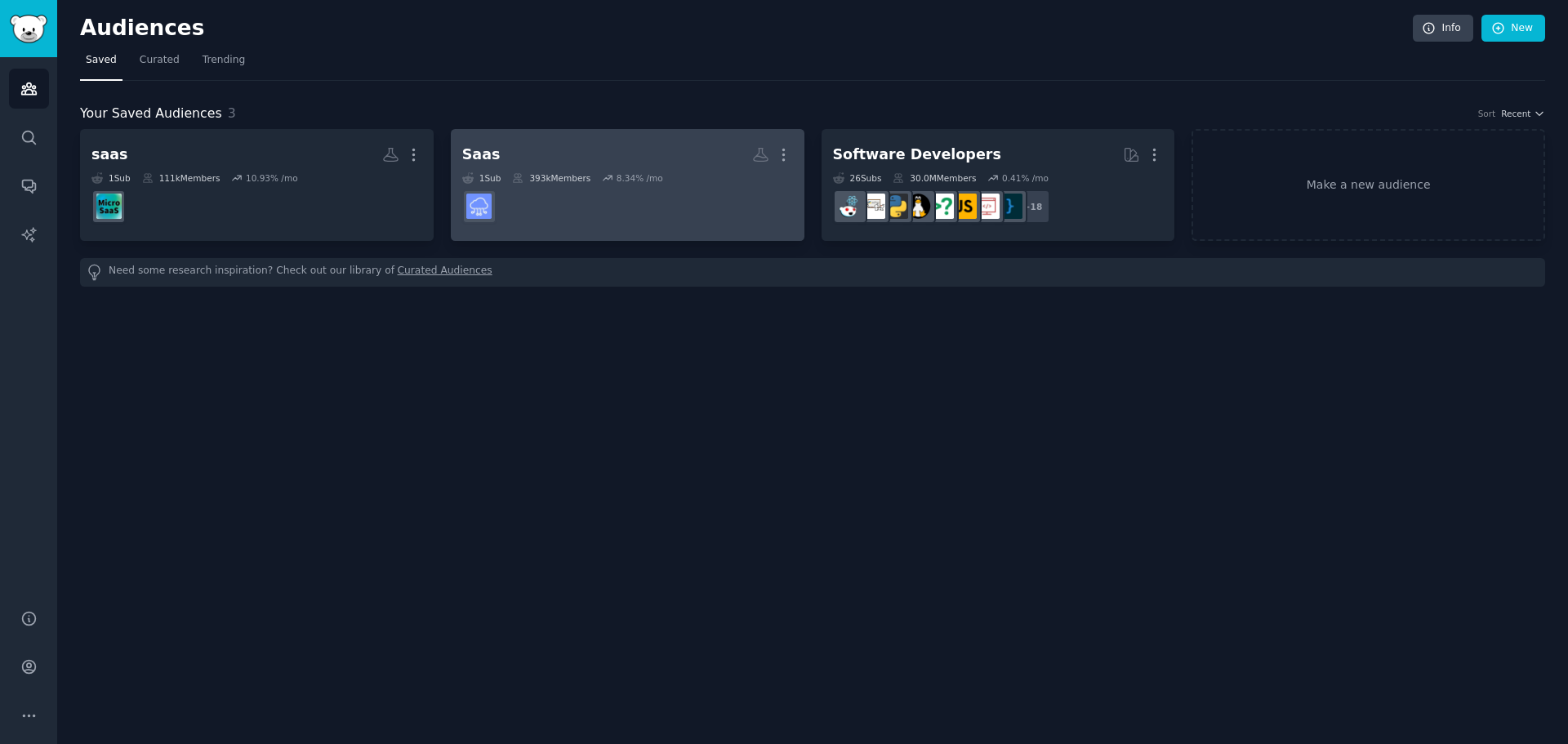
click at [511, 163] on h2 "Saas More" at bounding box center [628, 154] width 331 height 28
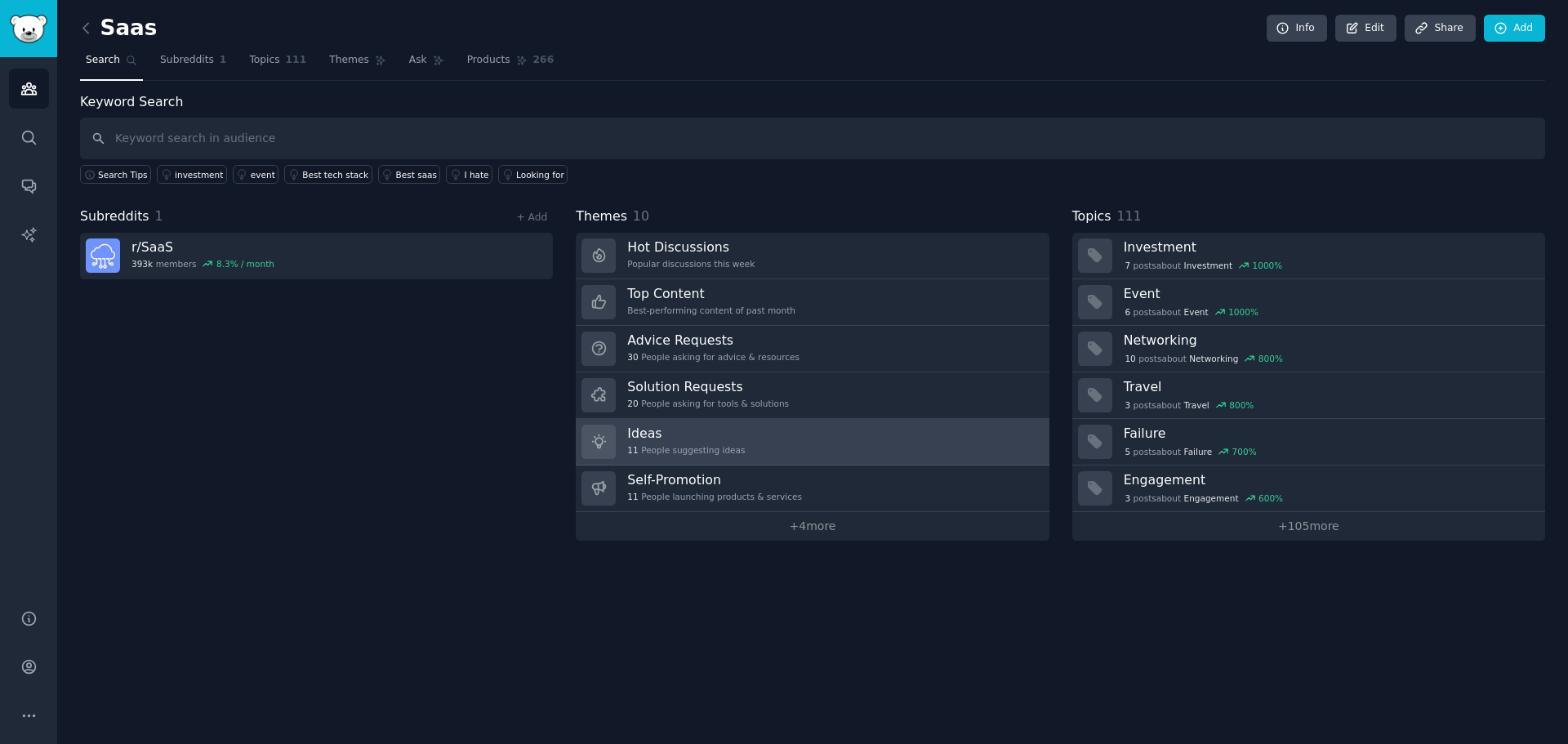
click at [711, 438] on h3 "Ideas" at bounding box center [686, 432] width 118 height 17
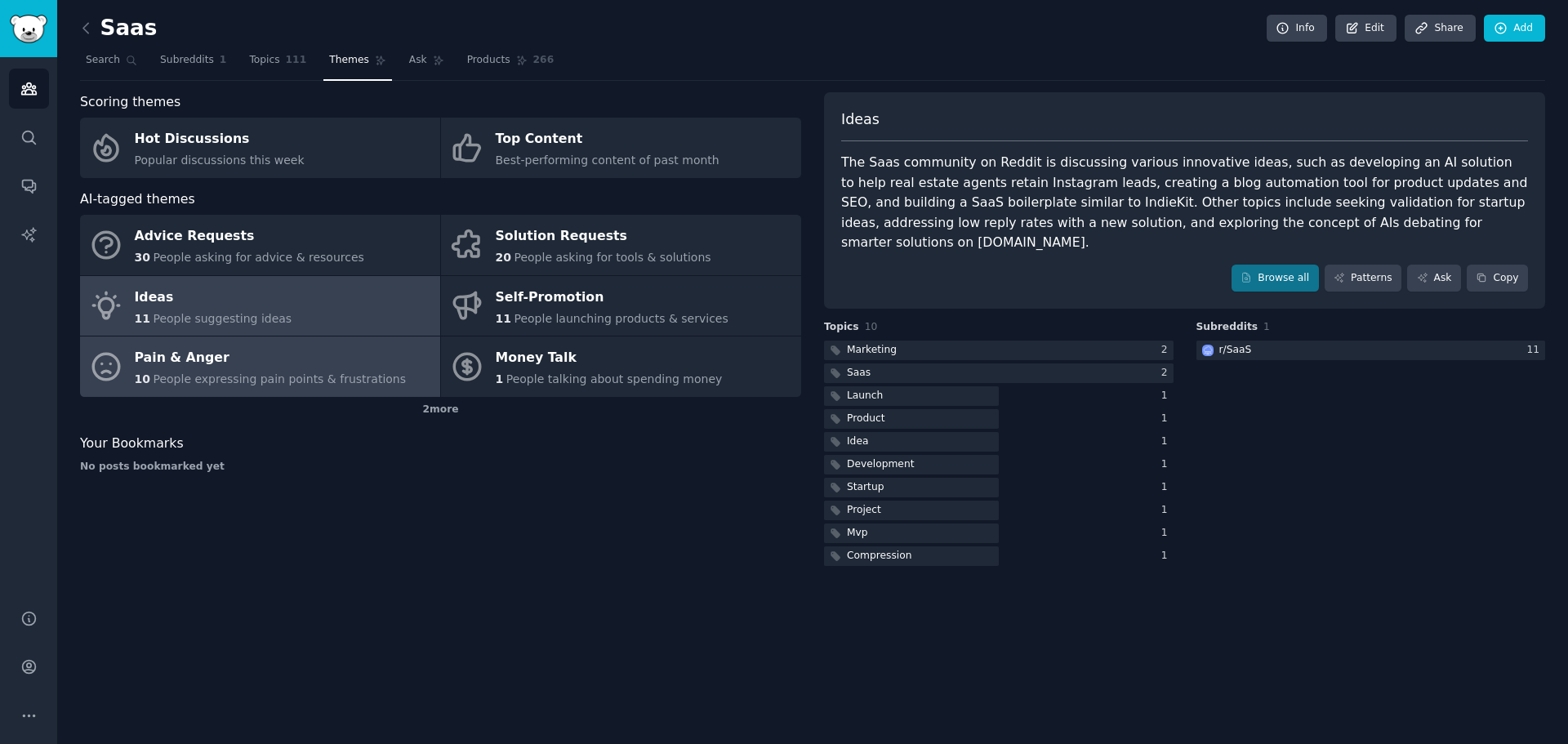
click at [181, 373] on span "People expressing pain points & frustrations" at bounding box center [278, 379] width 253 height 13
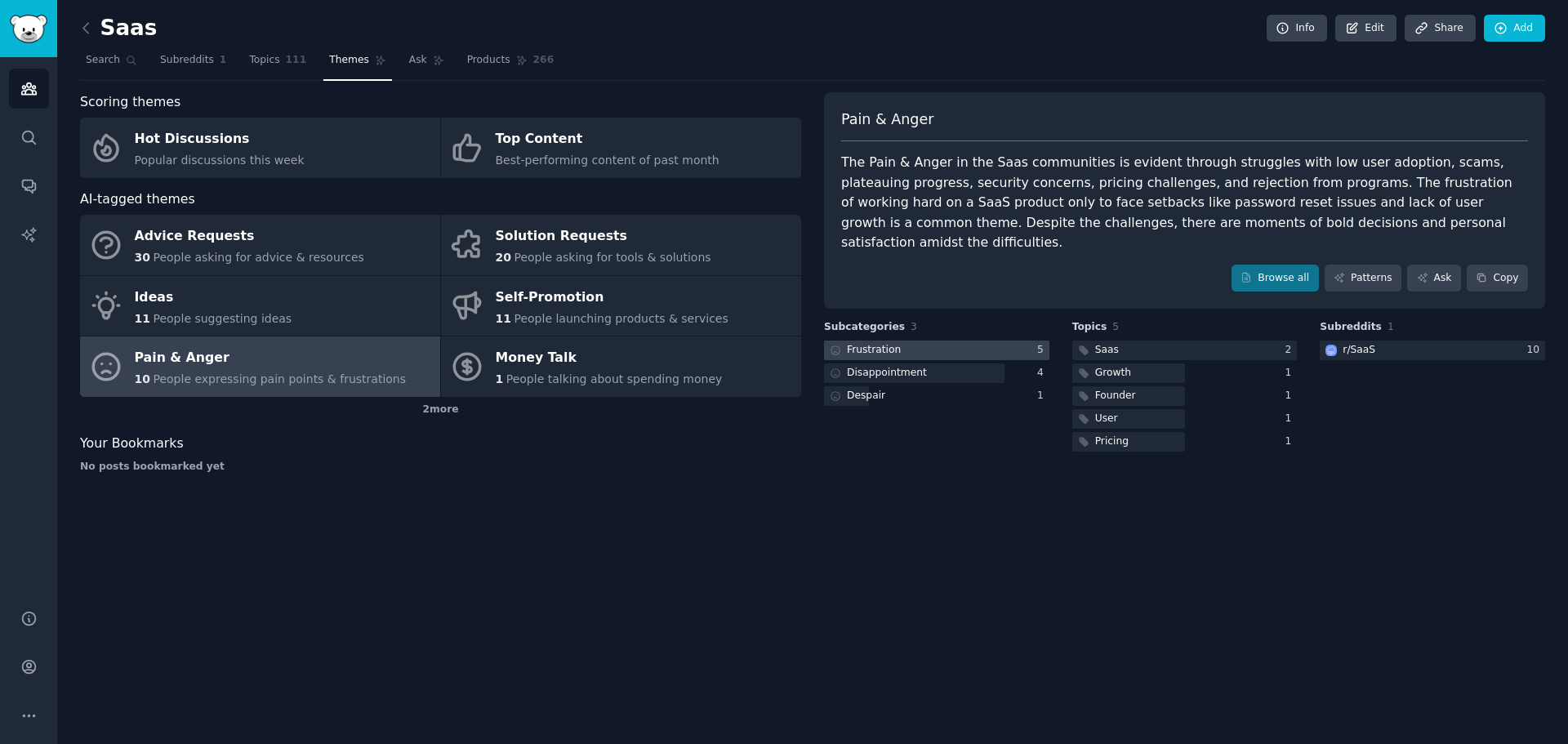
click at [892, 343] on div "Frustration" at bounding box center [874, 350] width 54 height 15
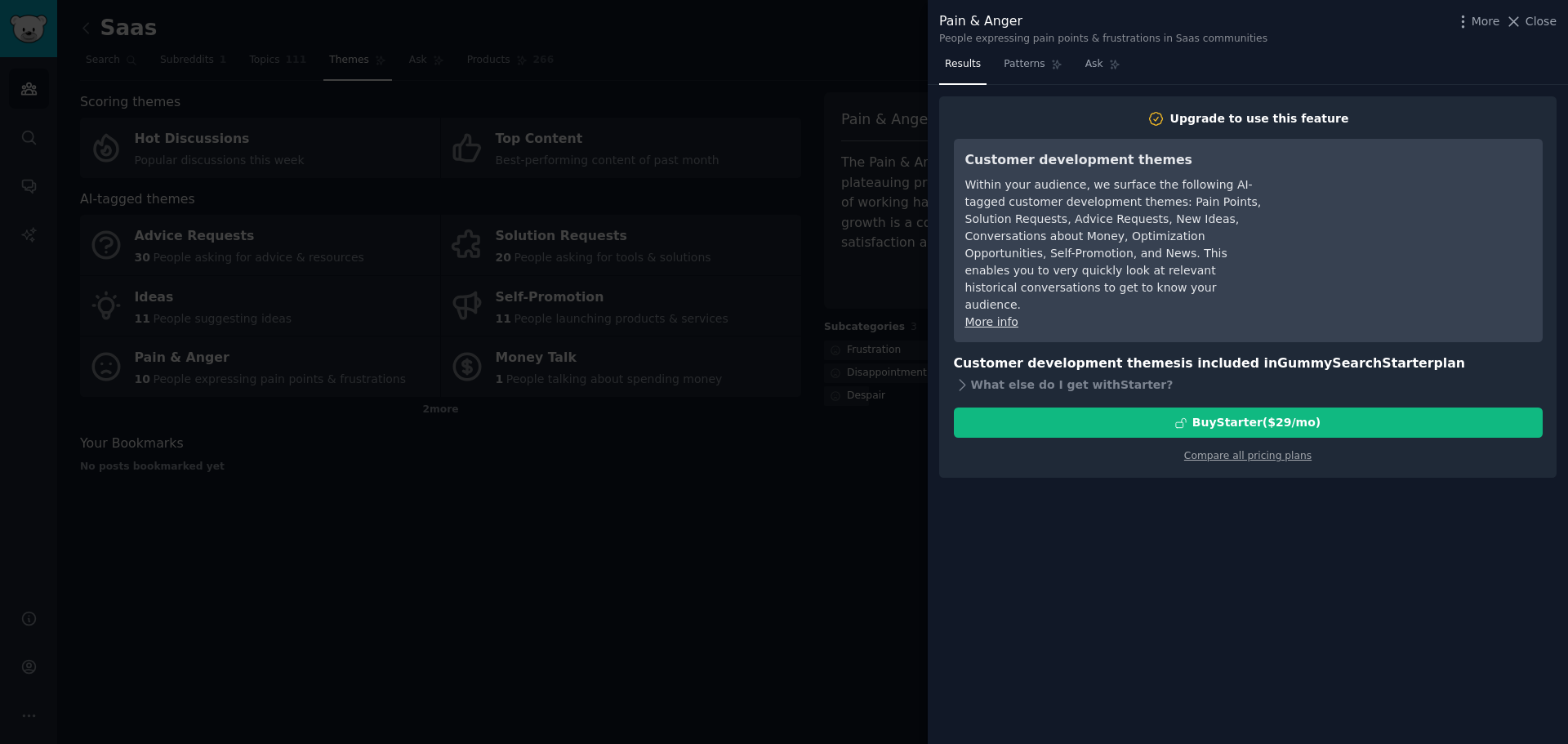
click at [869, 386] on div at bounding box center [784, 372] width 1568 height 744
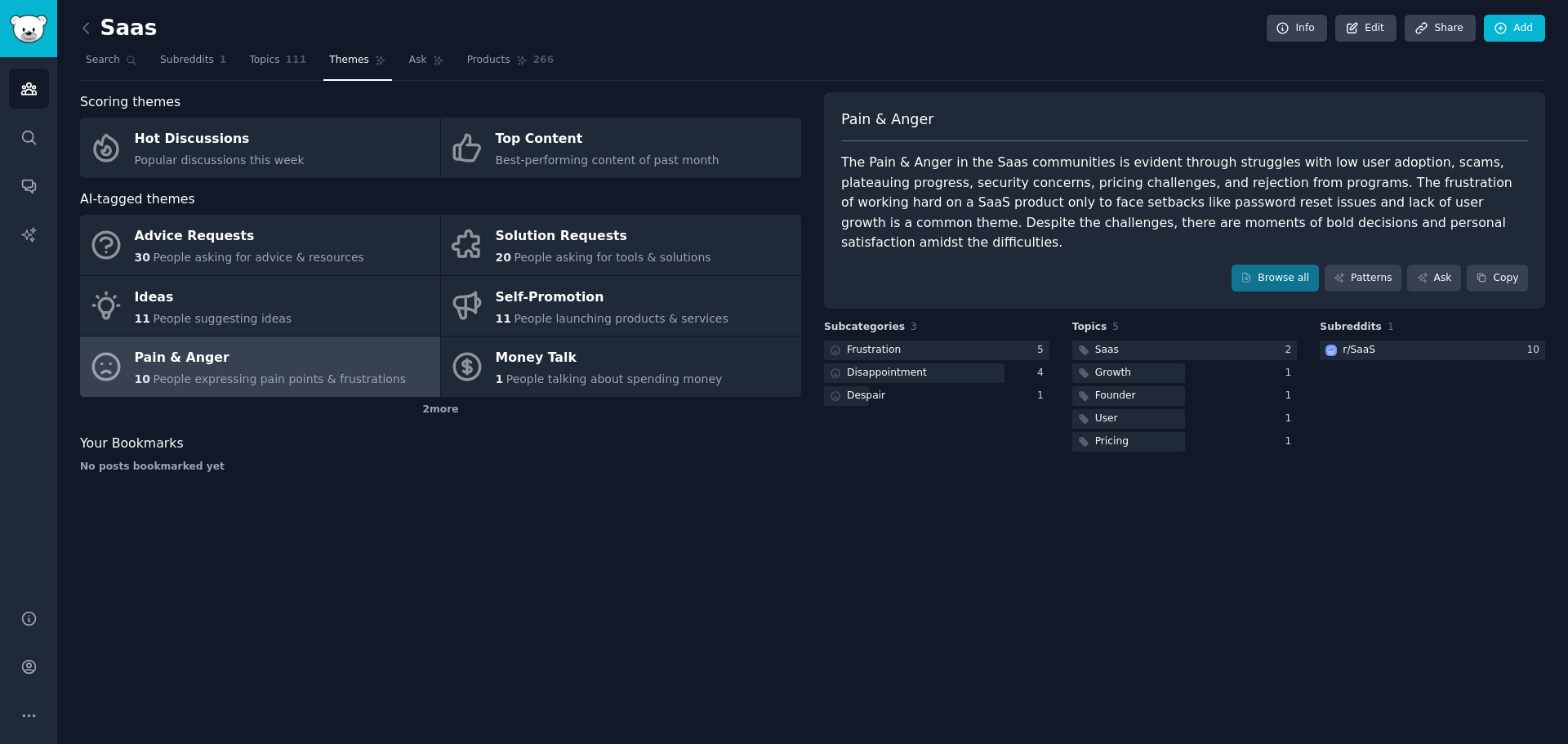
click at [105, 37] on h2 "Saas" at bounding box center [118, 29] width 77 height 26
click at [105, 55] on span "Search" at bounding box center [102, 60] width 34 height 15
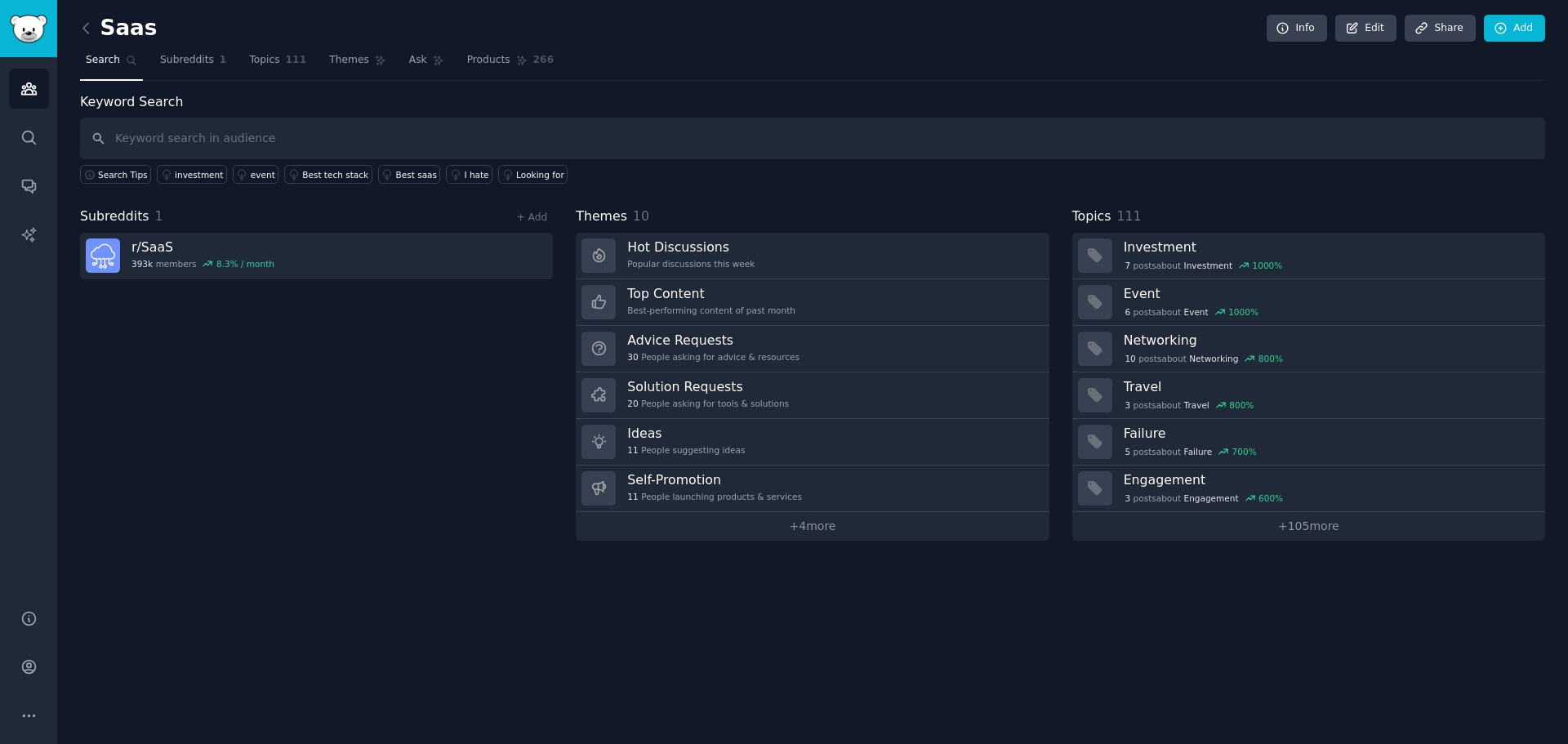
click at [119, 32] on h2 "Saas" at bounding box center [118, 29] width 77 height 26
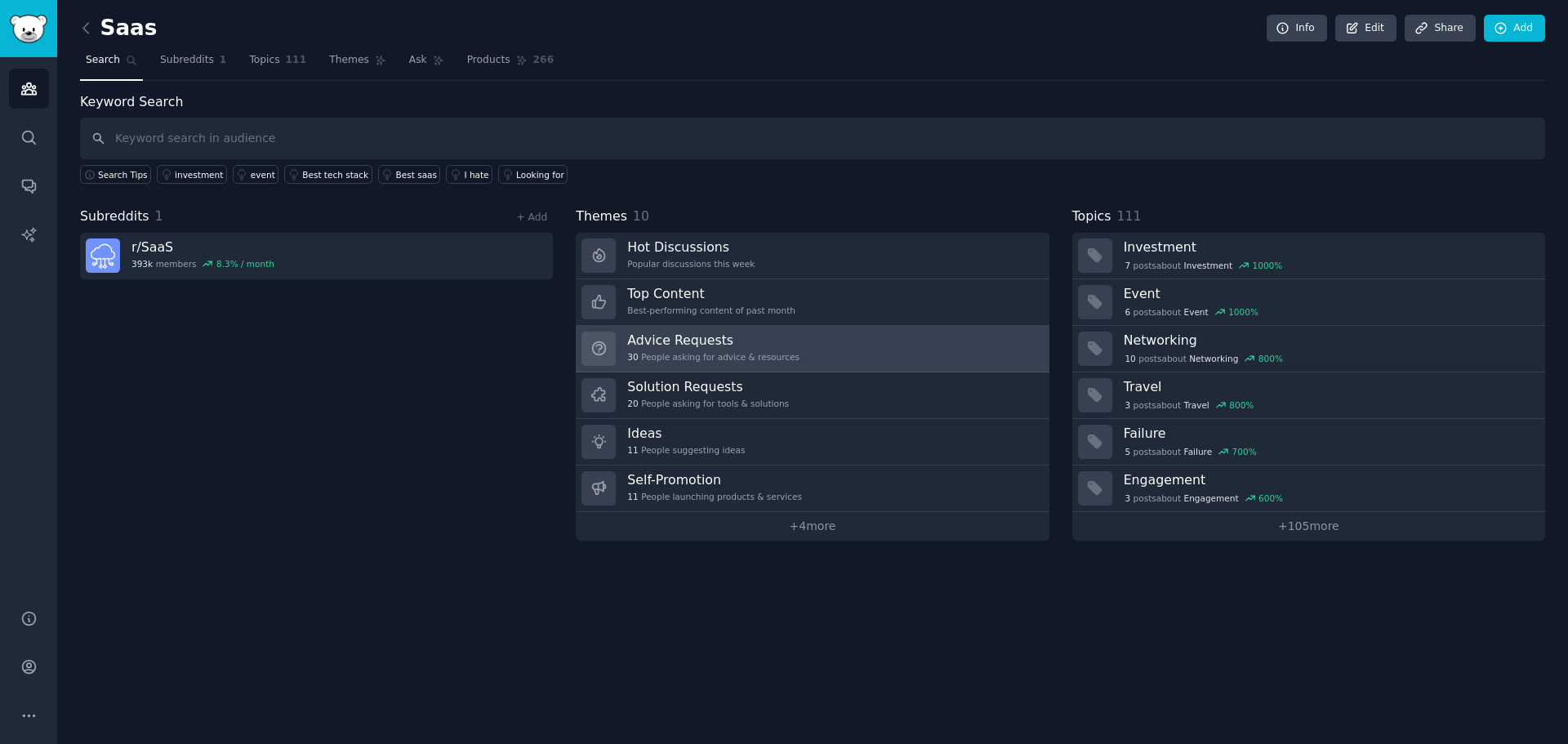
click at [746, 344] on h3 "Advice Requests" at bounding box center [714, 339] width 173 height 17
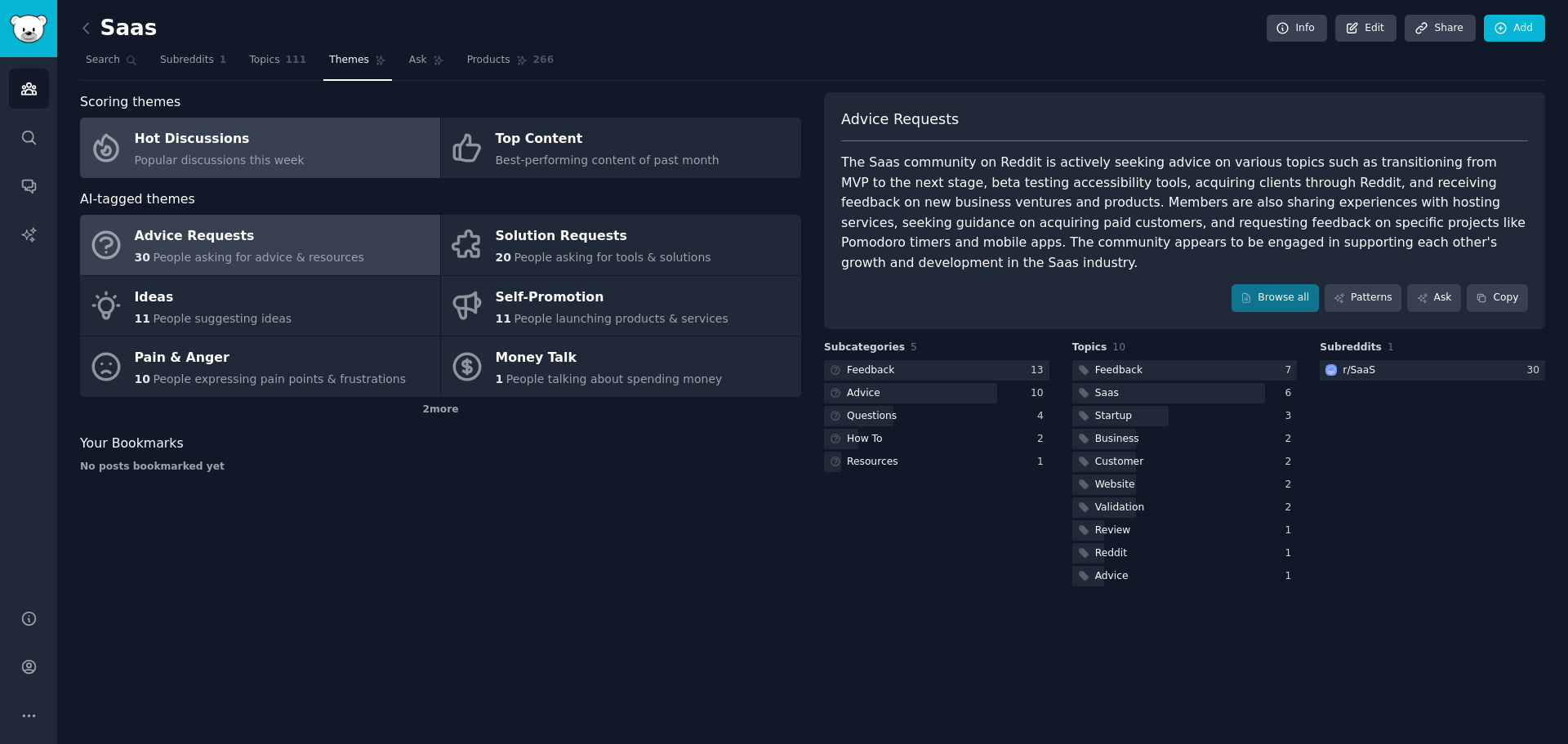
click at [274, 138] on div "Hot Discussions" at bounding box center [219, 140] width 170 height 26
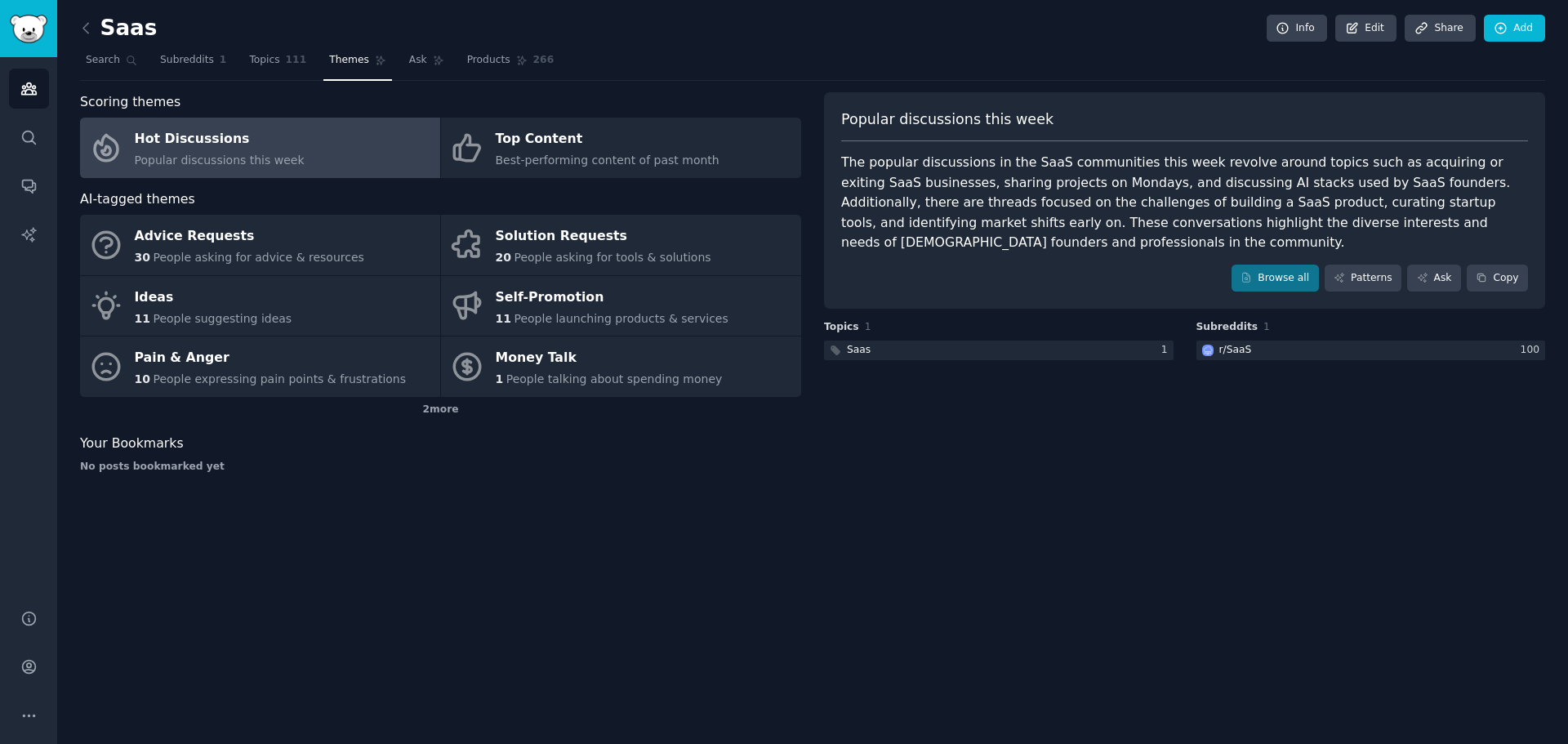
drag, startPoint x: 127, startPoint y: 19, endPoint x: 127, endPoint y: 31, distance: 12.0
click at [127, 22] on h2 "Saas" at bounding box center [118, 29] width 77 height 26
drag, startPoint x: 127, startPoint y: 31, endPoint x: 42, endPoint y: 140, distance: 138.2
click at [113, 33] on h2 "Saas" at bounding box center [118, 29] width 77 height 26
click at [37, 136] on icon "Sidebar" at bounding box center [28, 137] width 17 height 17
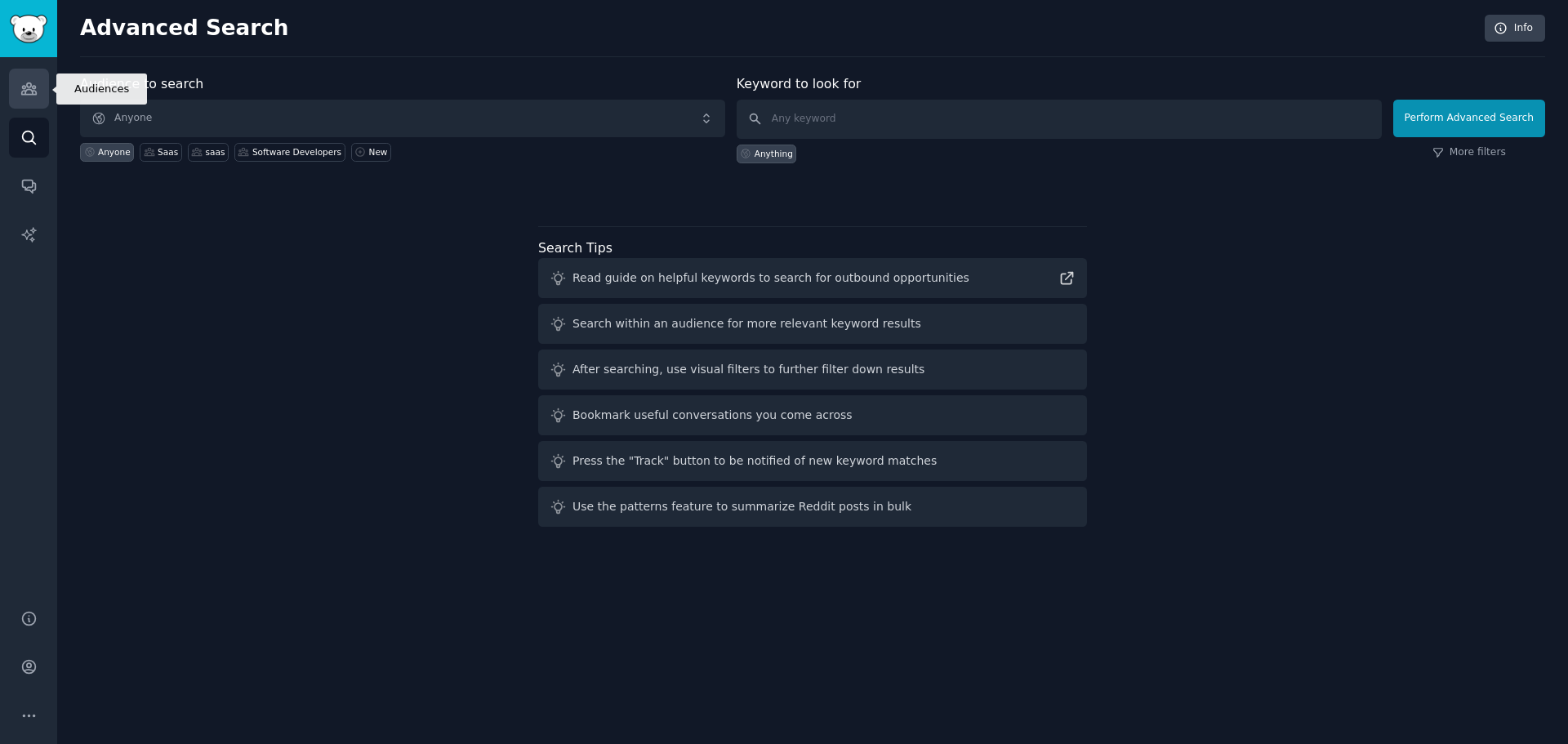
click at [27, 93] on icon "Sidebar" at bounding box center [28, 88] width 17 height 17
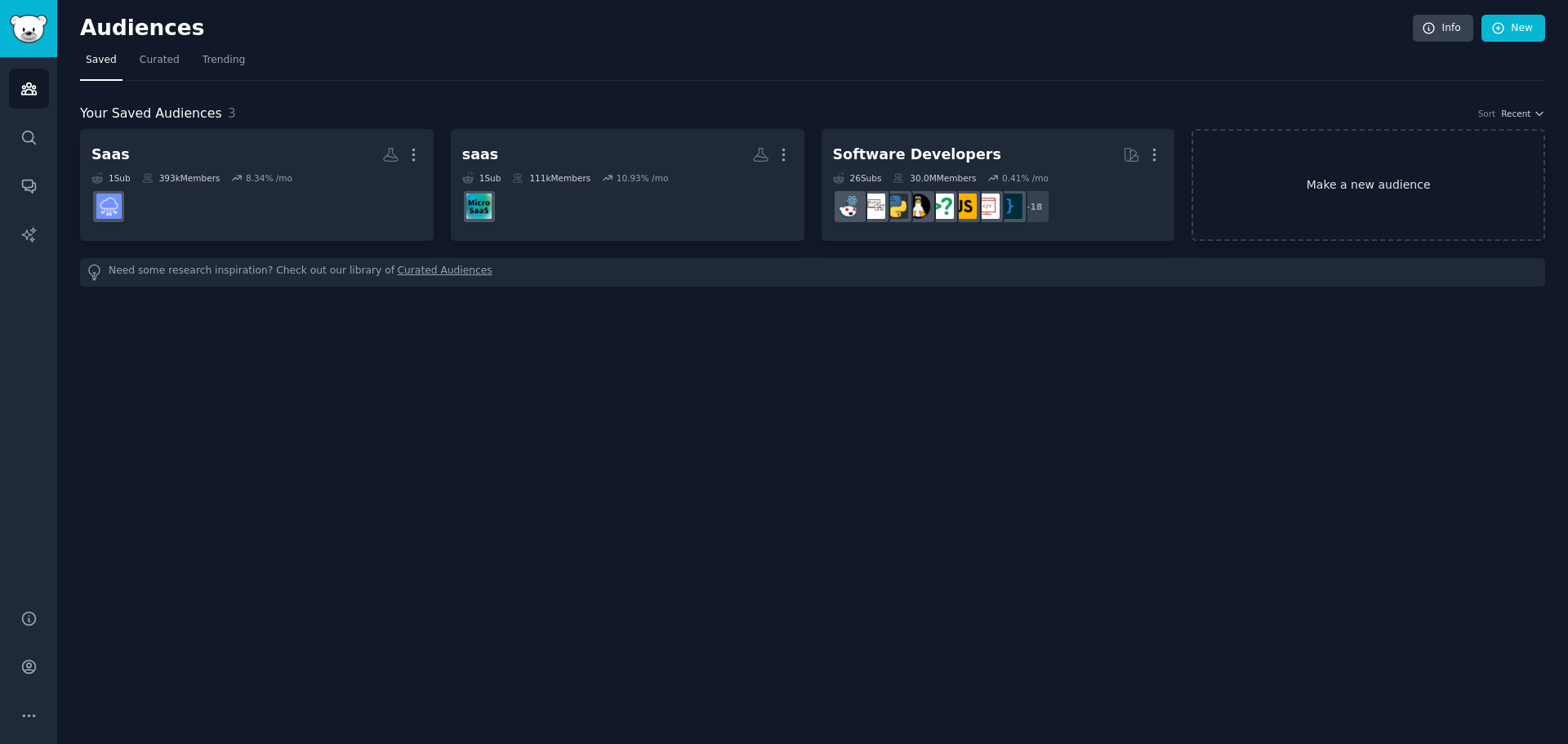
click at [1390, 188] on link "Make a new audience" at bounding box center [1368, 185] width 353 height 112
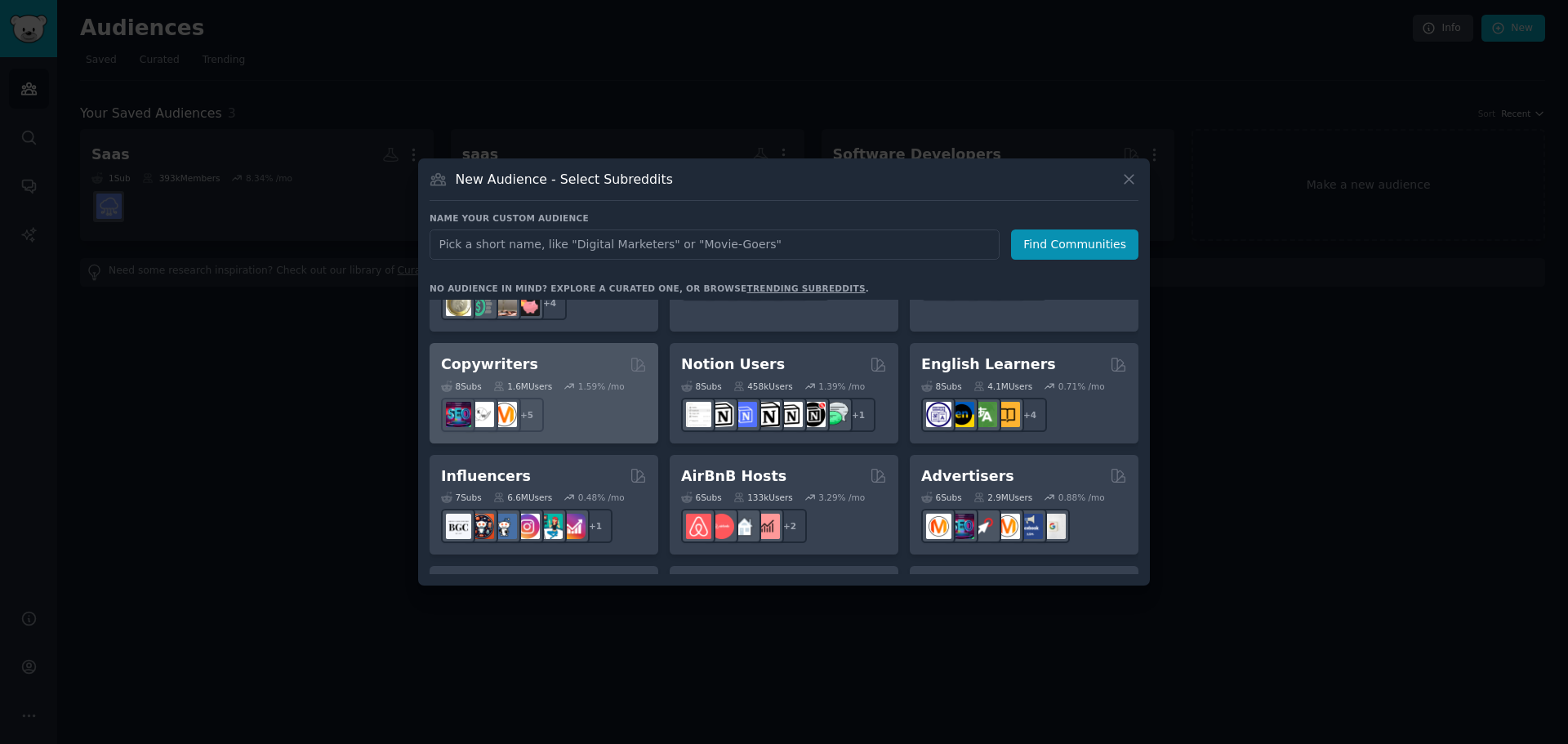
scroll to position [1274, 0]
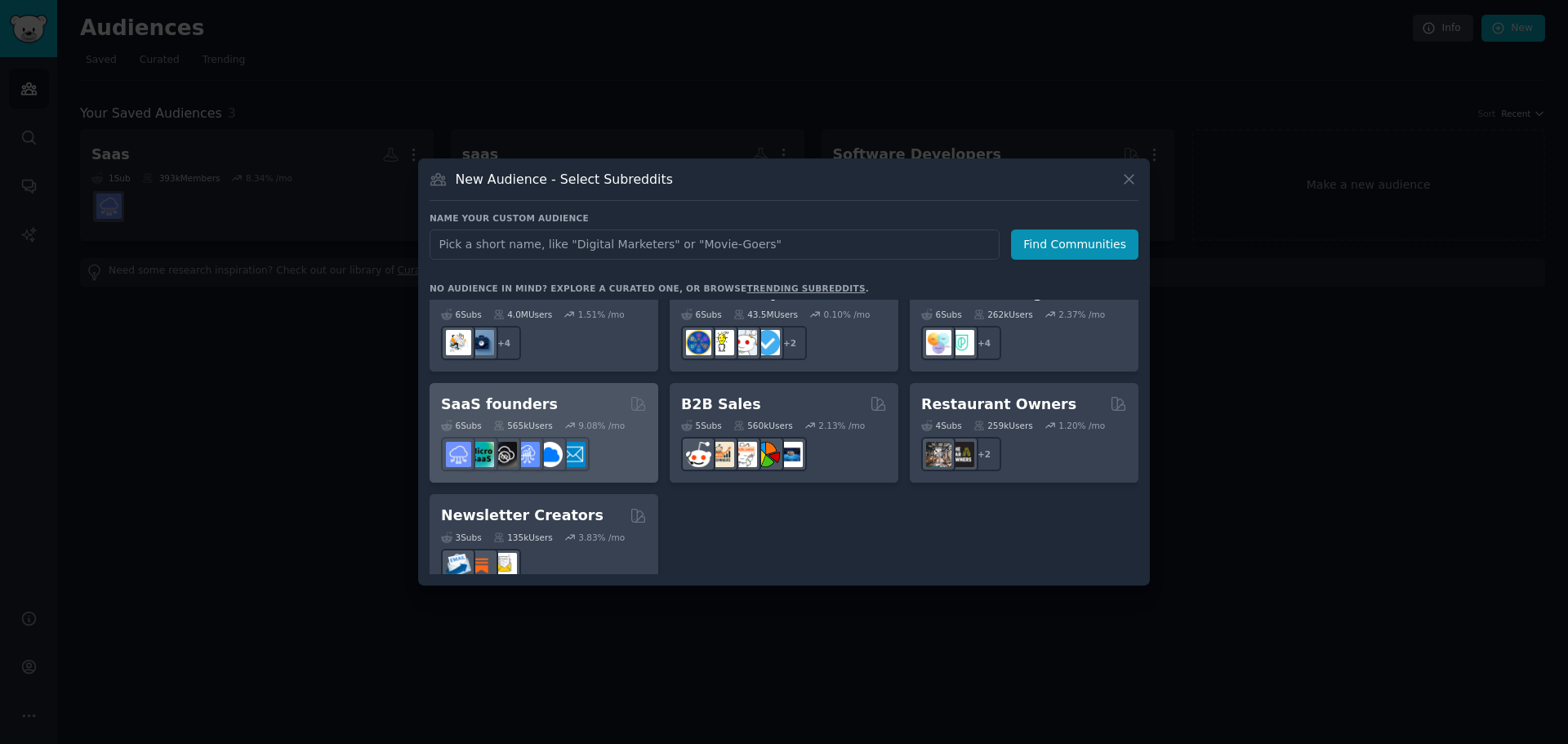
click at [477, 394] on h2 "SaaS founders" at bounding box center [499, 404] width 117 height 20
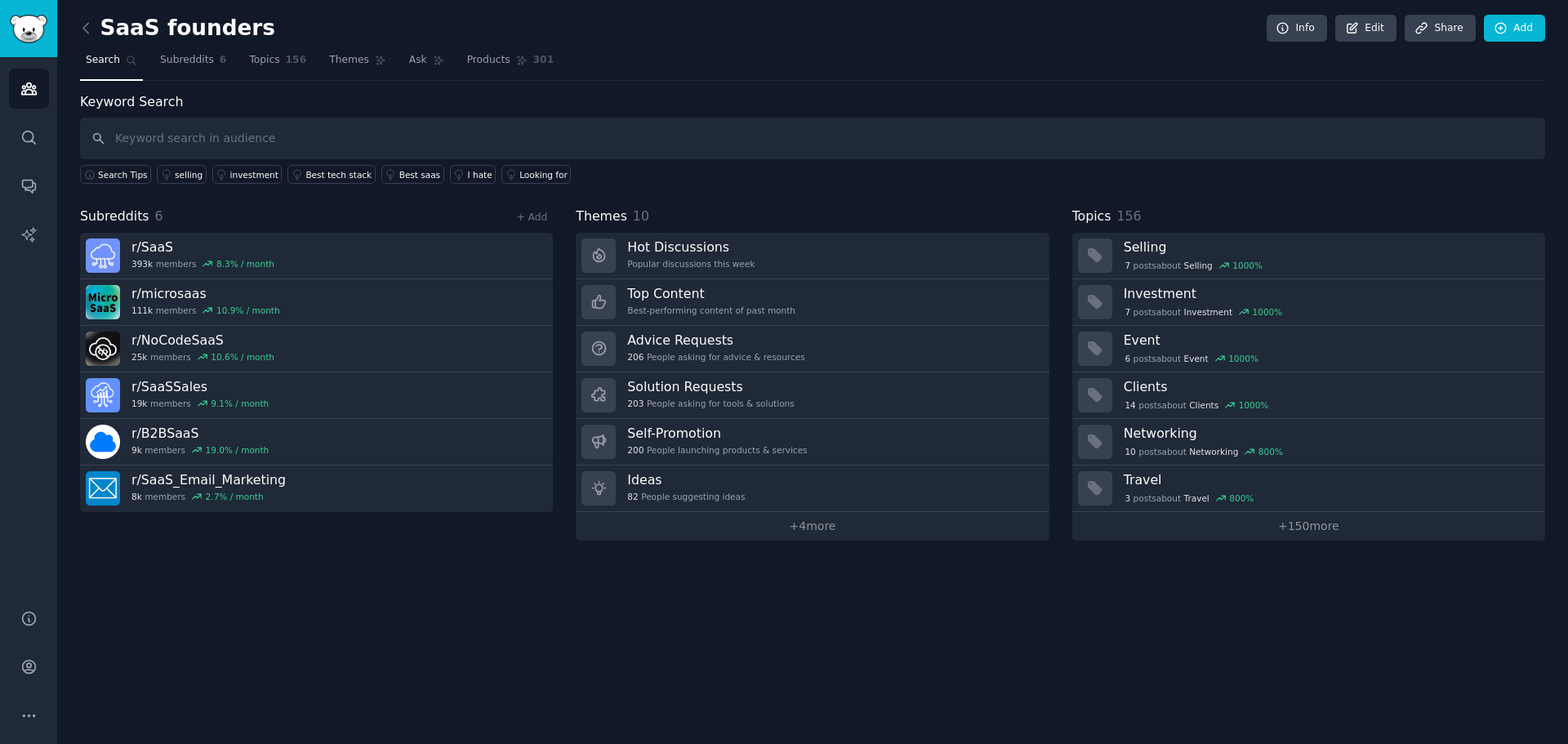
click at [843, 486] on link "Ideas 82 People suggesting ideas" at bounding box center [812, 489] width 473 height 47
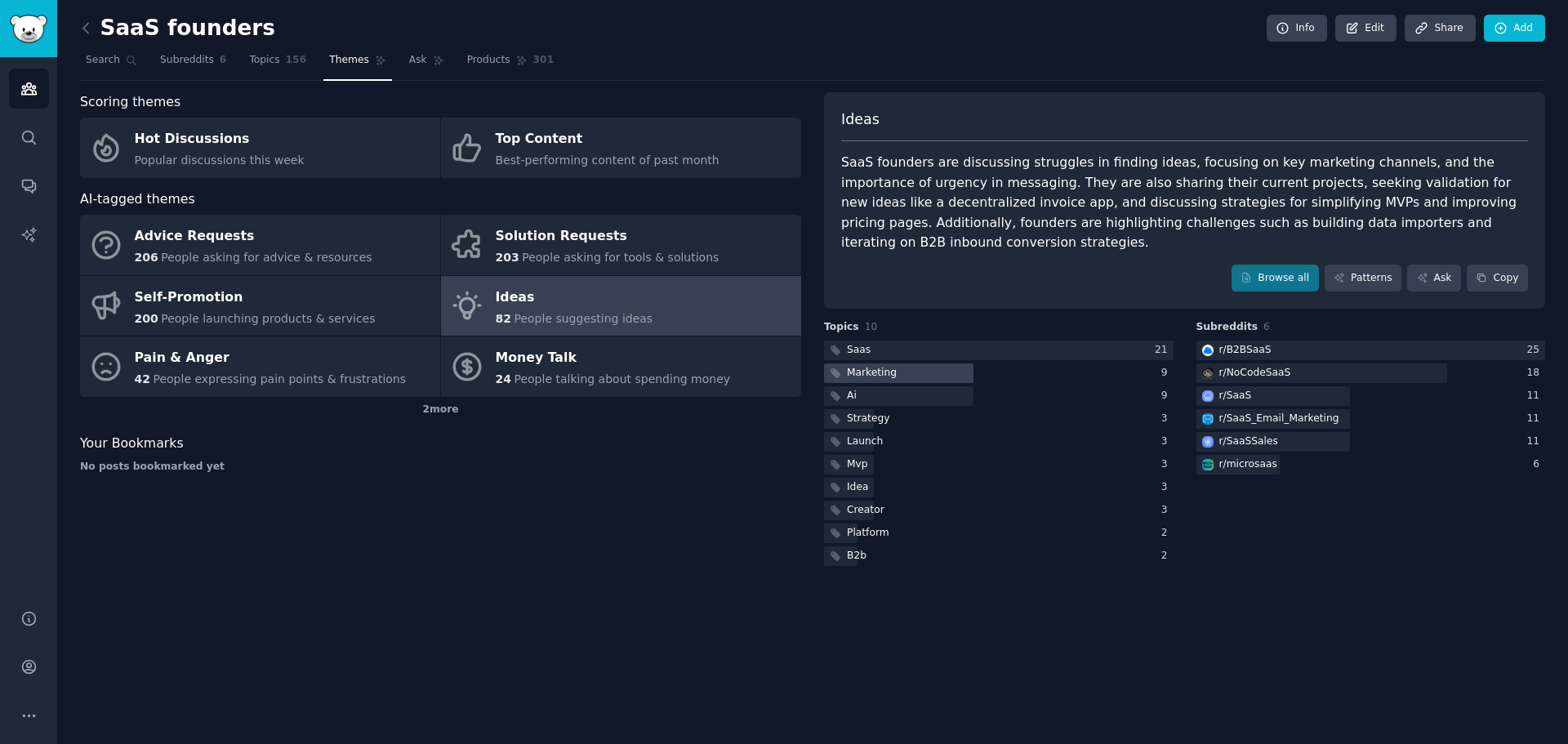
click at [886, 365] on div "Marketing" at bounding box center [872, 372] width 50 height 15
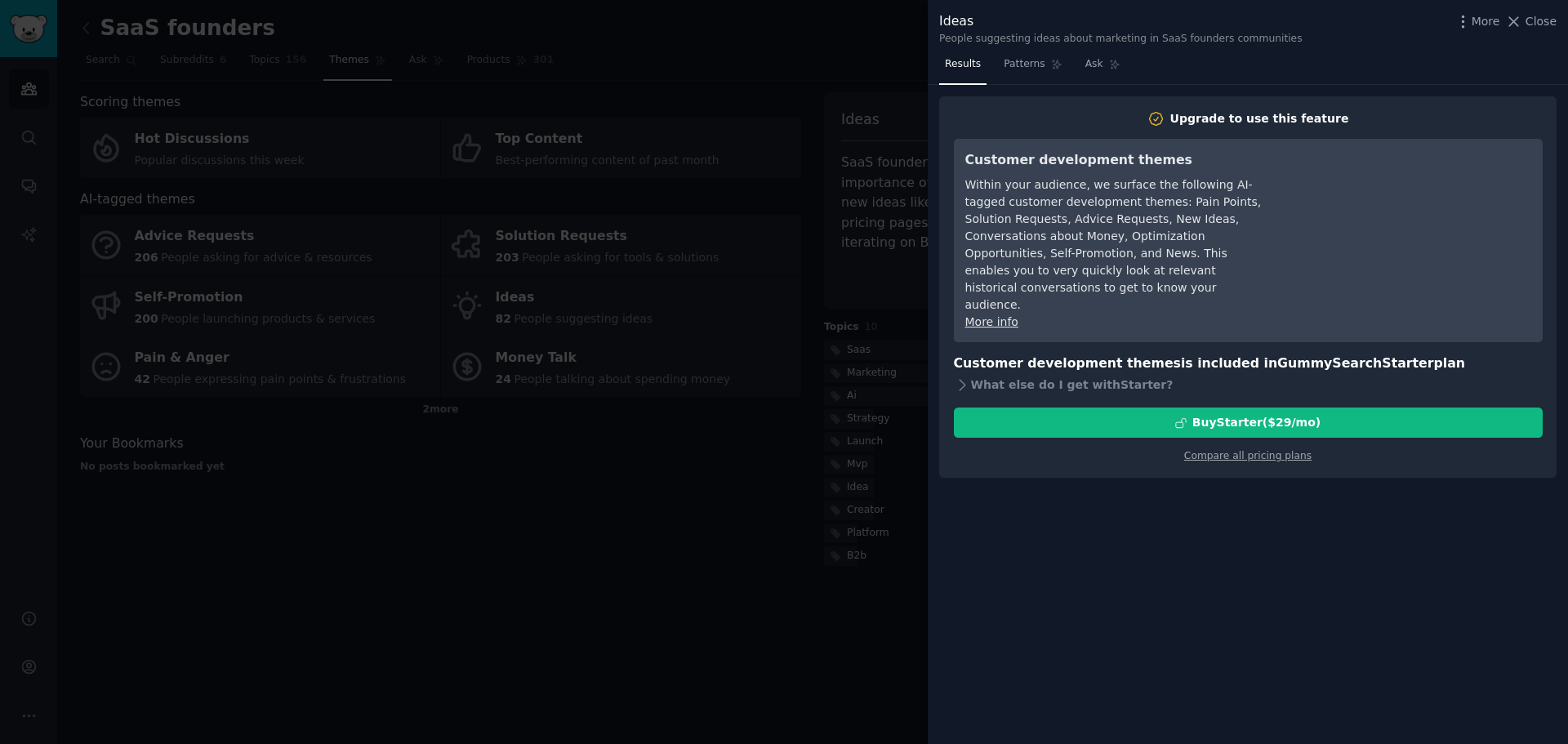
drag, startPoint x: 764, startPoint y: 515, endPoint x: 881, endPoint y: 263, distance: 277.8
click at [764, 514] on div at bounding box center [784, 372] width 1568 height 744
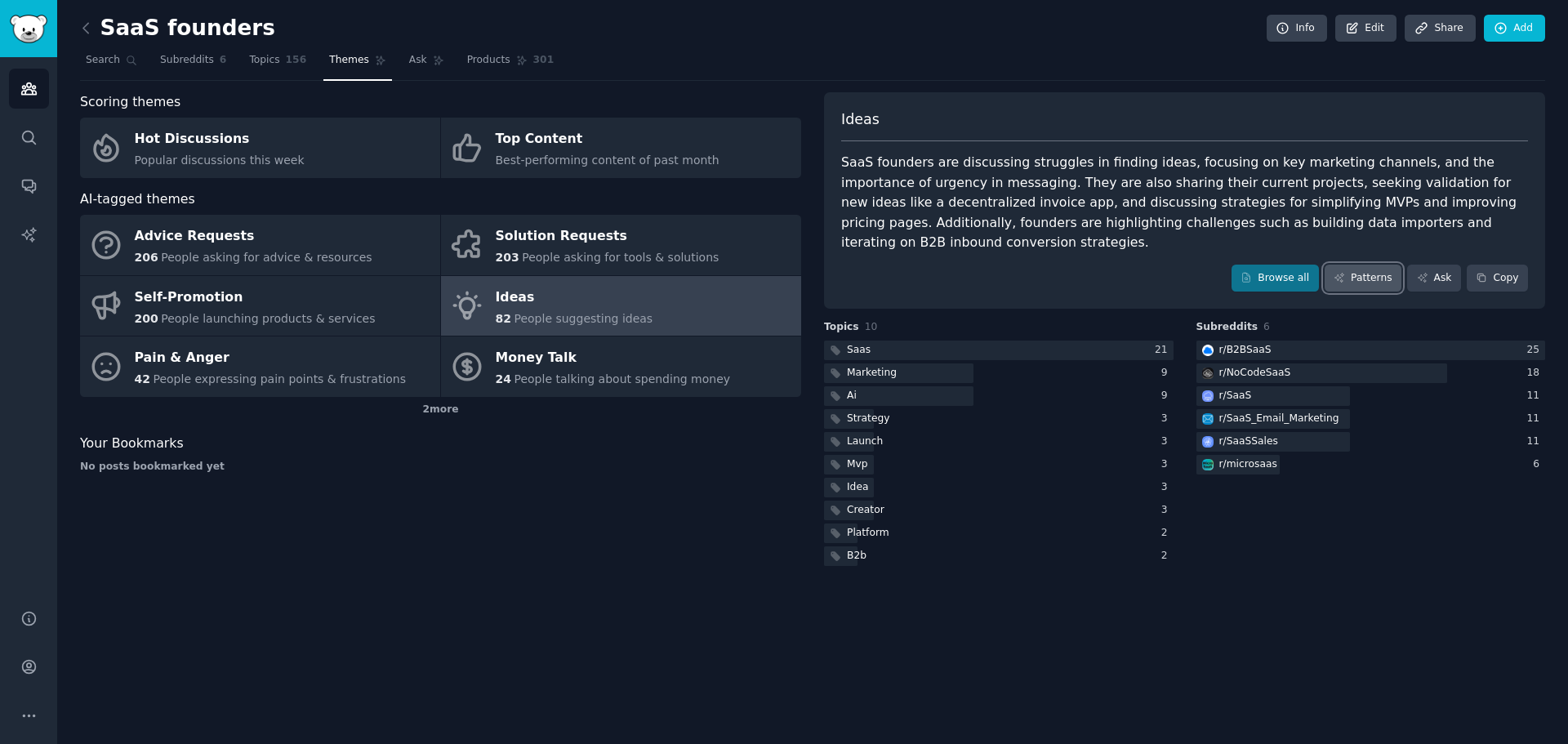
click at [1362, 264] on link "Patterns" at bounding box center [1363, 278] width 77 height 28
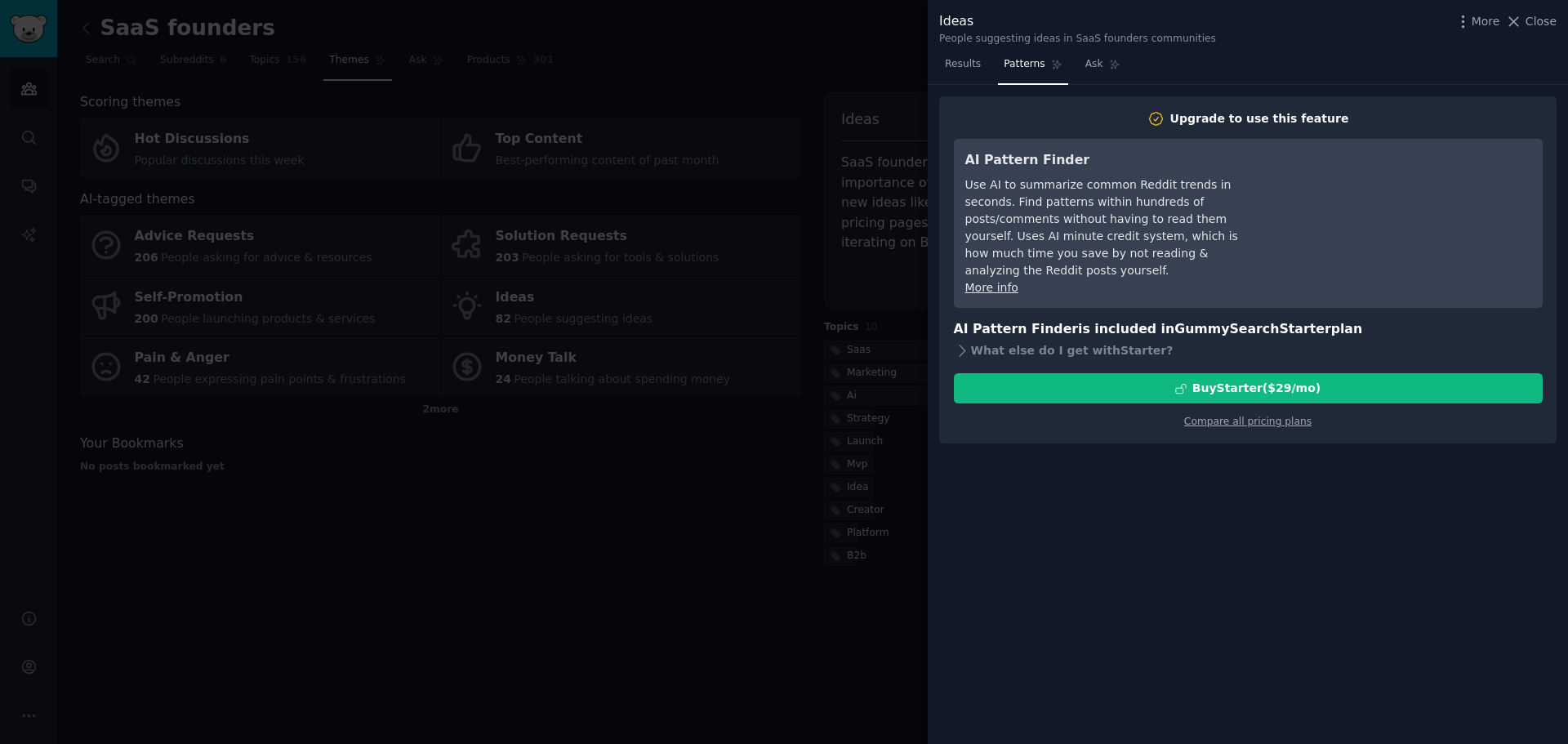
click at [1168, 437] on div "Upgrade to use this feature AI Pattern Finder Use AI to summarize common Reddit…" at bounding box center [1247, 414] width 640 height 659
click at [1172, 428] on div "Upgrade to use this feature AI Pattern Finder Use AI to summarize common Reddit…" at bounding box center [1247, 414] width 640 height 659
click at [1202, 416] on div "Upgrade to use this feature AI Pattern Finder Use AI to summarize common Reddit…" at bounding box center [1247, 269] width 618 height 348
click at [1209, 411] on div "Compare all pricing plans" at bounding box center [1248, 416] width 589 height 26
click at [1214, 416] on link "Compare all pricing plans" at bounding box center [1247, 421] width 128 height 11
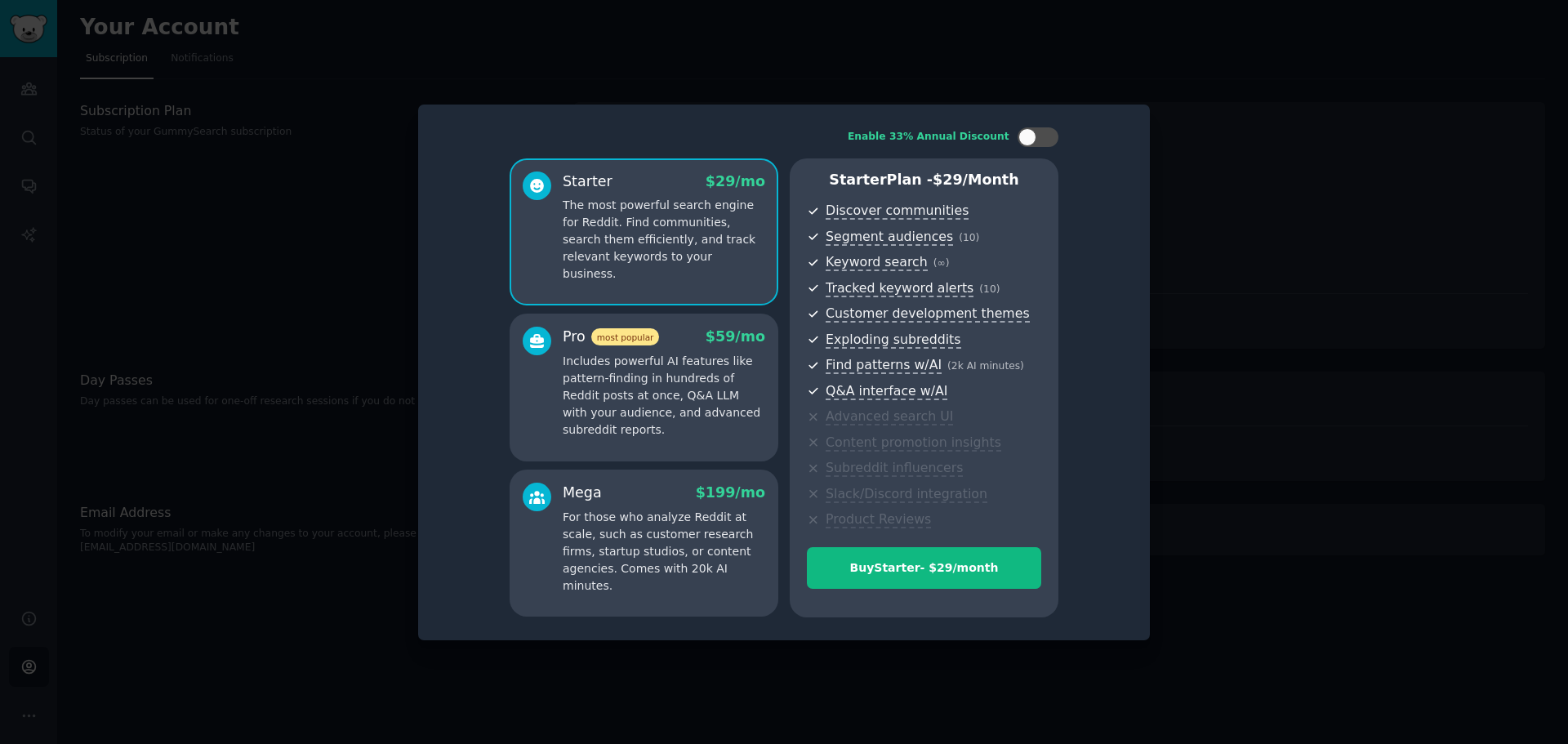
click at [1189, 220] on div at bounding box center [784, 372] width 1568 height 744
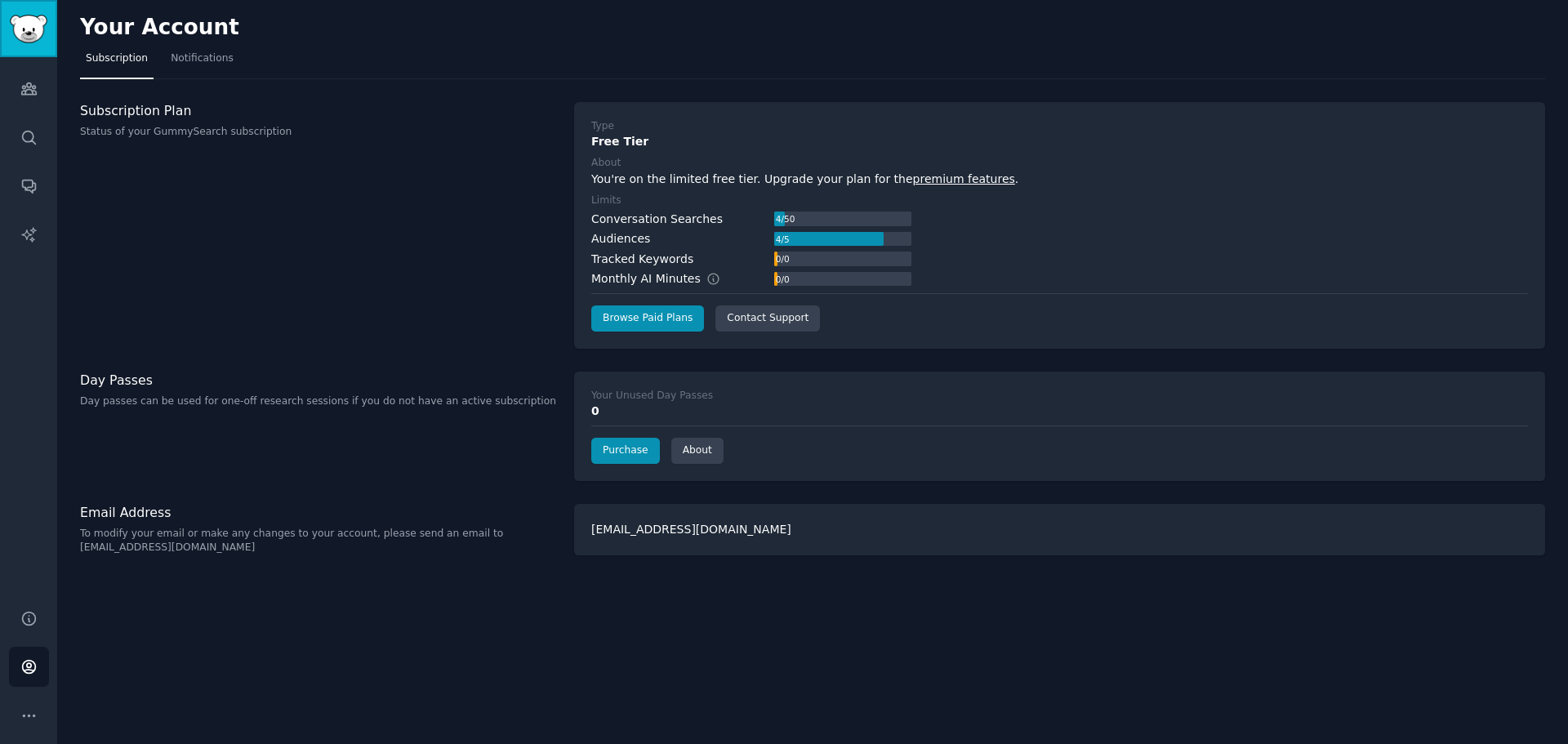
click at [35, 20] on img "Sidebar" at bounding box center [28, 29] width 38 height 28
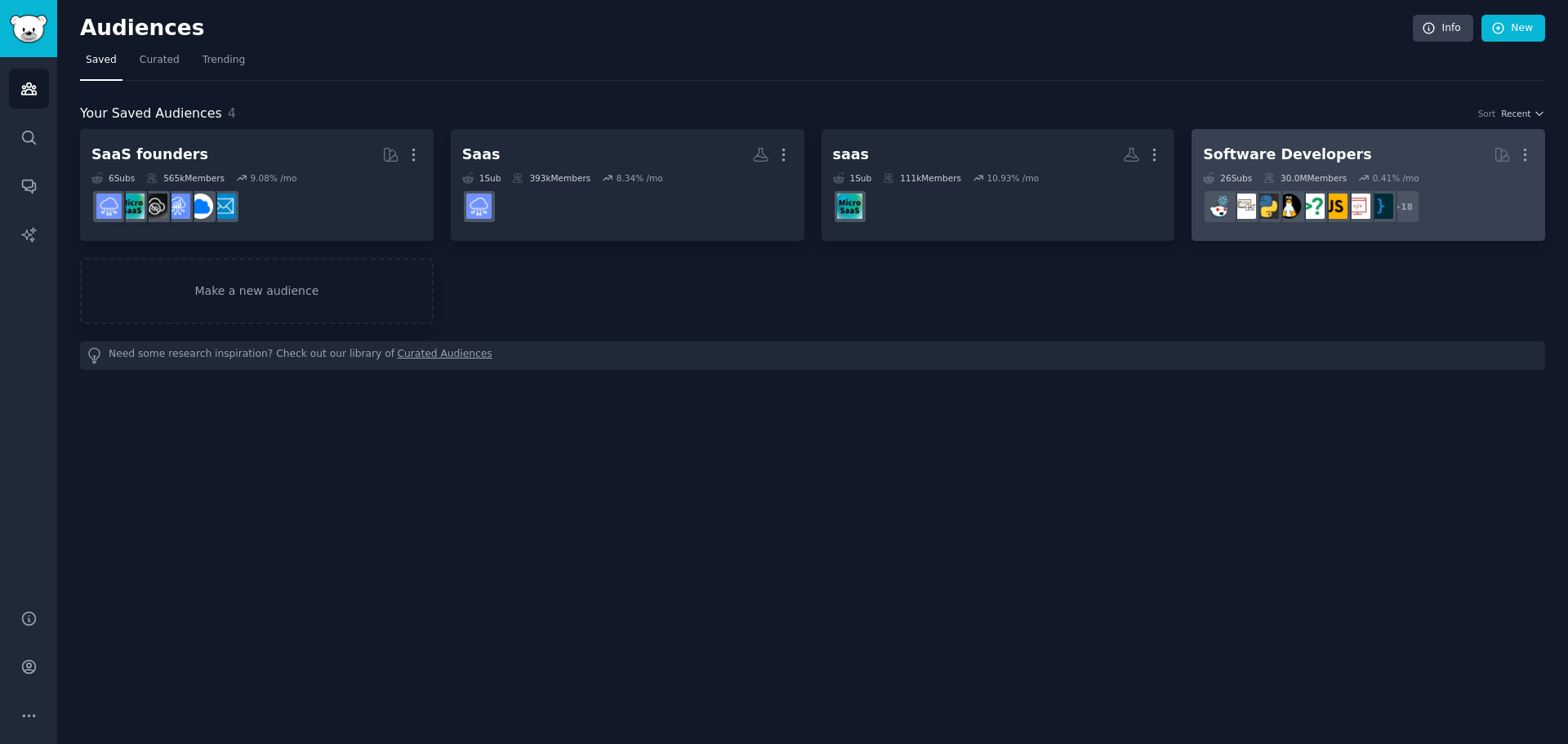
click at [1256, 151] on div "Software Developers" at bounding box center [1287, 154] width 168 height 20
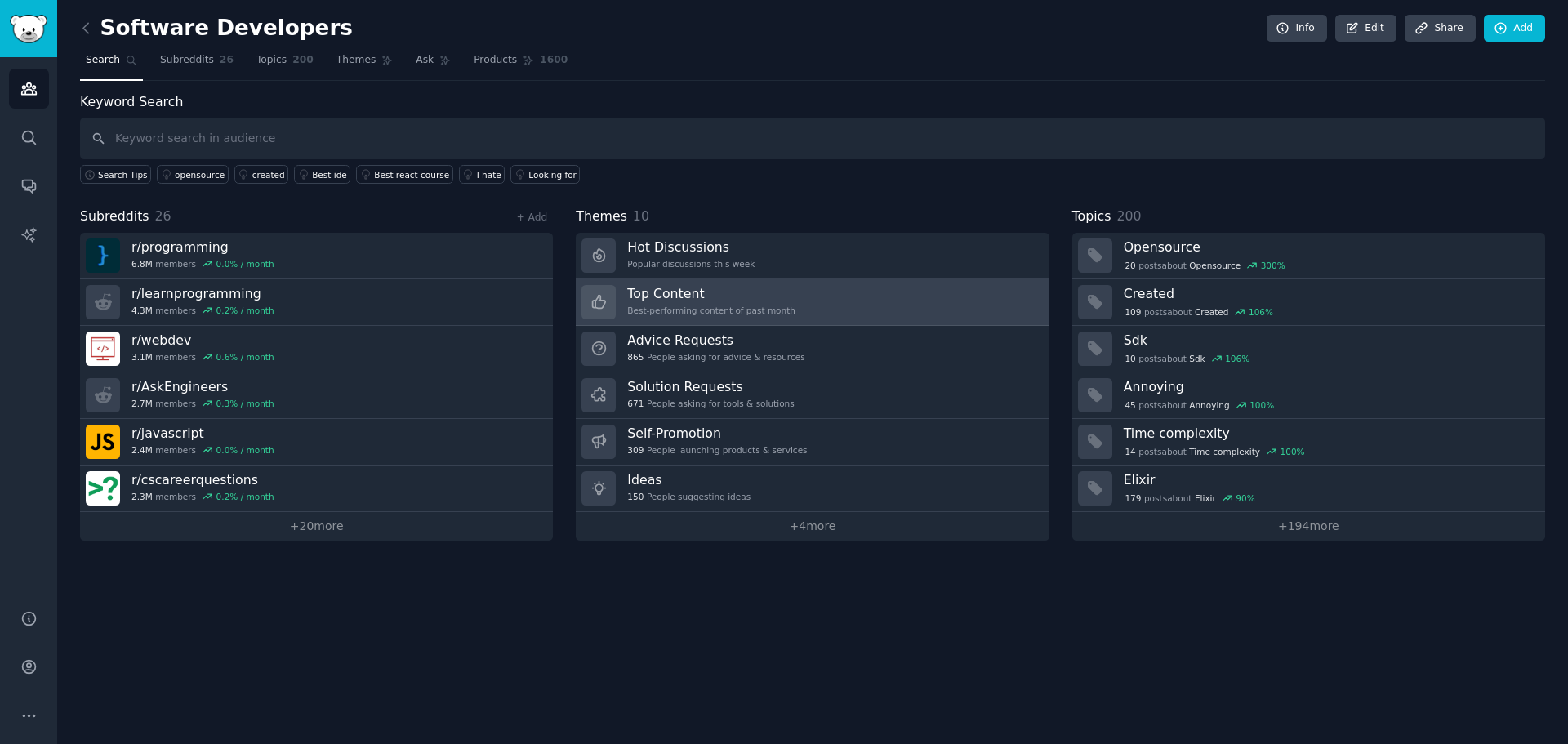
click at [690, 284] on link "Top Content Best-performing content of past month" at bounding box center [812, 302] width 473 height 47
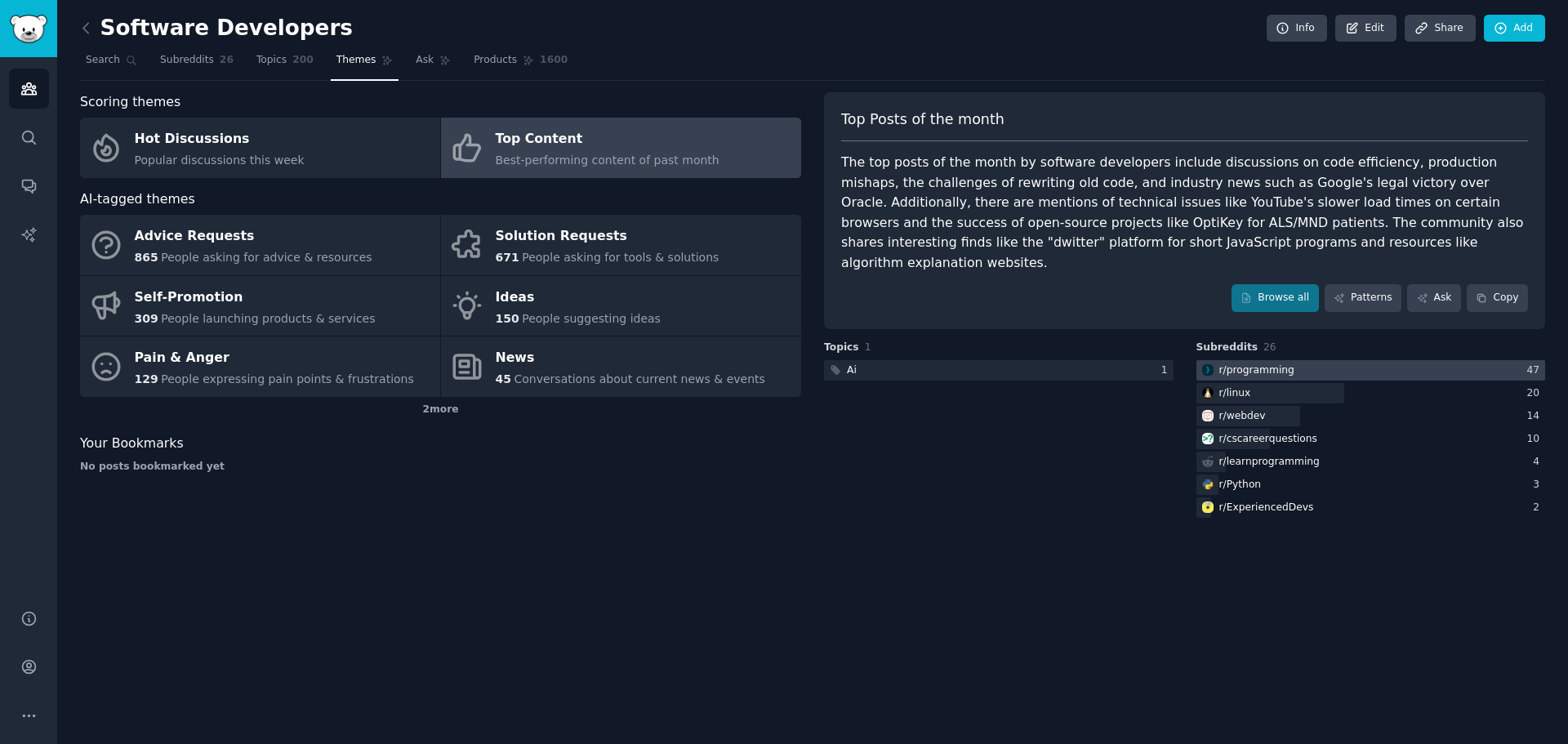
click at [1287, 364] on div "r/ programming" at bounding box center [1256, 371] width 75 height 15
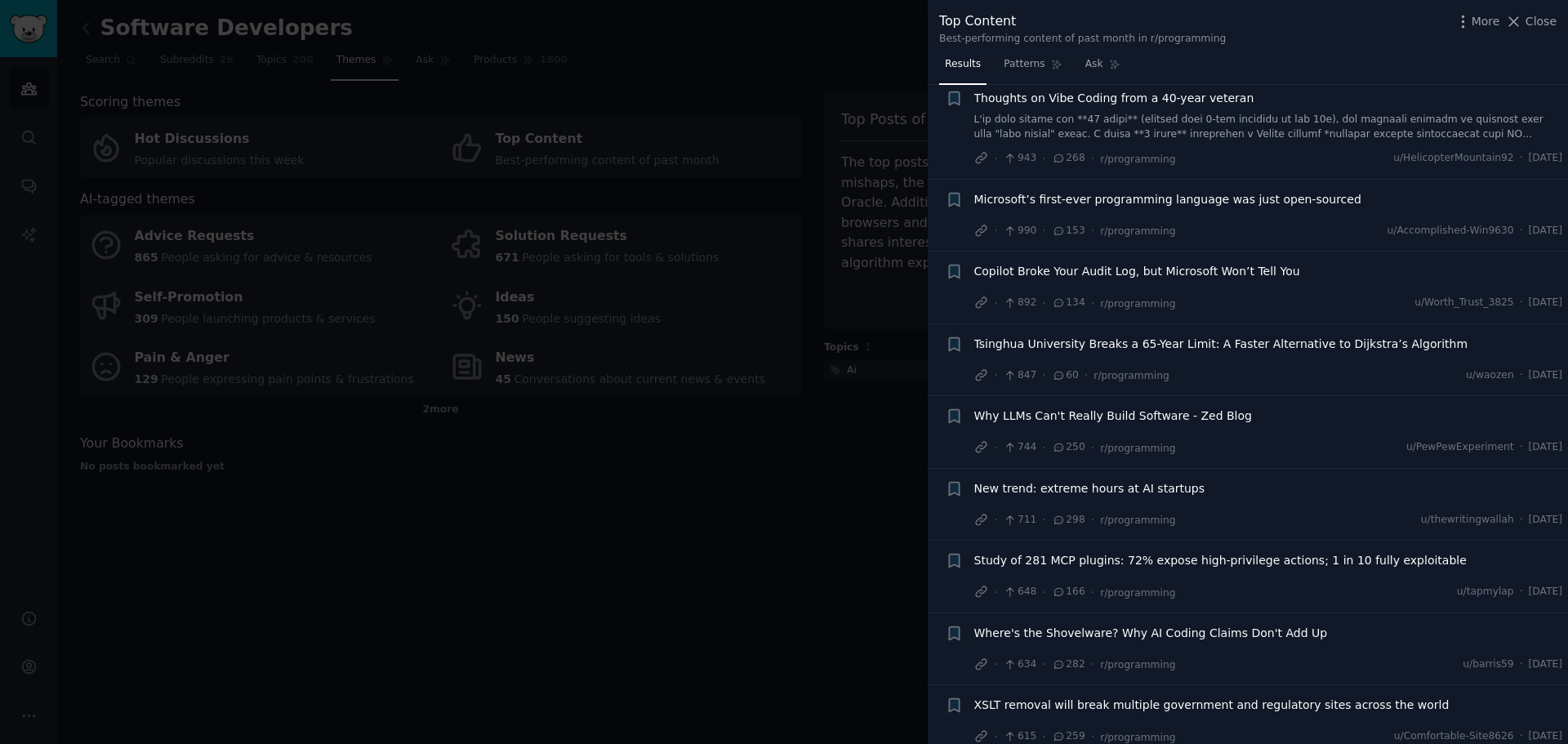
scroll to position [898, 0]
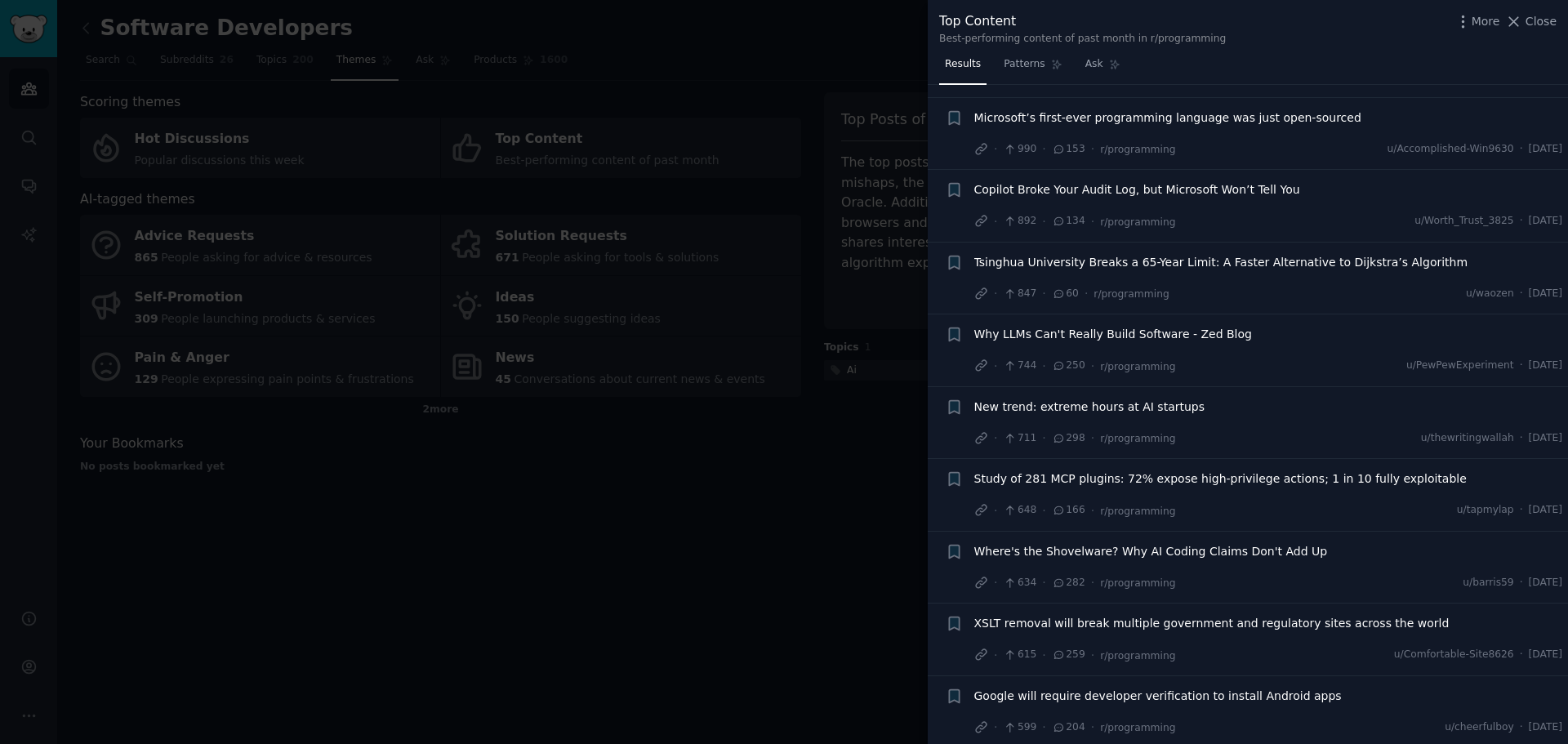
click at [626, 381] on div at bounding box center [784, 372] width 1568 height 744
